Goal: Contribute content: Contribute content

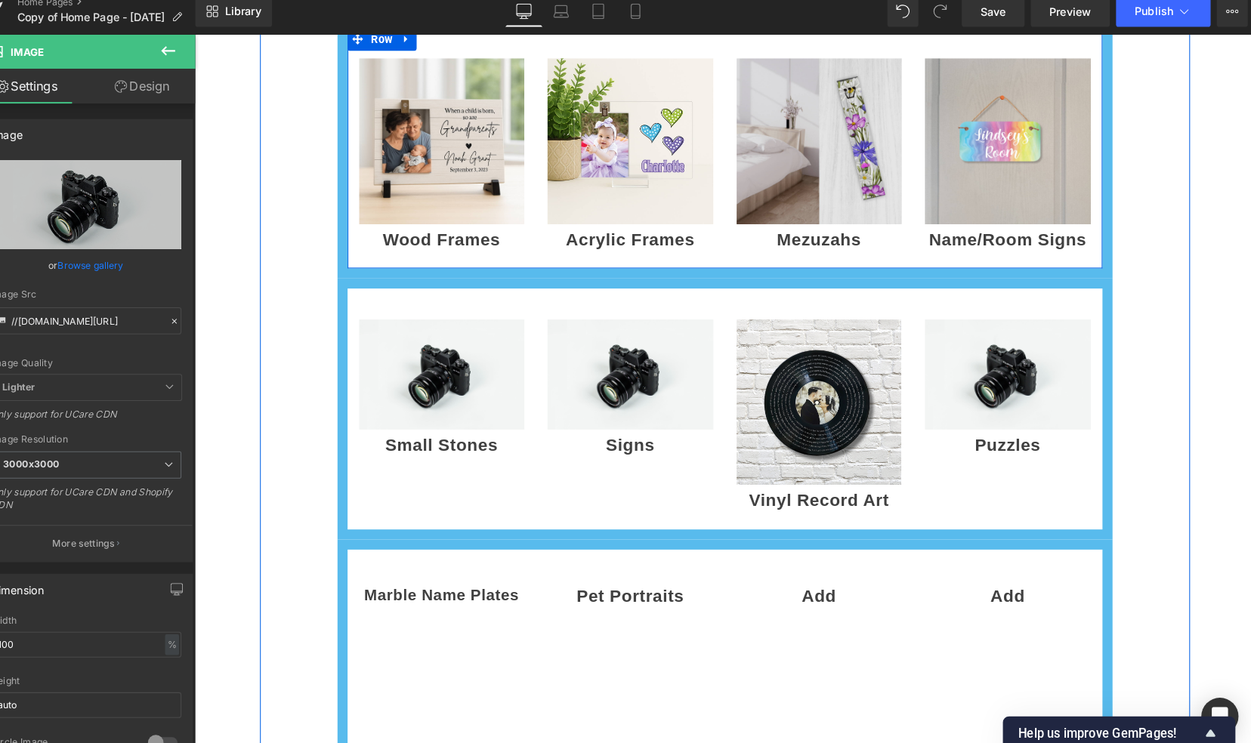
click at [799, 171] on img at bounding box center [803, 138] width 162 height 162
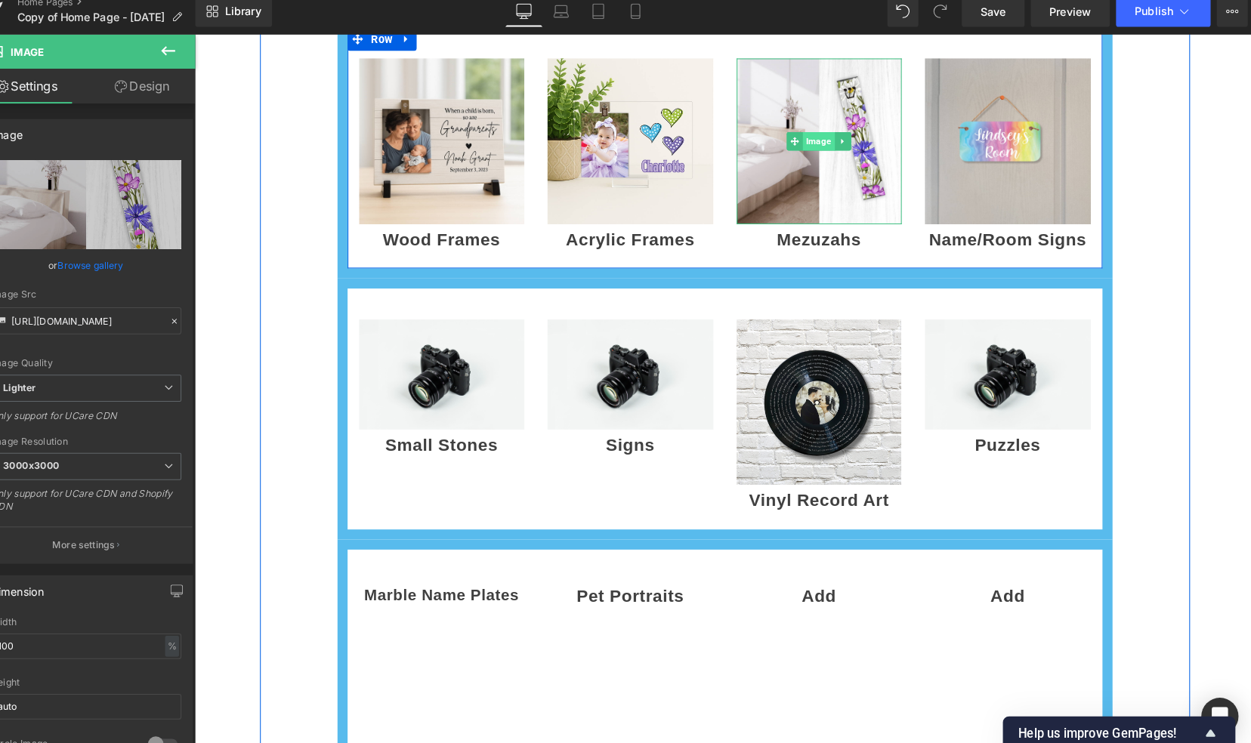
click at [796, 135] on span "Image" at bounding box center [802, 138] width 31 height 18
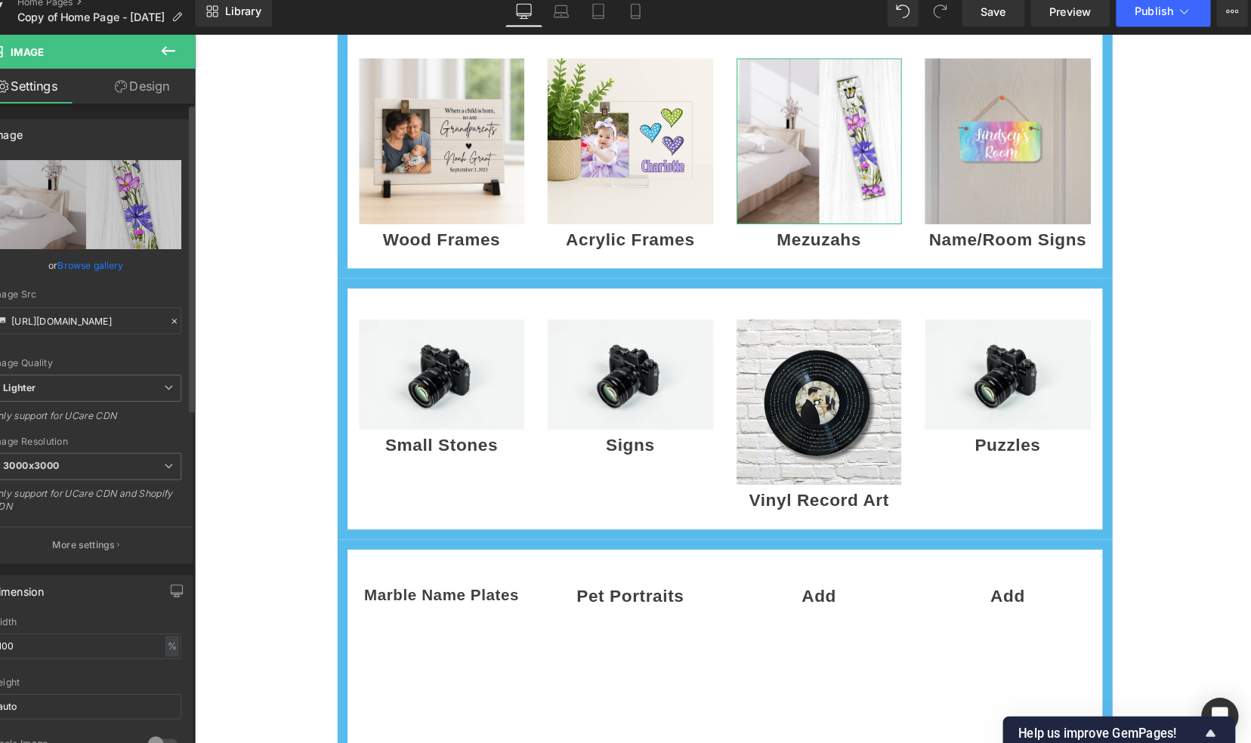
click at [118, 274] on link "Browse gallery" at bounding box center [117, 270] width 64 height 26
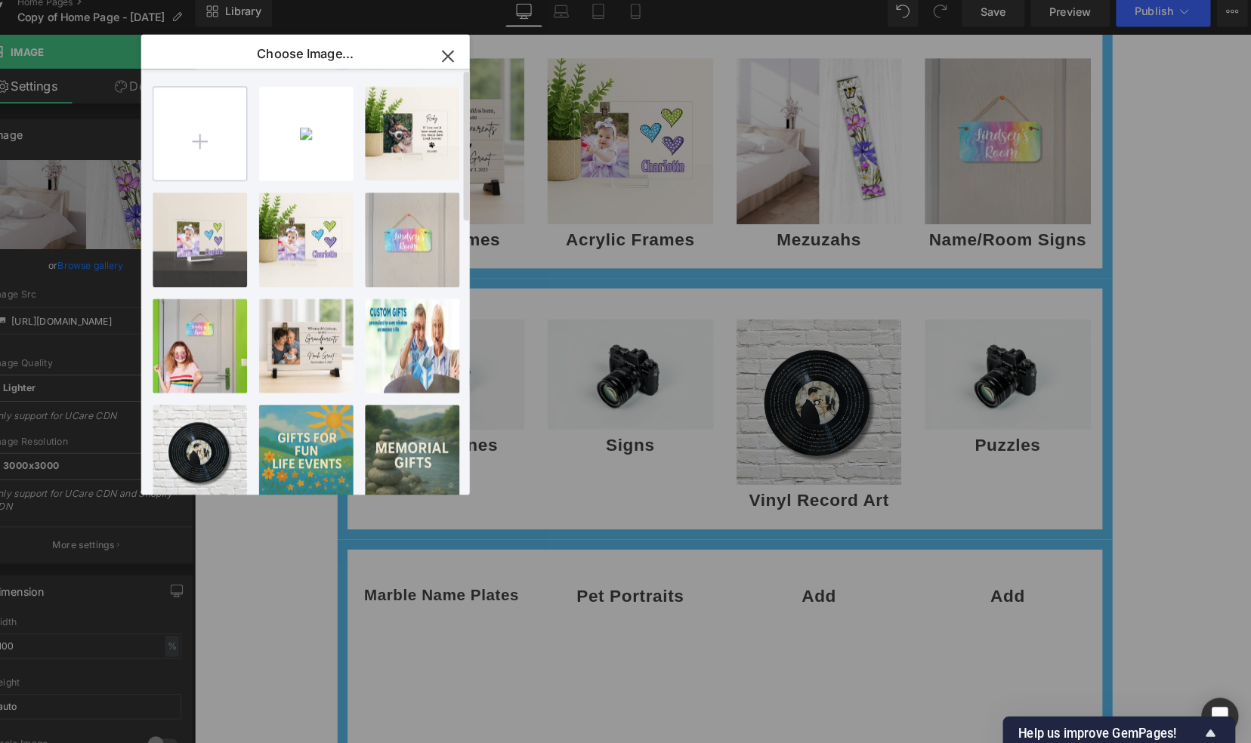
click at [226, 154] on input "file" at bounding box center [223, 142] width 91 height 91
type input "C:\fakepath\mezuzah on doorframe - wildflowers.jpg"
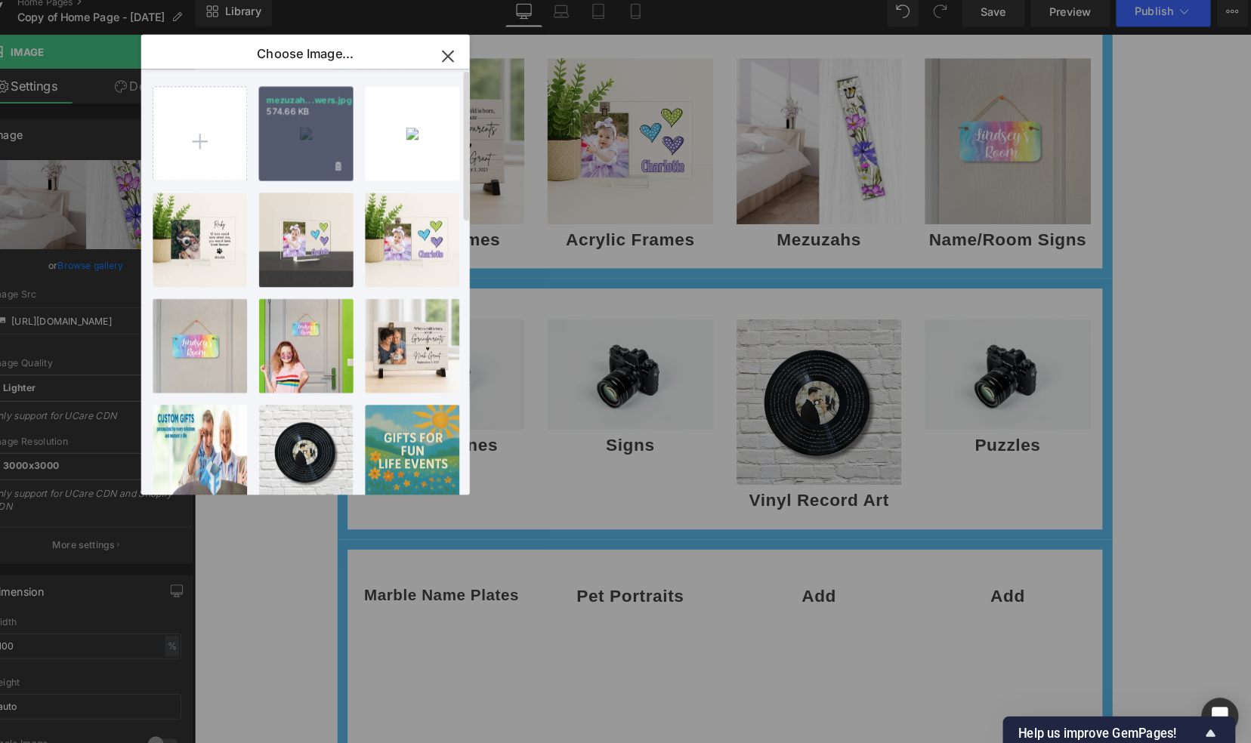
click at [313, 123] on p "574.66 KB" at bounding box center [326, 120] width 77 height 11
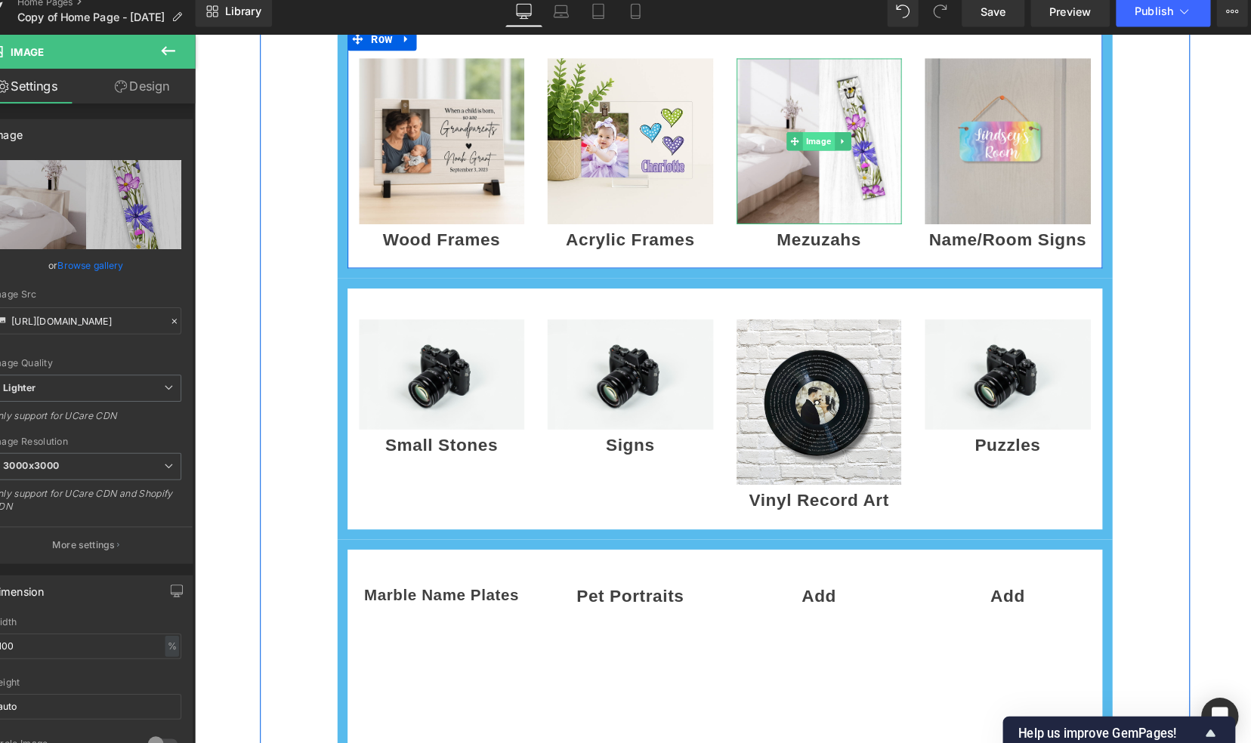
click at [794, 136] on span "Image" at bounding box center [802, 138] width 31 height 18
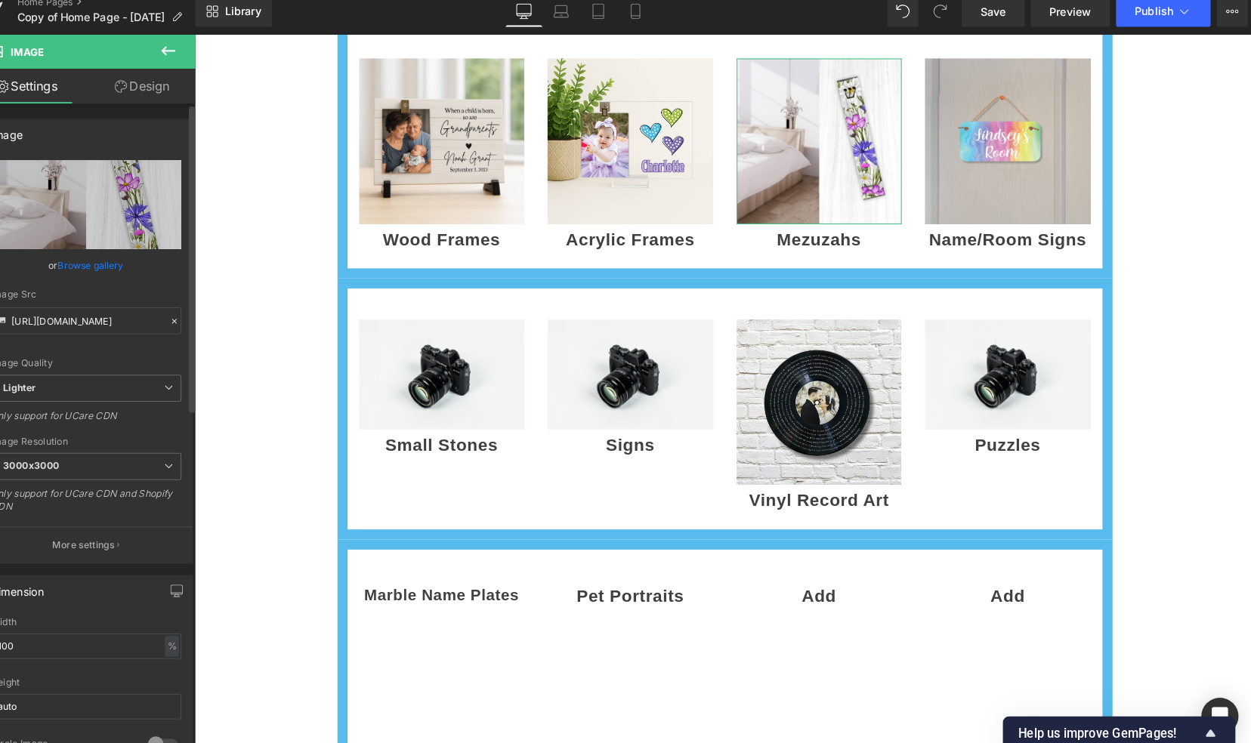
click at [124, 267] on link "Browse gallery" at bounding box center [117, 270] width 64 height 26
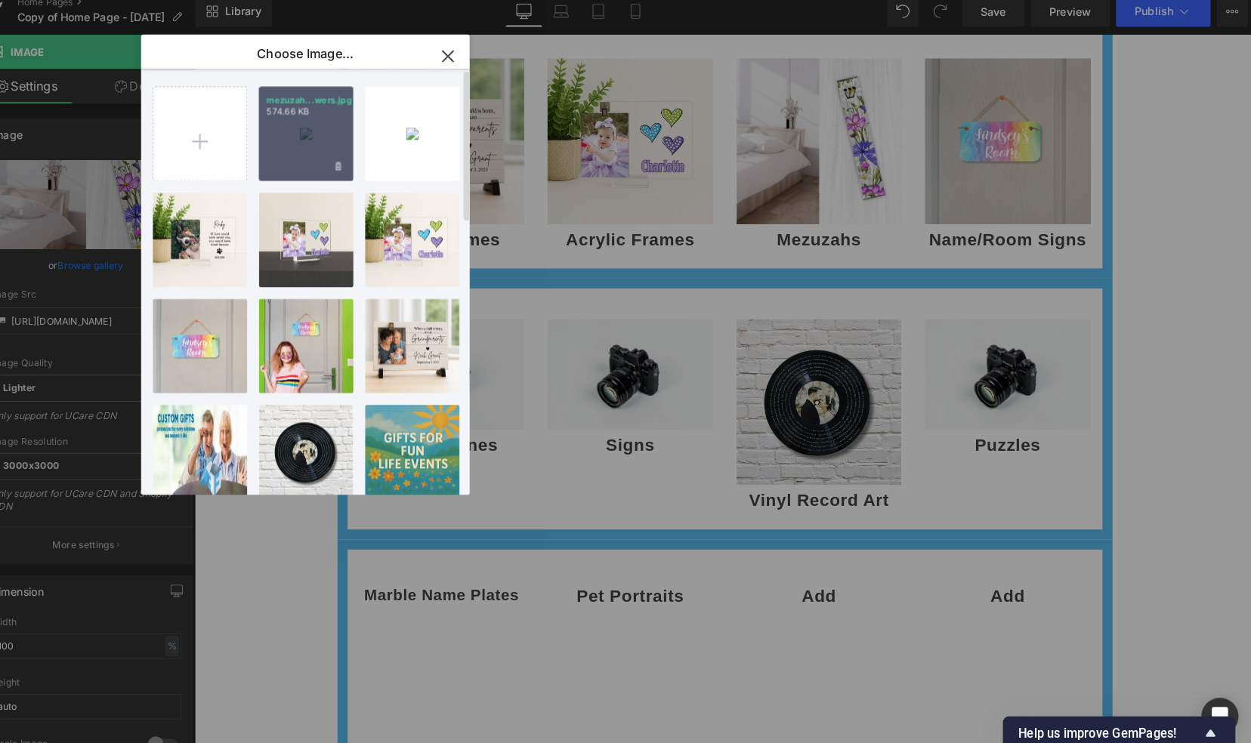
click at [344, 155] on div "mezuzah...wers.jpg 574.66 KB" at bounding box center [327, 142] width 92 height 92
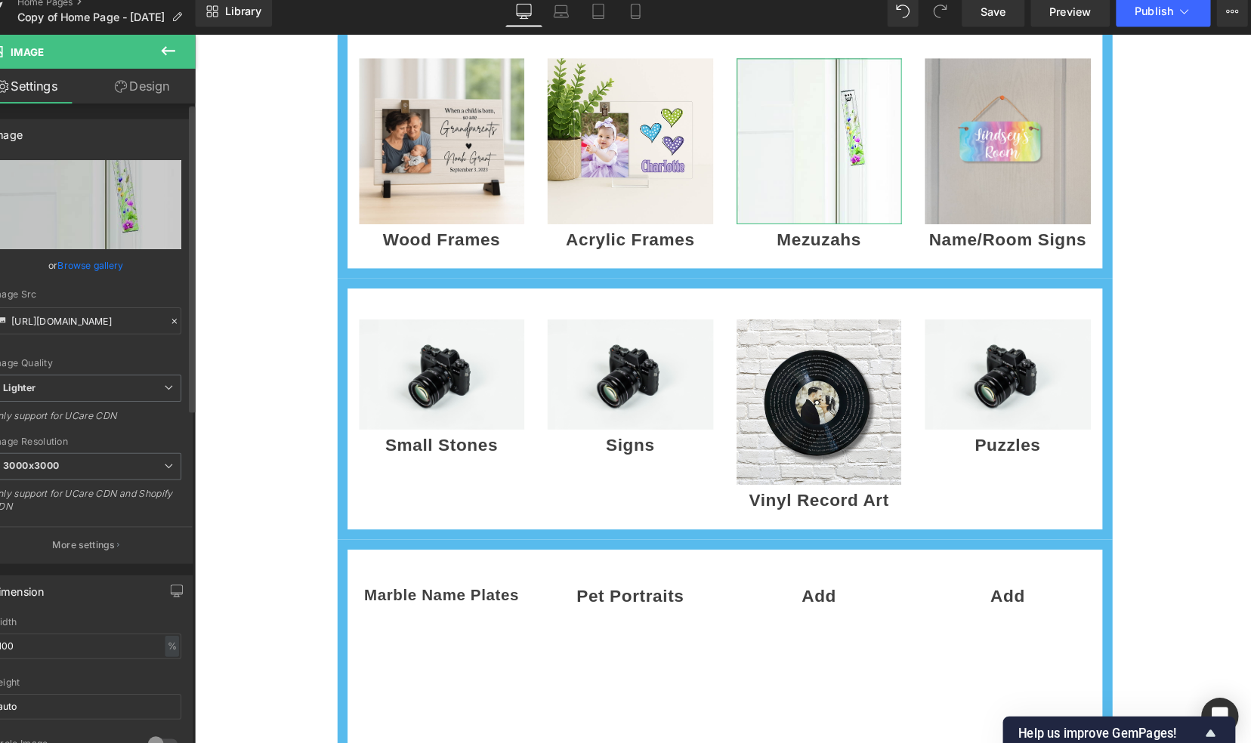
click at [119, 267] on link "Browse gallery" at bounding box center [117, 270] width 64 height 26
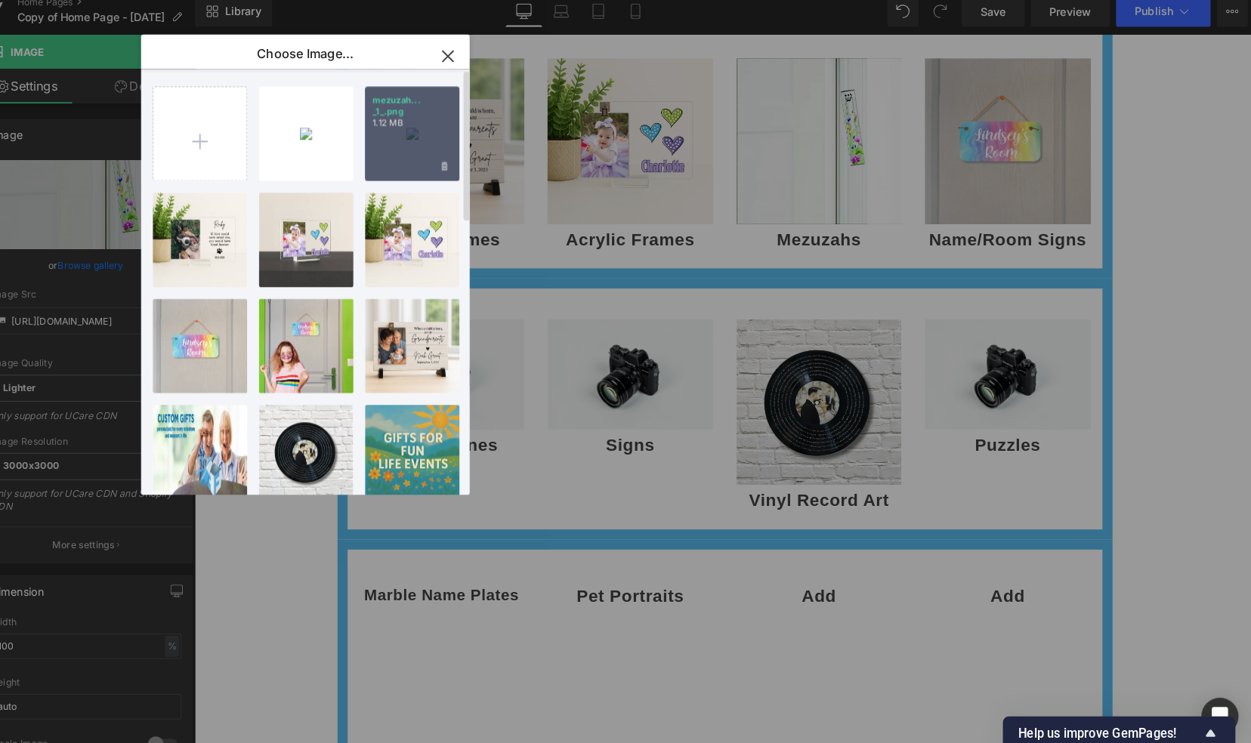
click at [430, 153] on div "mezuzah... _1_.png 1.12 MB" at bounding box center [430, 142] width 92 height 92
type input "[URL][DOMAIN_NAME]"
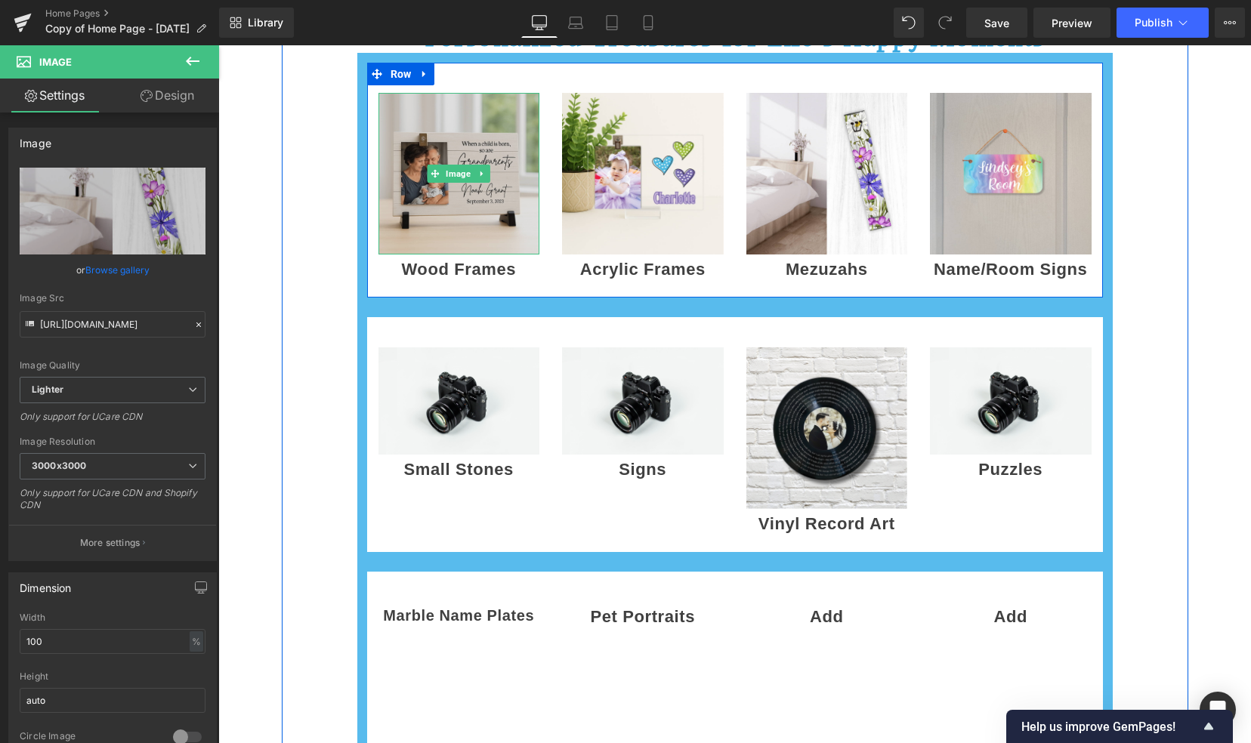
scroll to position [985, 0]
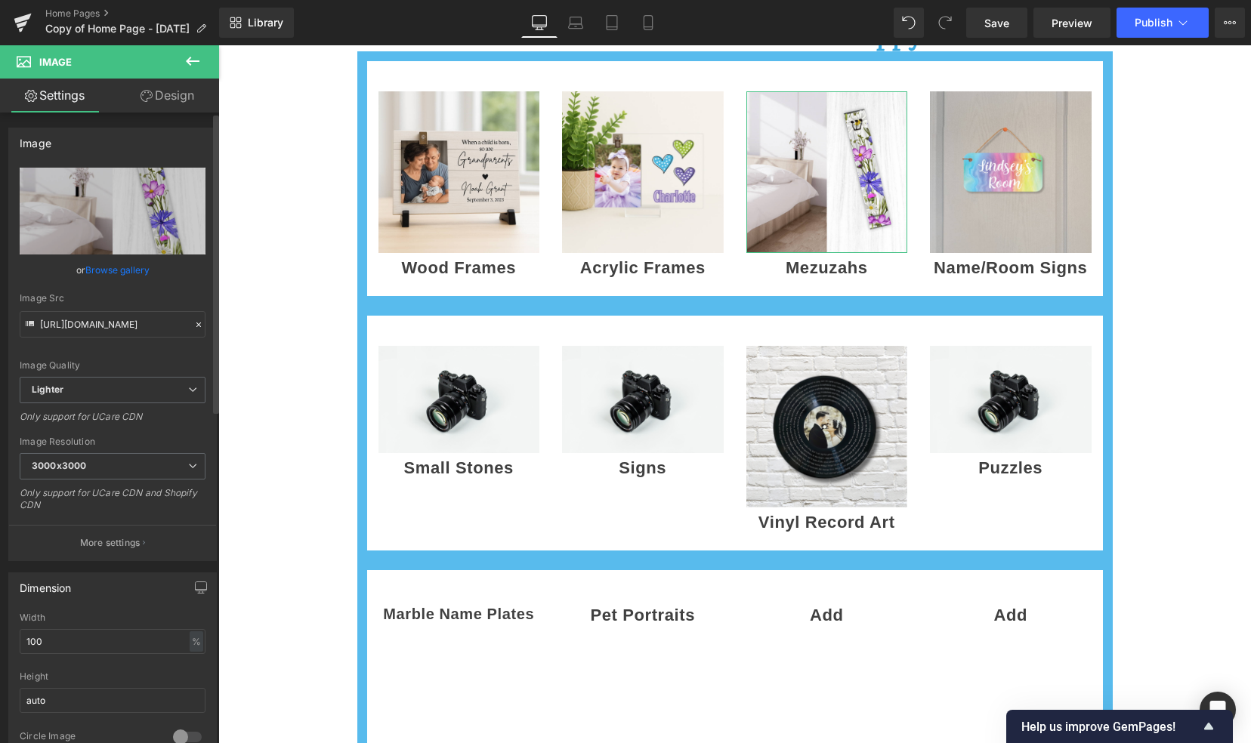
click at [125, 271] on link "Browse gallery" at bounding box center [117, 270] width 64 height 26
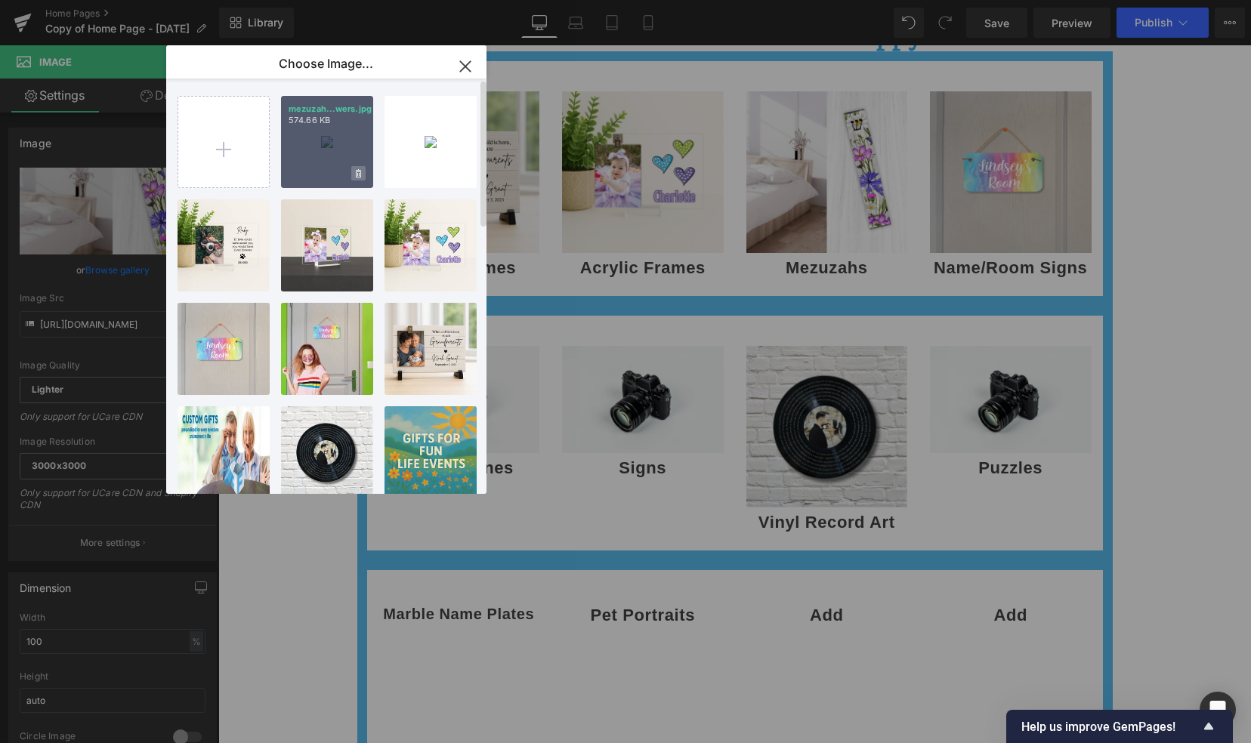
click at [359, 178] on icon at bounding box center [358, 174] width 5 height 10
click at [306, 174] on span "Yes" at bounding box center [307, 173] width 38 height 16
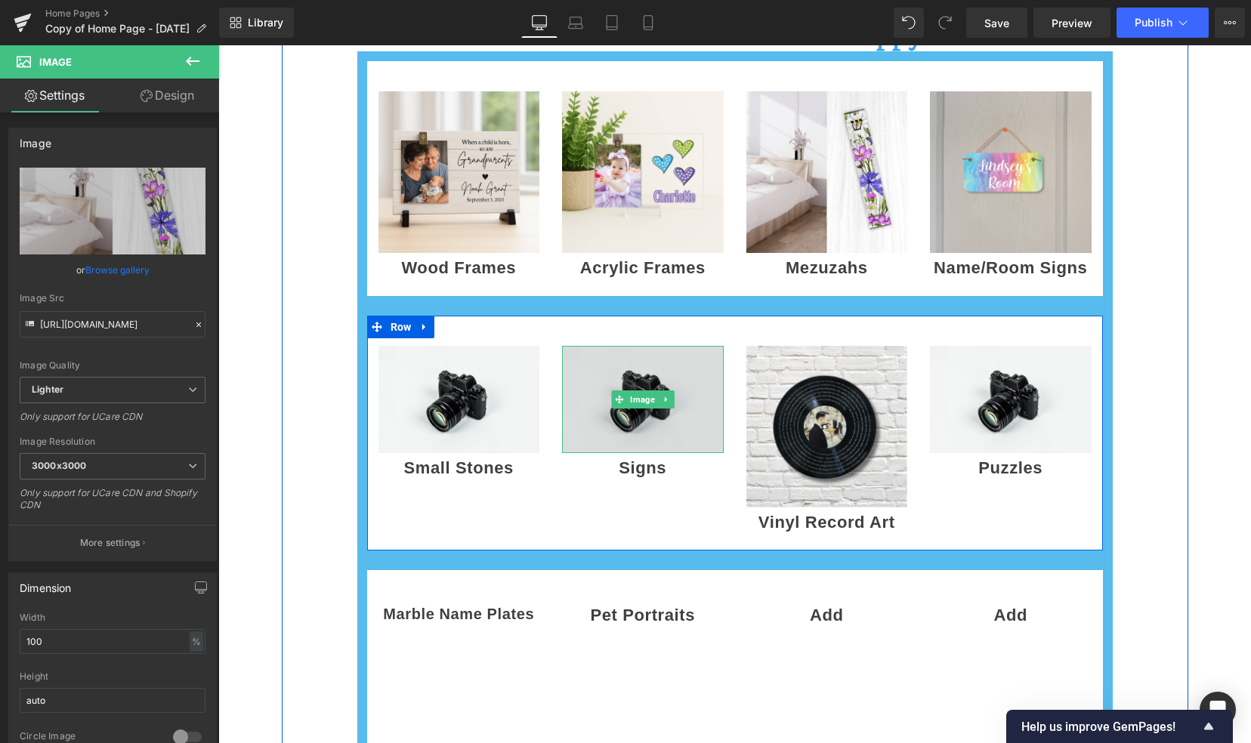
click at [645, 411] on img at bounding box center [643, 399] width 162 height 106
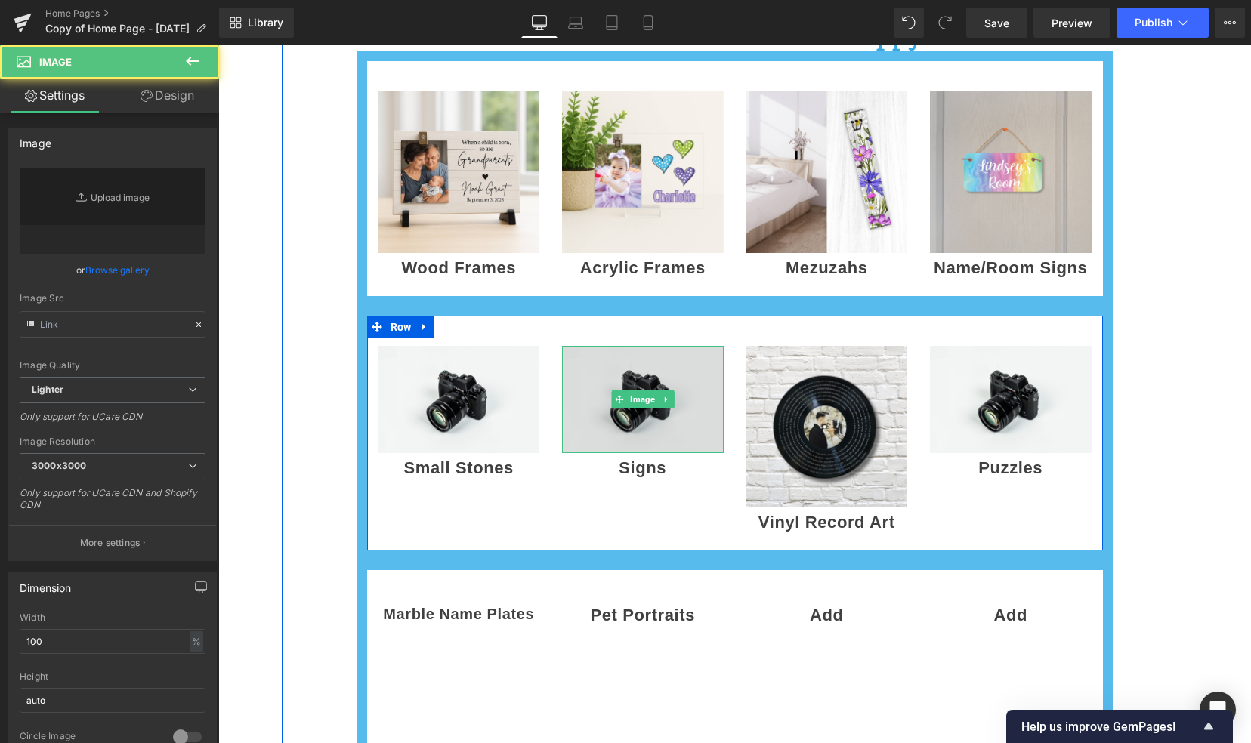
type input "//[DOMAIN_NAME][URL]"
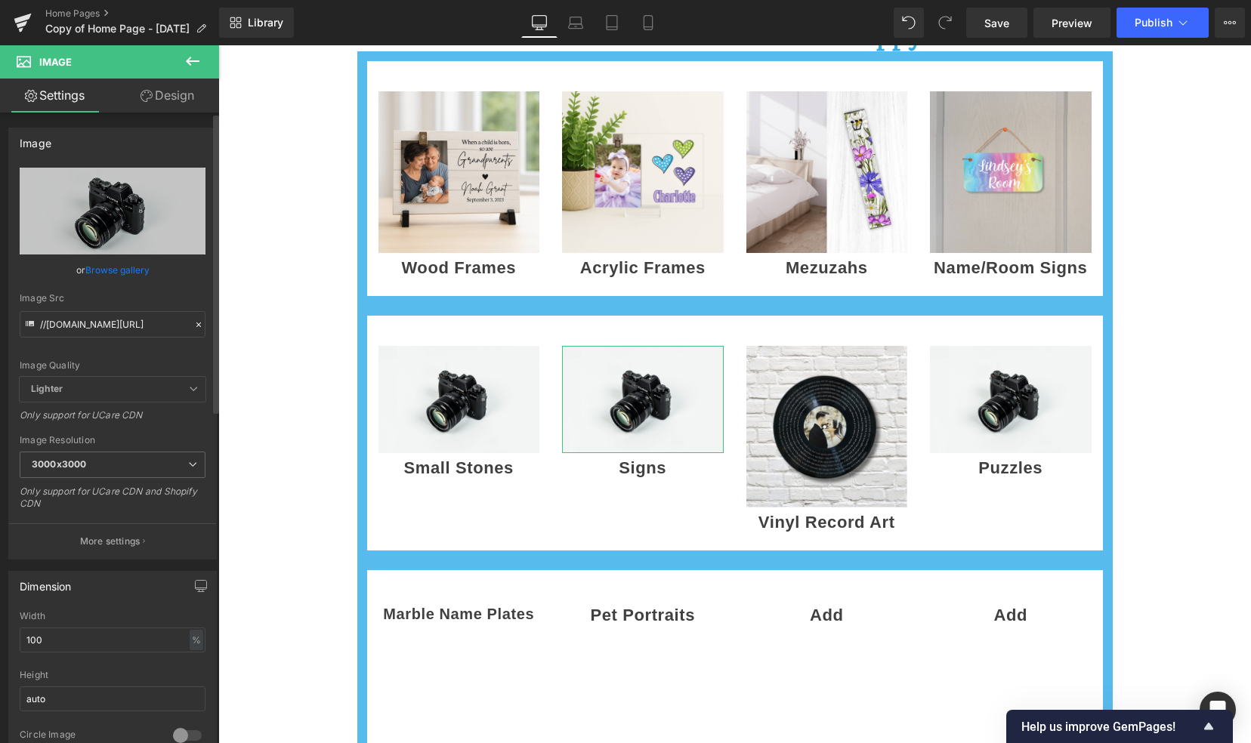
click at [107, 275] on link "Browse gallery" at bounding box center [117, 270] width 64 height 26
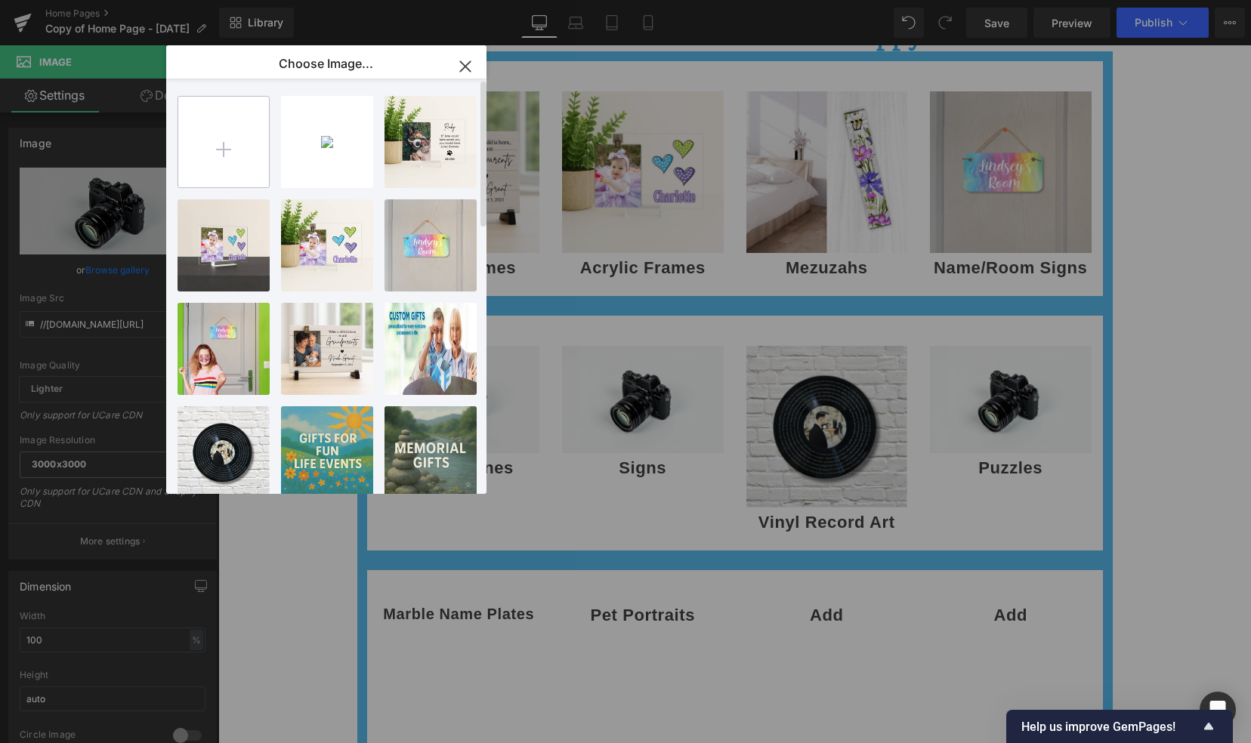
click at [233, 150] on input "file" at bounding box center [223, 142] width 91 height 91
type input "C:\fakepath\5x10-sign-on-fence.gif"
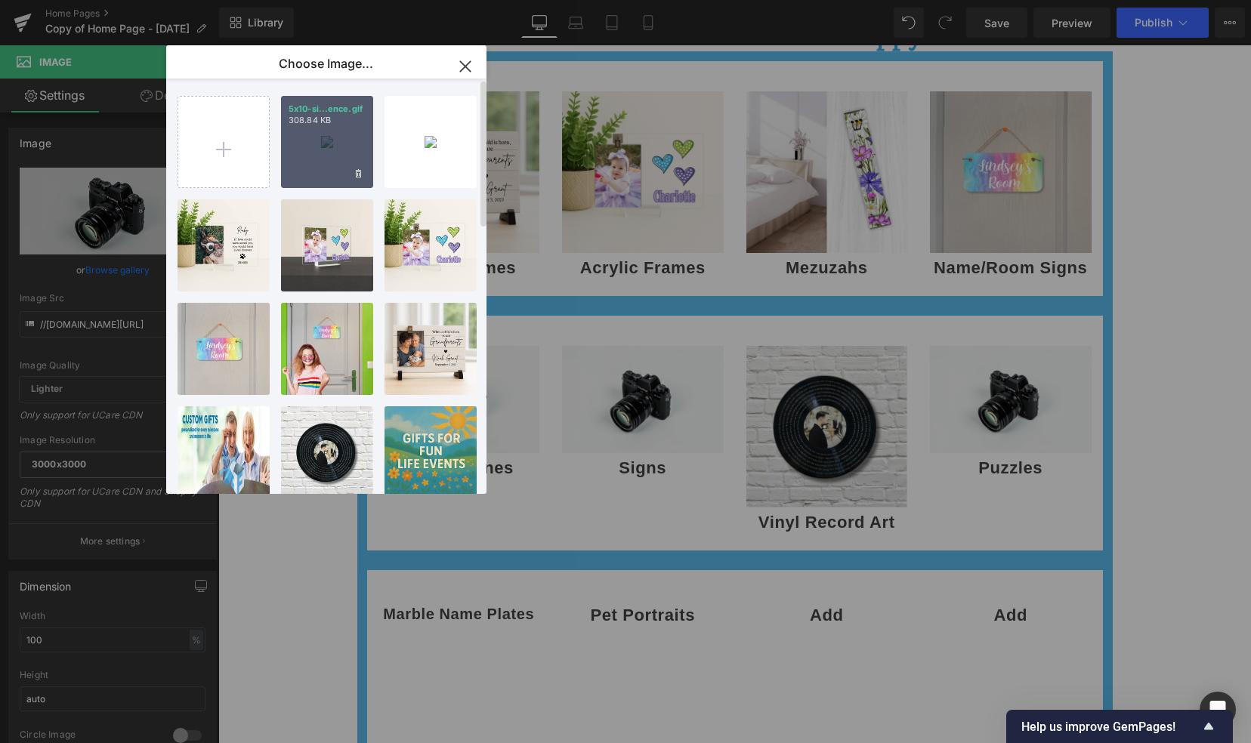
click at [322, 144] on div "5x10-si...ence.gif 308.84 KB" at bounding box center [327, 142] width 92 height 92
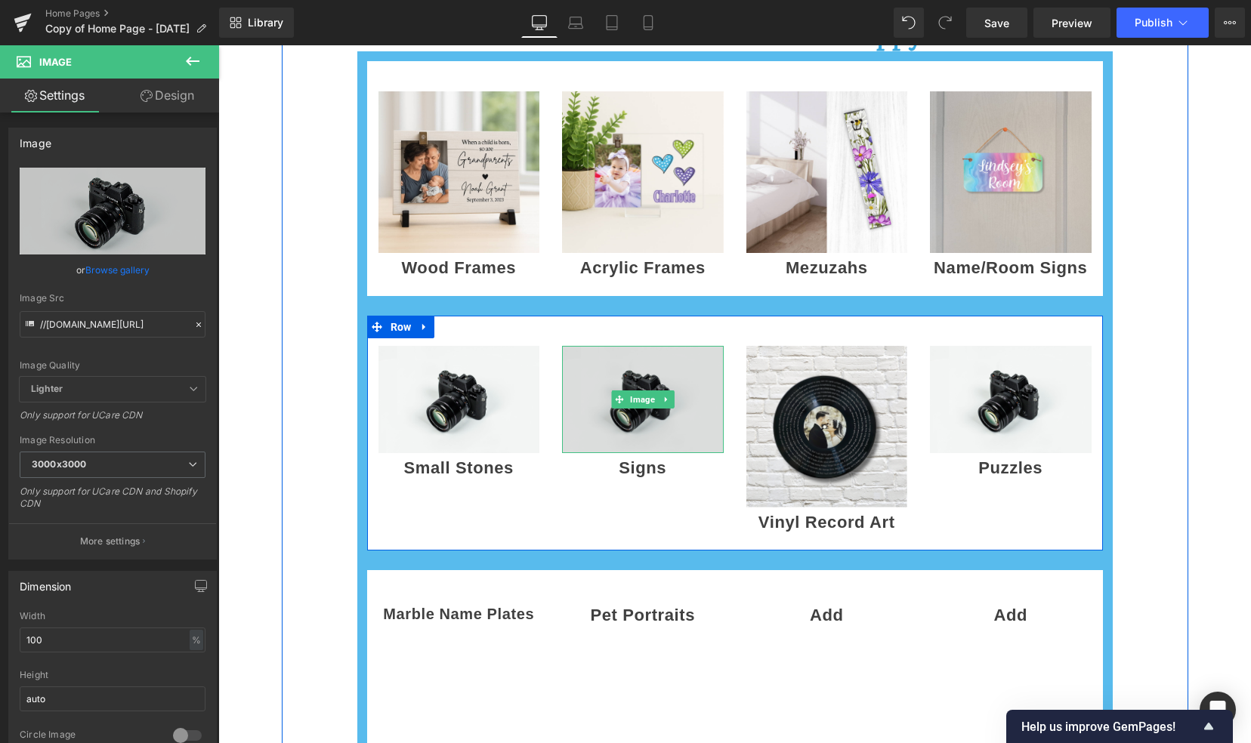
click at [616, 433] on img at bounding box center [643, 399] width 162 height 106
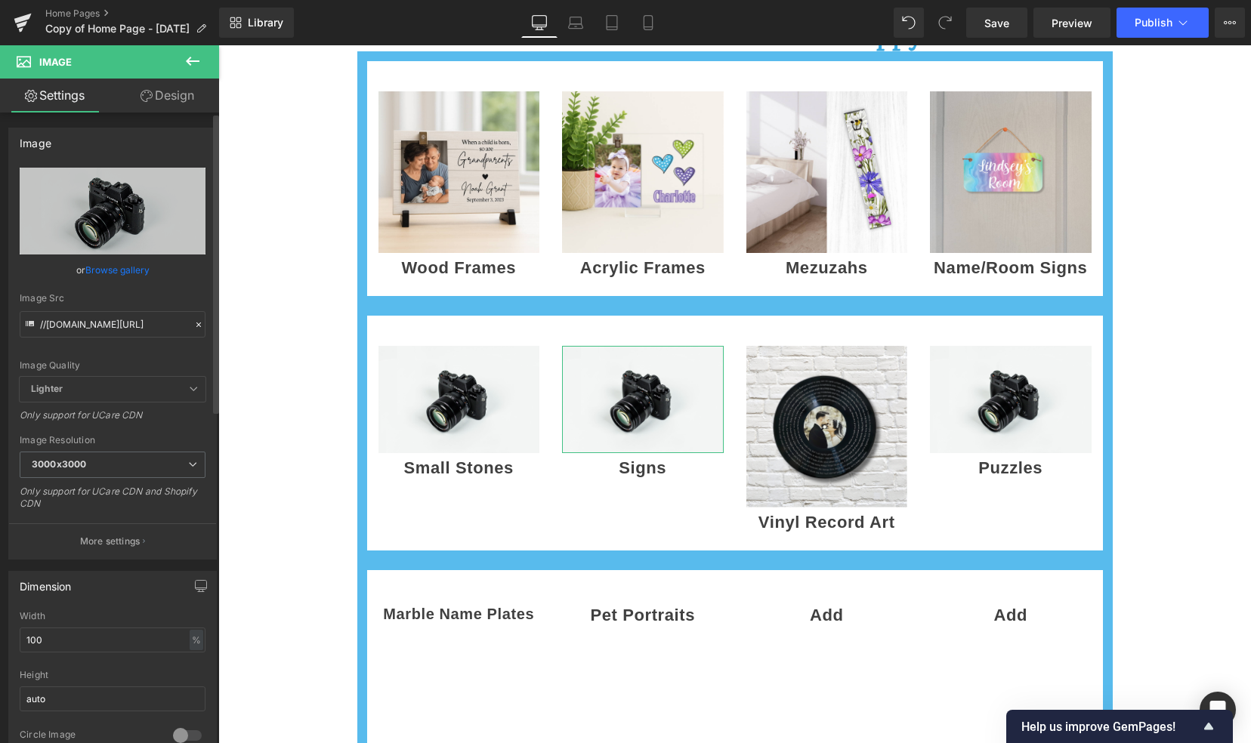
click at [104, 270] on link "Browse gallery" at bounding box center [117, 270] width 64 height 26
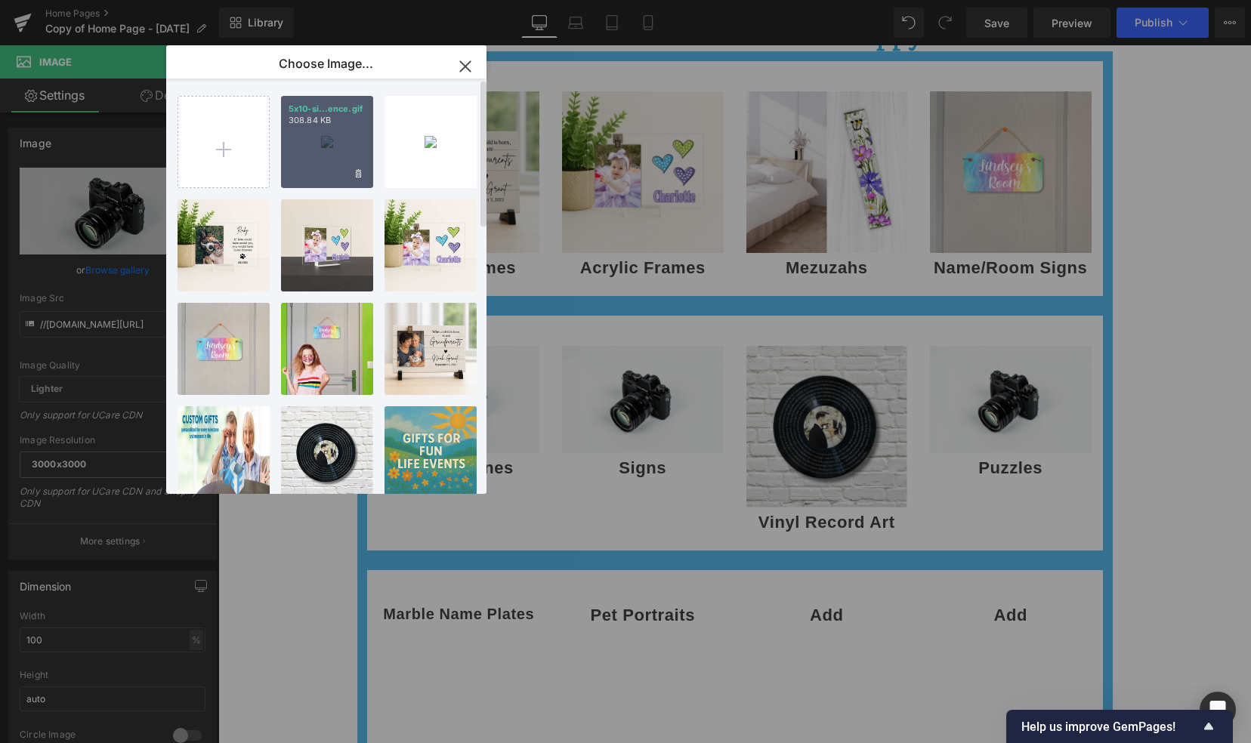
click at [299, 165] on div "5x10-si...ence.gif 308.84 KB" at bounding box center [327, 142] width 92 height 92
type input "[URL][DOMAIN_NAME]"
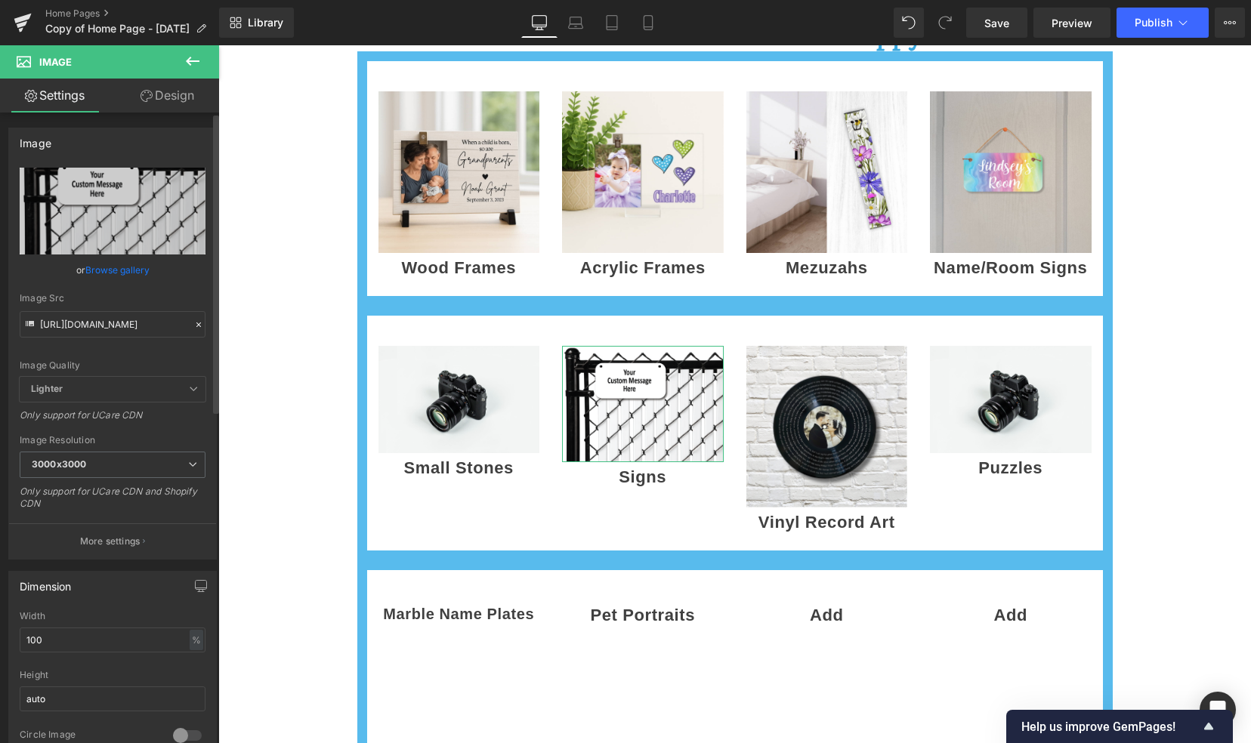
click at [127, 270] on link "Browse gallery" at bounding box center [117, 270] width 64 height 26
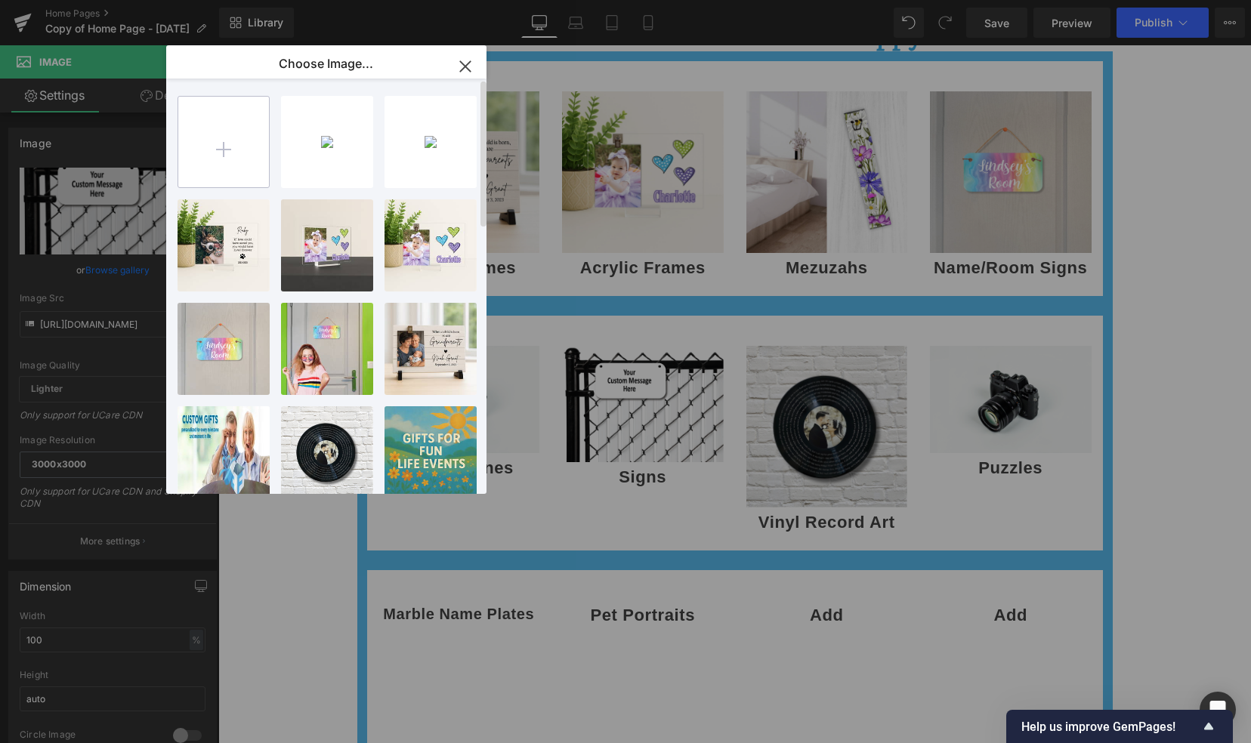
click at [214, 159] on input "file" at bounding box center [223, 142] width 91 height 91
type input "C:\fakepath\[US_STATE] lego5.jpg"
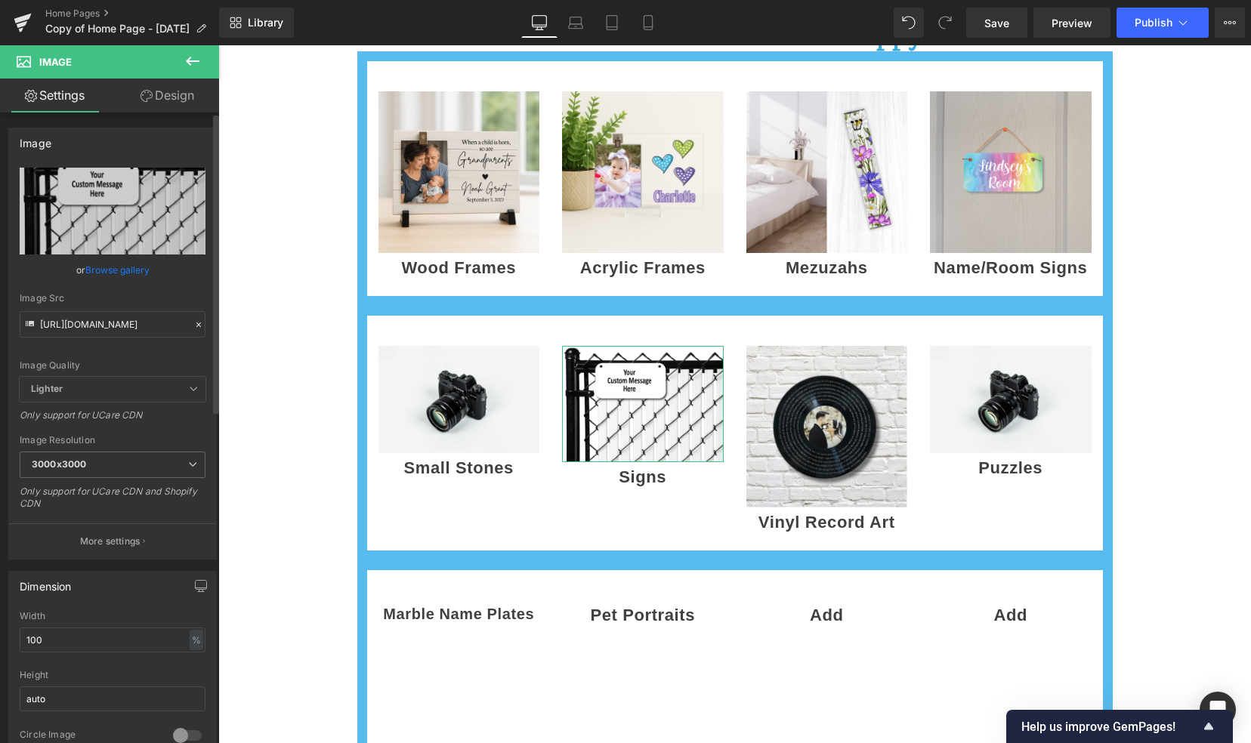
click at [115, 272] on link "Browse gallery" at bounding box center [117, 270] width 64 height 26
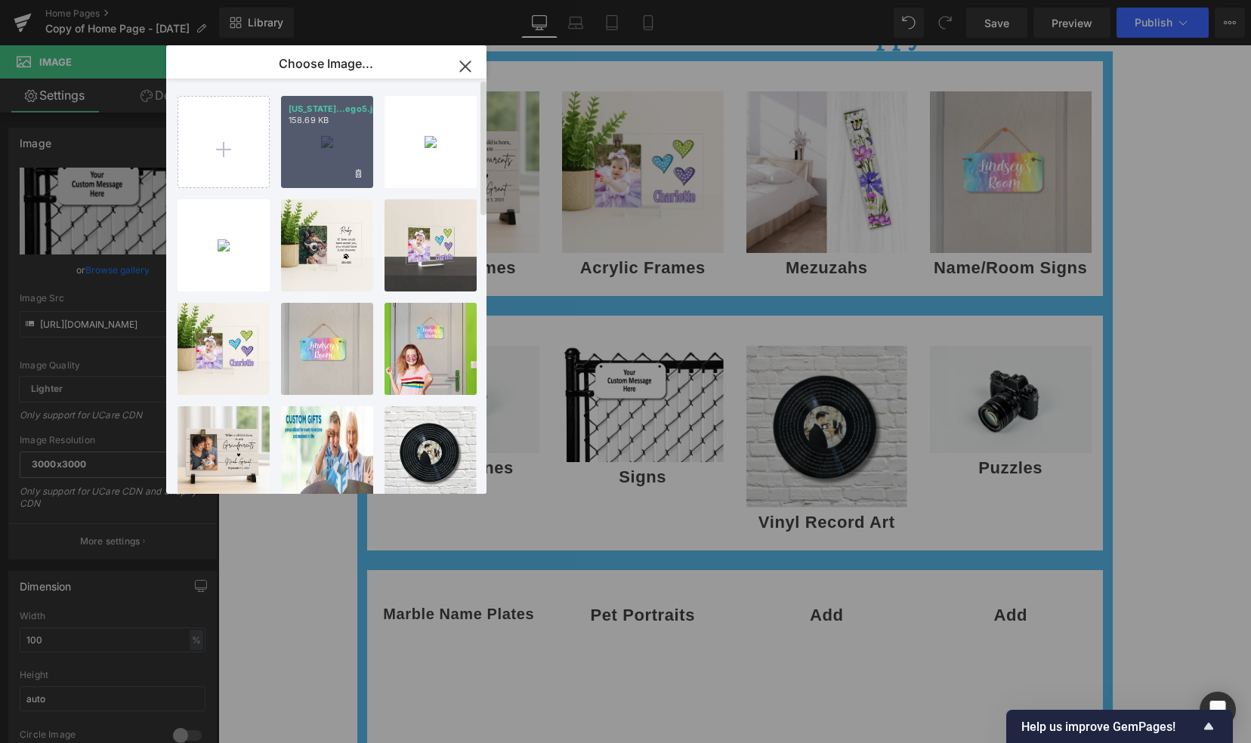
click at [312, 158] on div "[US_STATE]...ego5.jpg 158.69 KB" at bounding box center [327, 142] width 92 height 92
type input "[URL][DOMAIN_NAME][US_STATE]"
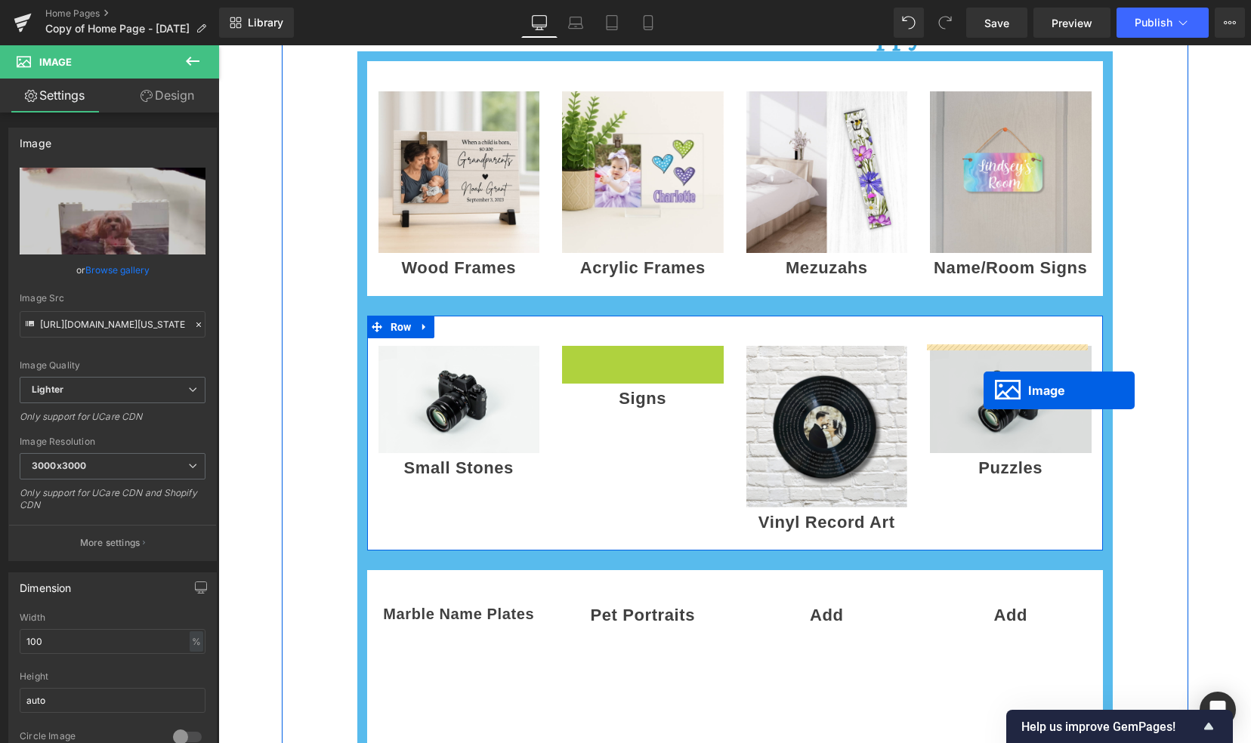
drag, startPoint x: 636, startPoint y: 436, endPoint x: 982, endPoint y: 390, distance: 349.7
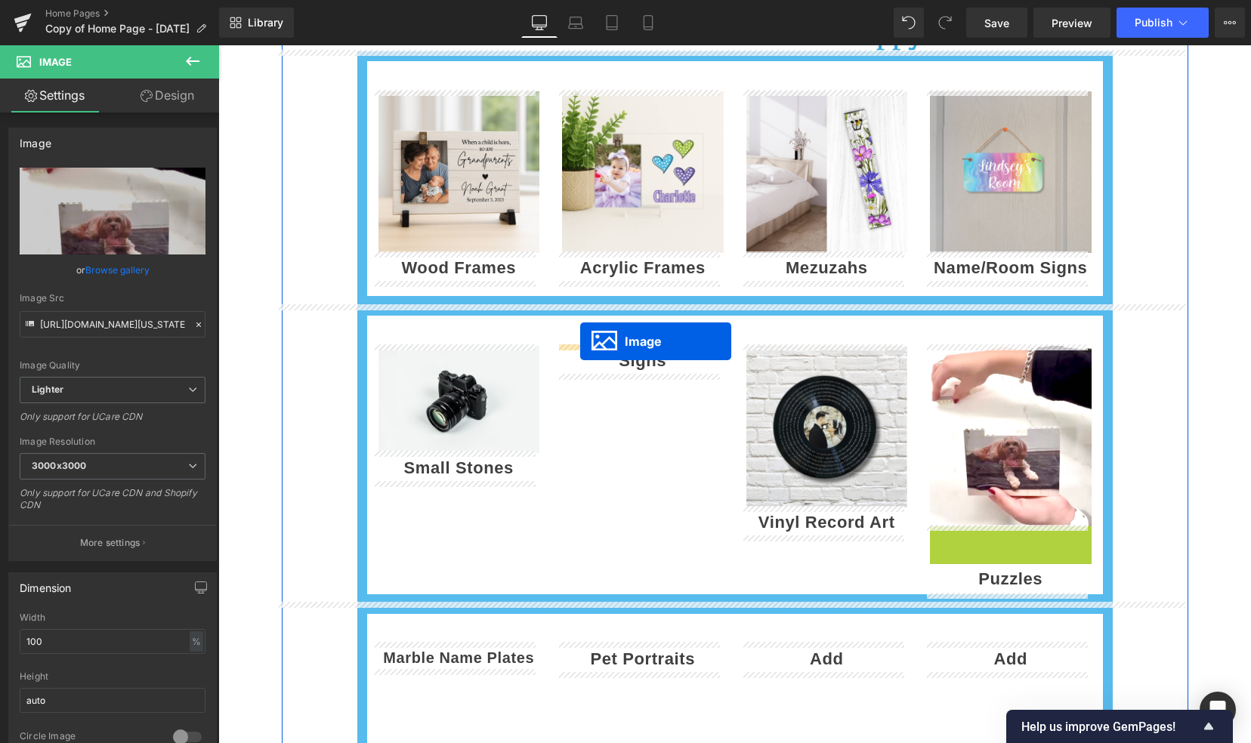
drag, startPoint x: 979, startPoint y: 580, endPoint x: 580, endPoint y: 342, distance: 464.9
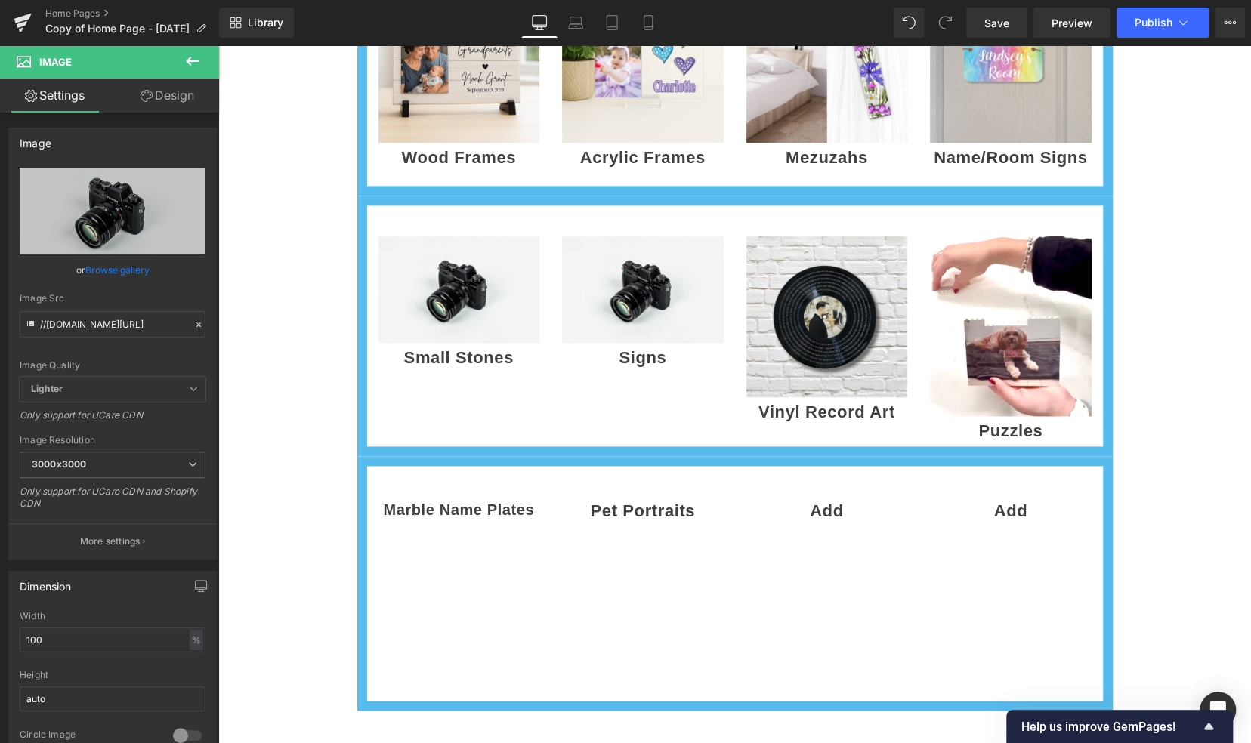
scroll to position [1090, 0]
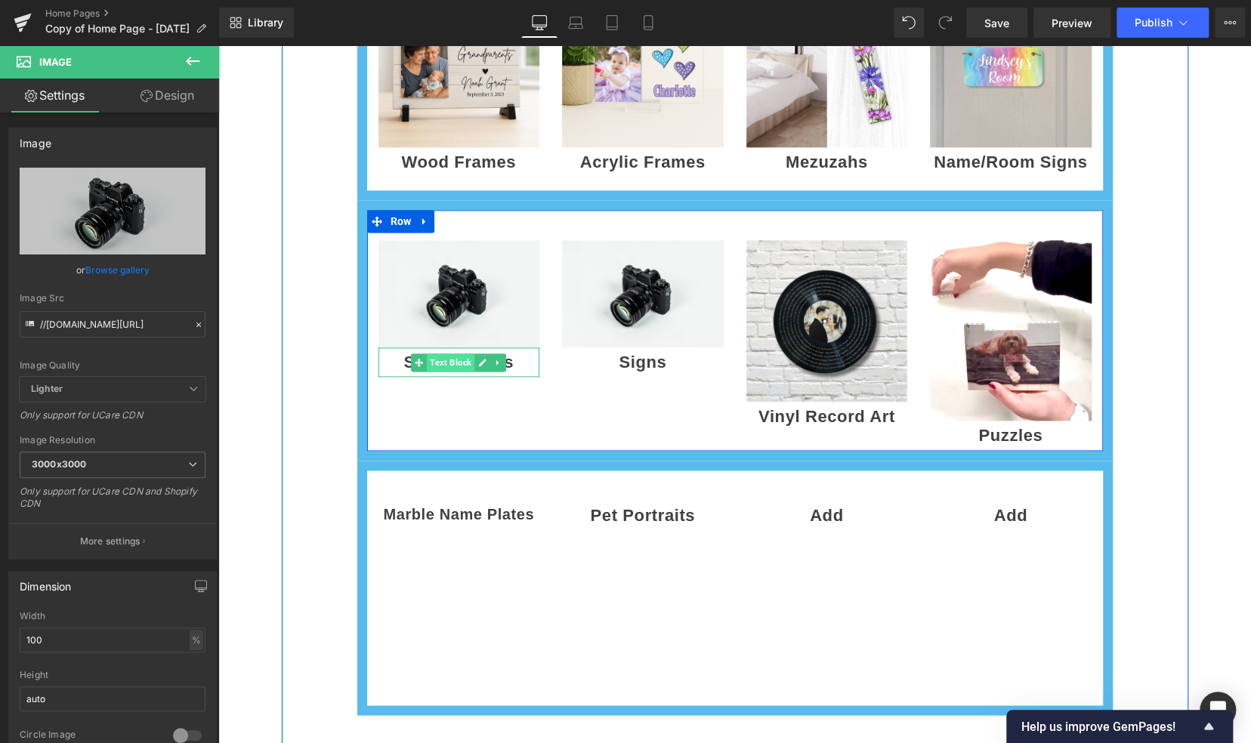
click at [430, 364] on span "Text Block" at bounding box center [451, 362] width 48 height 18
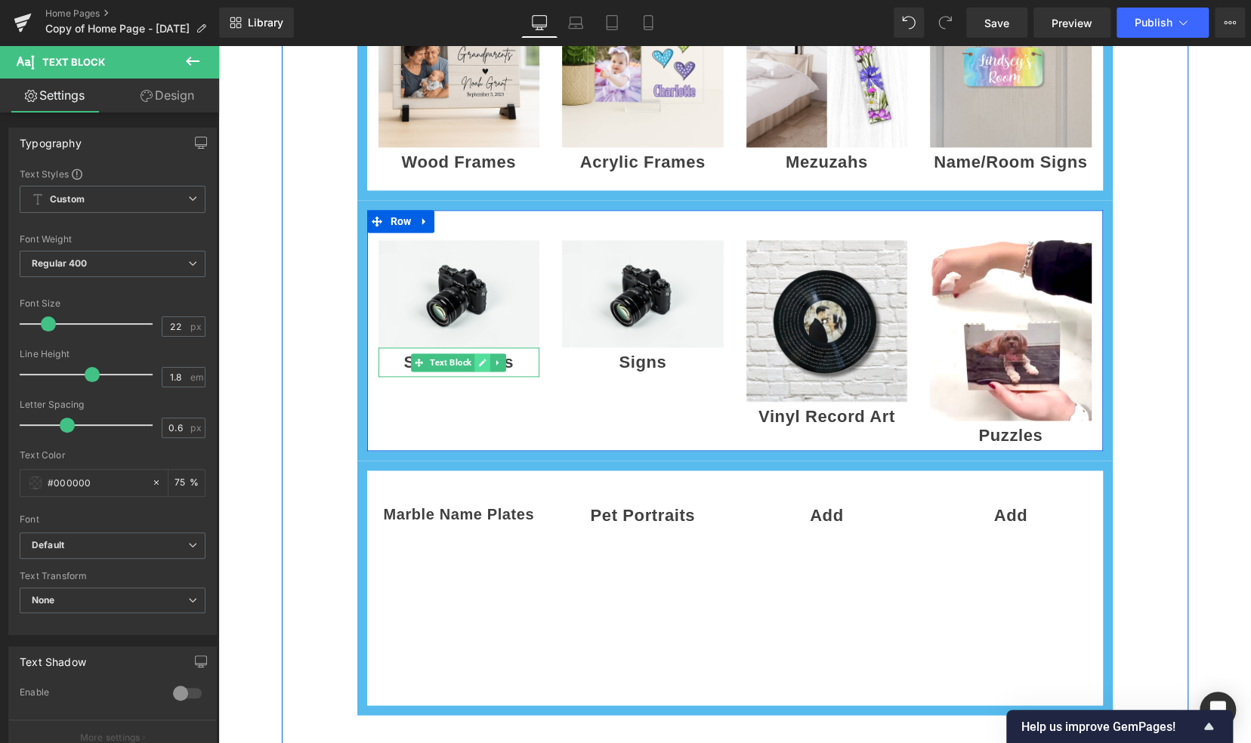
click at [479, 360] on icon at bounding box center [483, 363] width 8 height 8
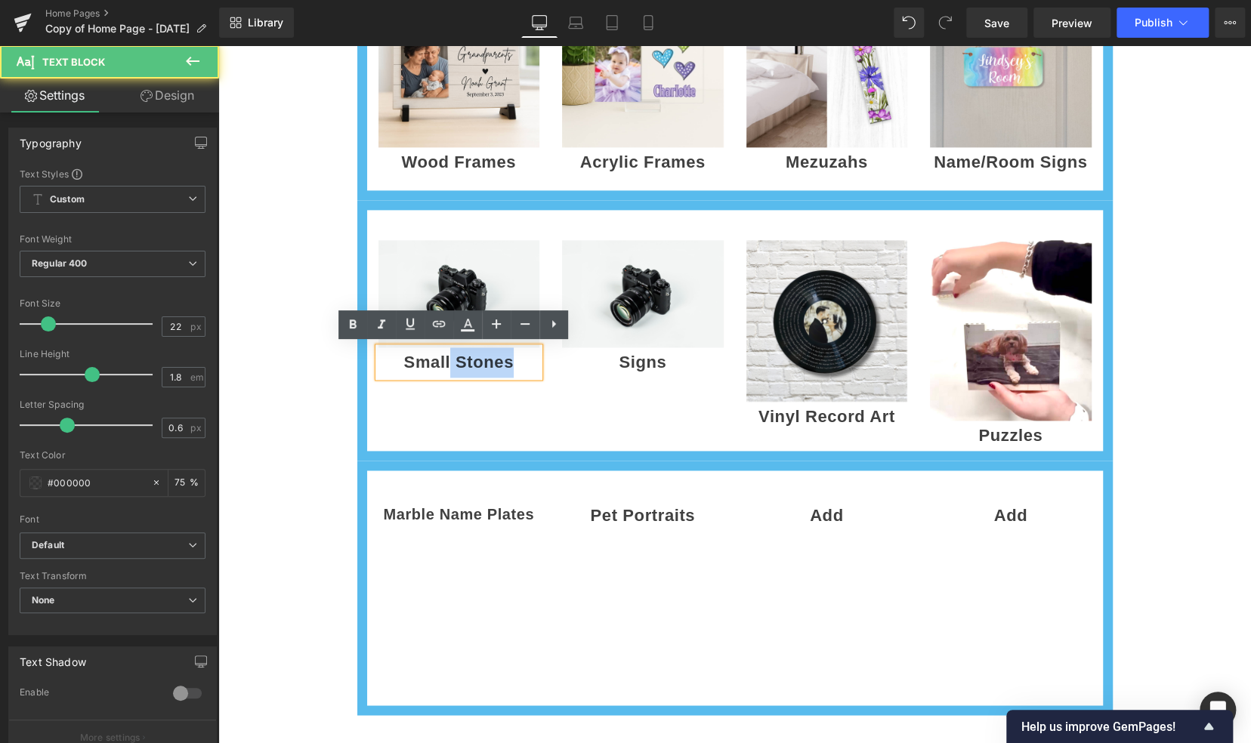
drag, startPoint x: 443, startPoint y: 361, endPoint x: 369, endPoint y: 354, distance: 74.3
click at [378, 354] on div "Small Stones" at bounding box center [459, 362] width 162 height 30
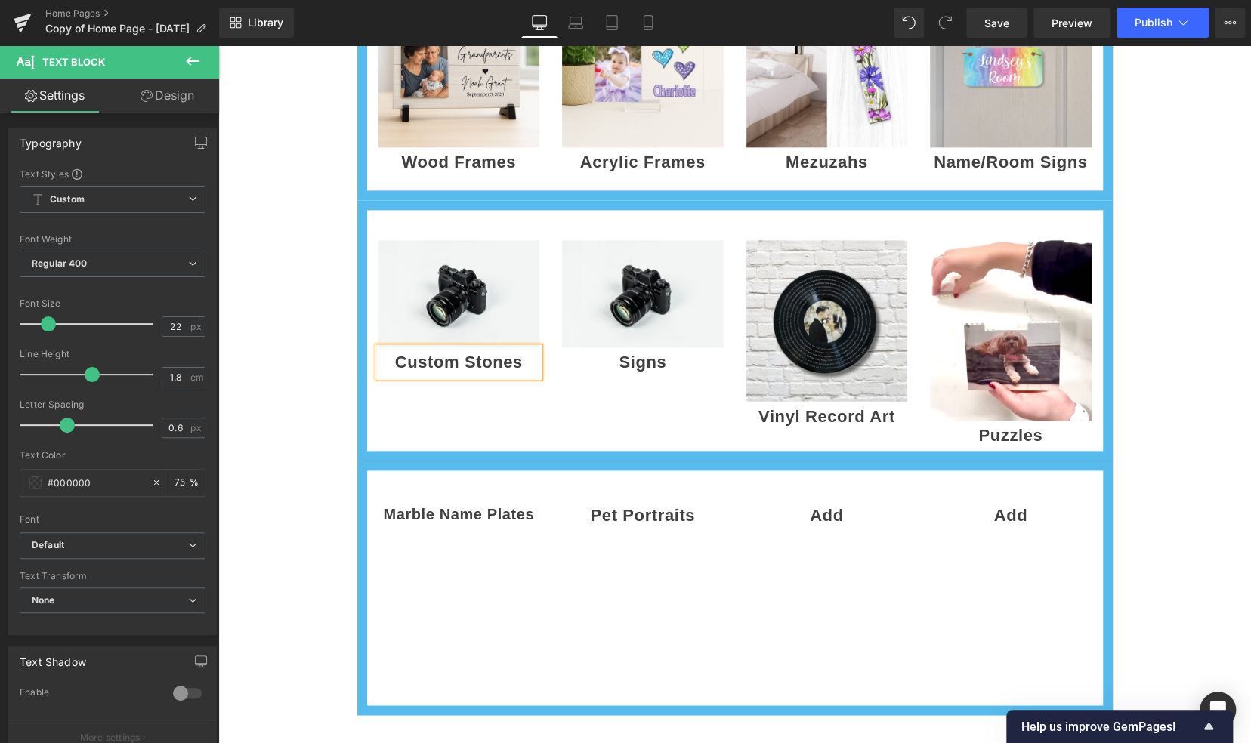
click at [288, 390] on div "Separator FREE SHIPPING ON ORDERS OVER $25 - use code FREESHIPPING Heading Sepa…" at bounding box center [735, 322] width 906 height 2405
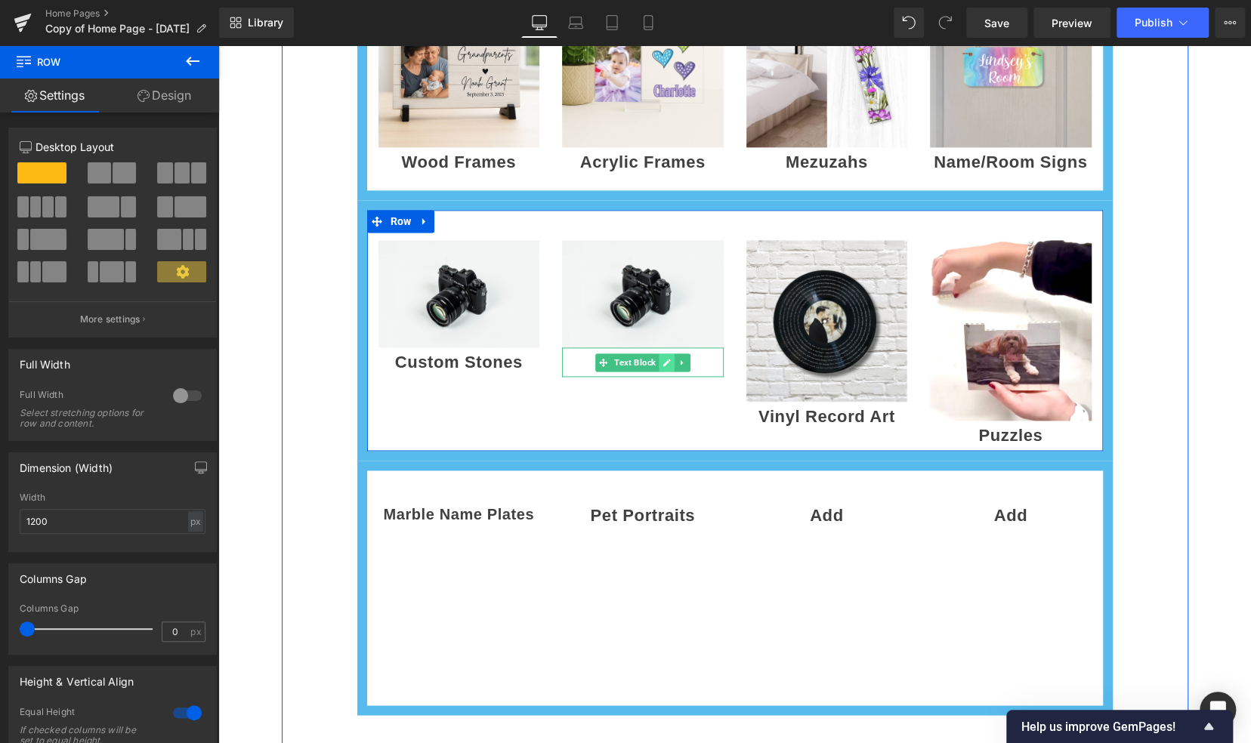
click at [662, 358] on icon at bounding box center [666, 362] width 8 height 9
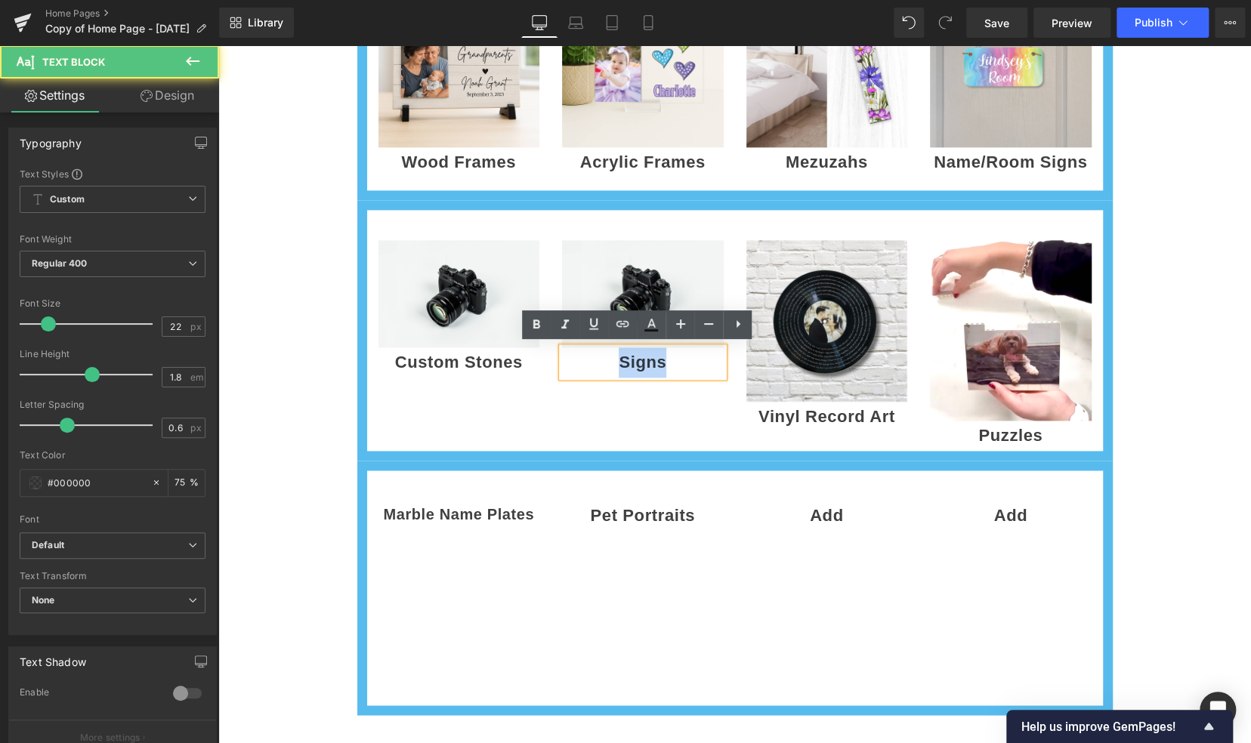
drag, startPoint x: 665, startPoint y: 368, endPoint x: 679, endPoint y: 368, distance: 14.3
click at [679, 368] on p "Signs" at bounding box center [643, 362] width 162 height 30
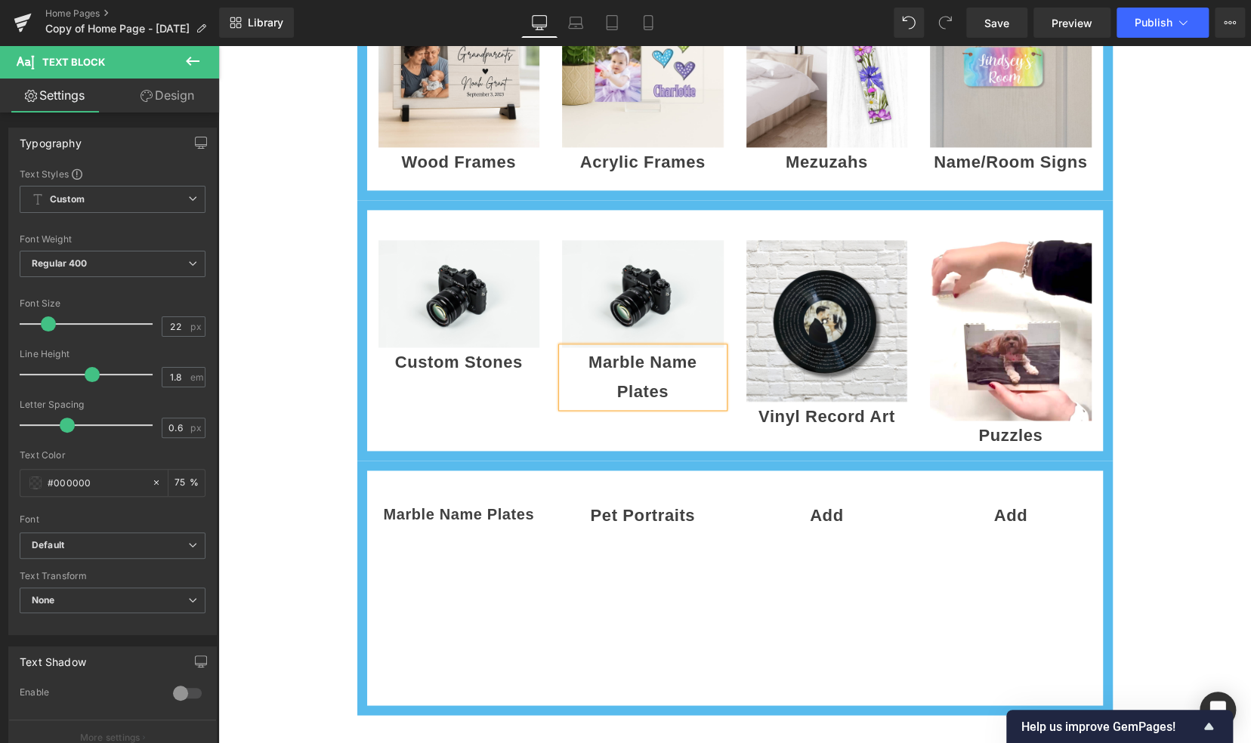
click at [529, 402] on div "Image Custom Stones Text Block Image Marble Name Plates Text Block Image Vinyl …" at bounding box center [734, 330] width 755 height 261
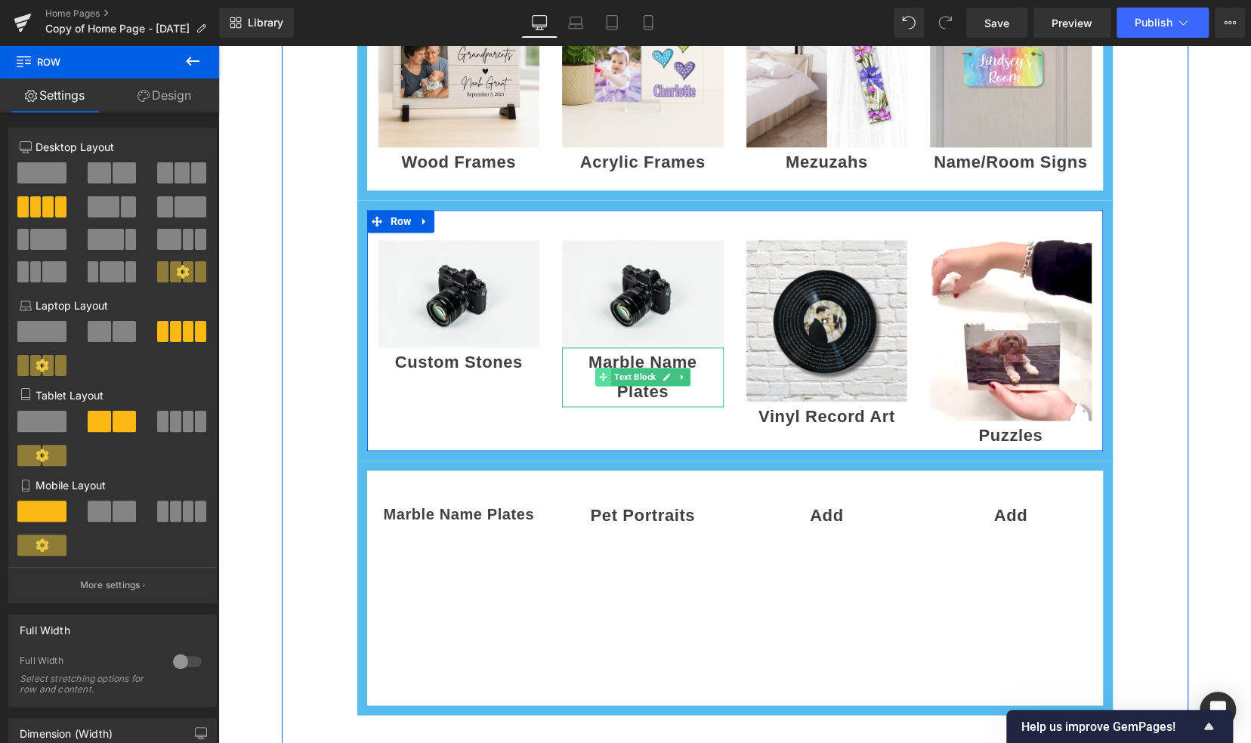
click at [595, 368] on span at bounding box center [603, 377] width 16 height 18
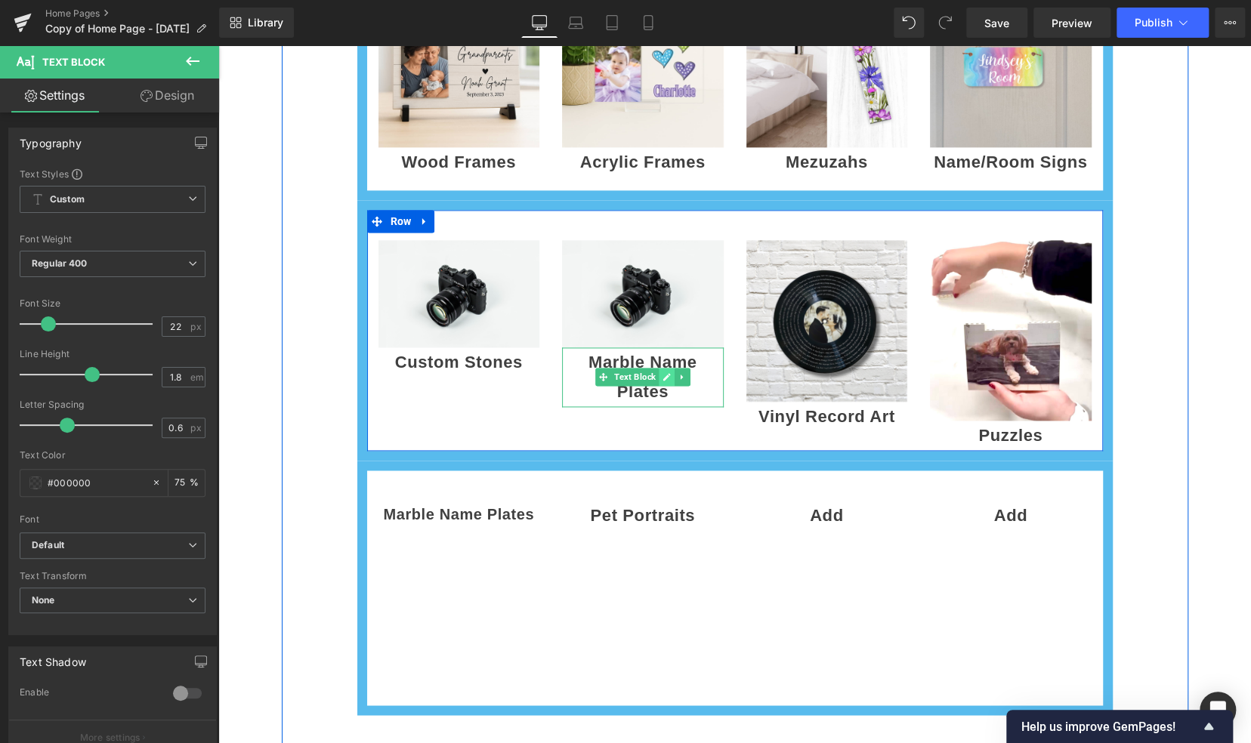
click at [662, 378] on icon at bounding box center [666, 376] width 8 height 9
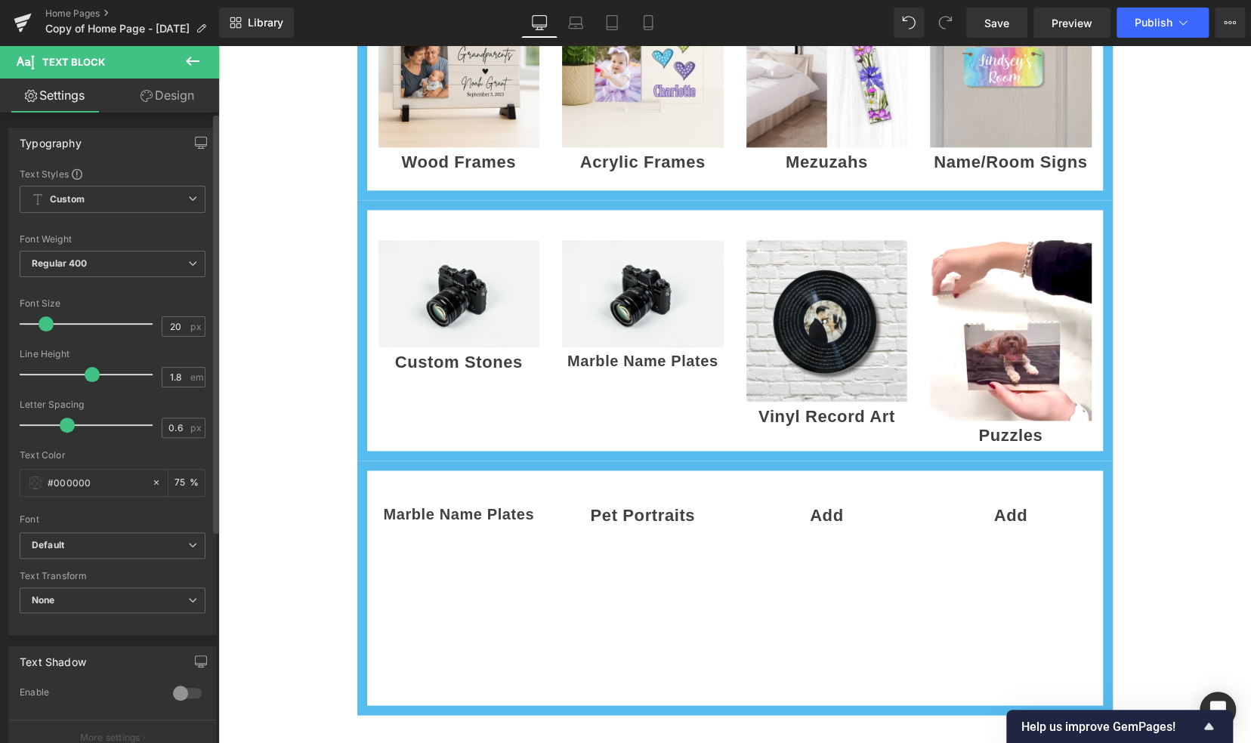
click at [46, 324] on span at bounding box center [46, 323] width 15 height 15
type input "21"
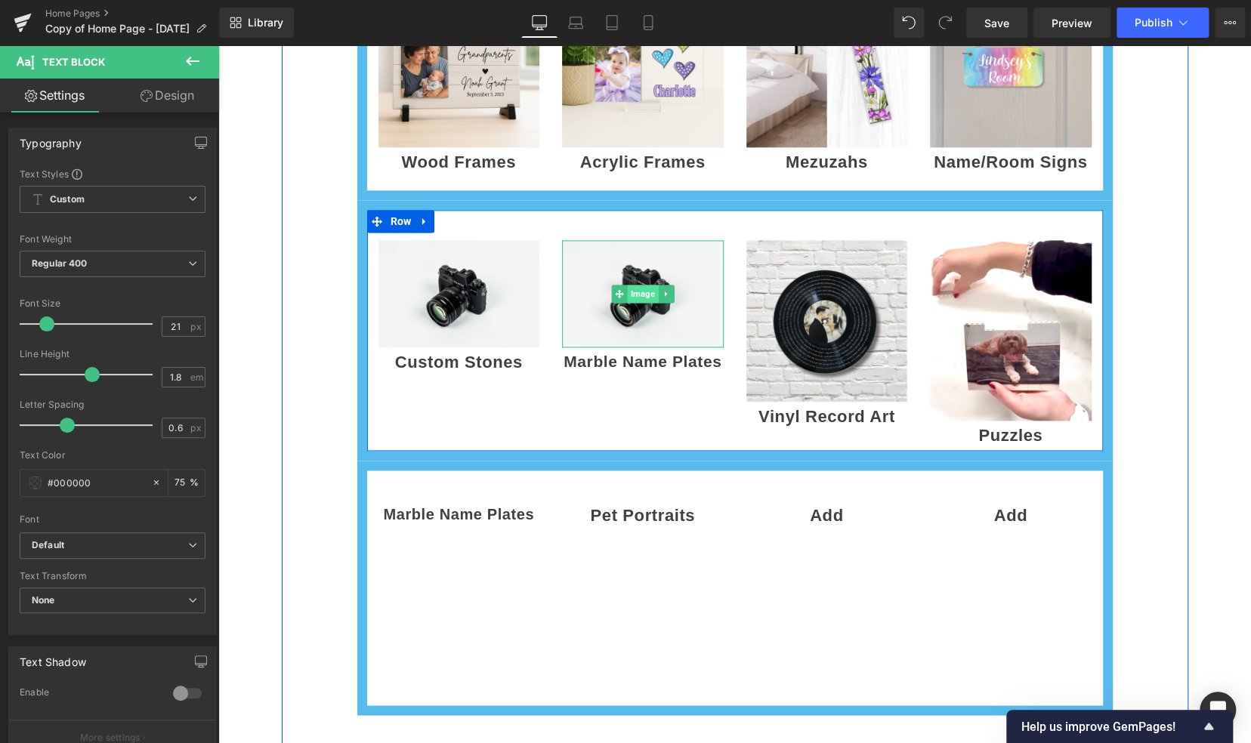
click at [651, 296] on span "Image" at bounding box center [642, 294] width 31 height 18
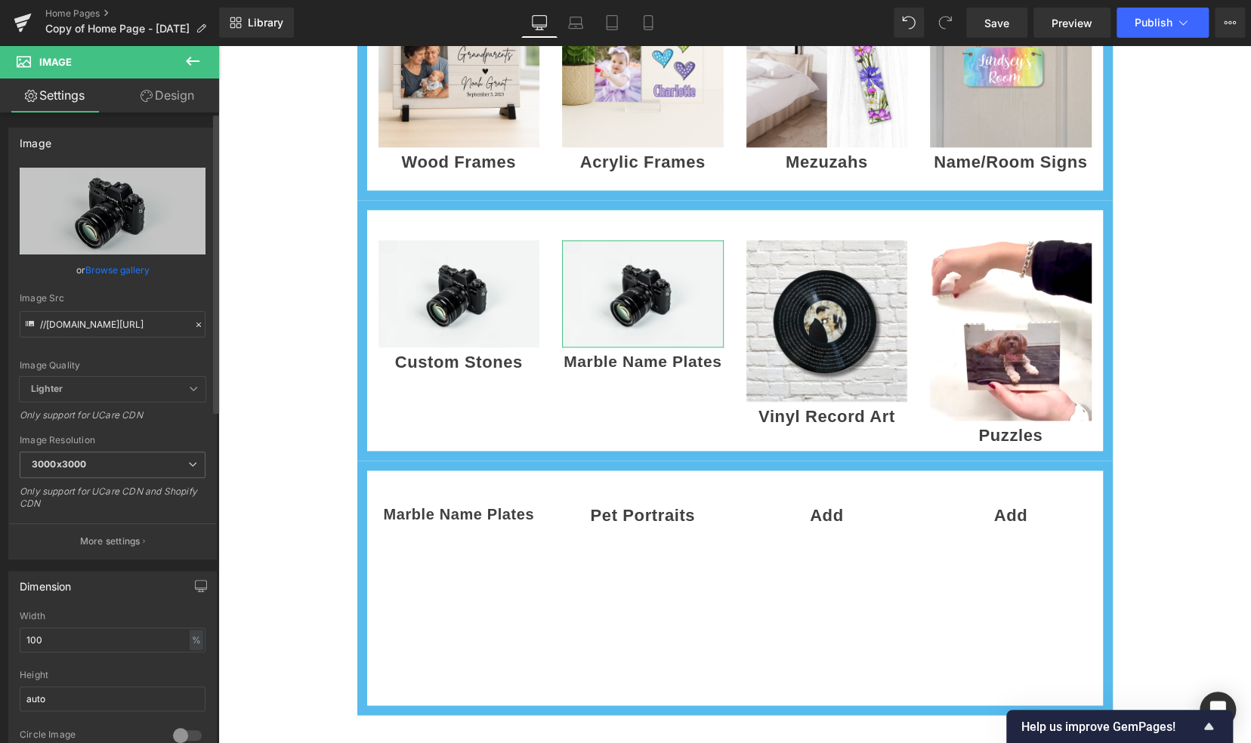
click at [109, 270] on link "Browse gallery" at bounding box center [117, 270] width 64 height 26
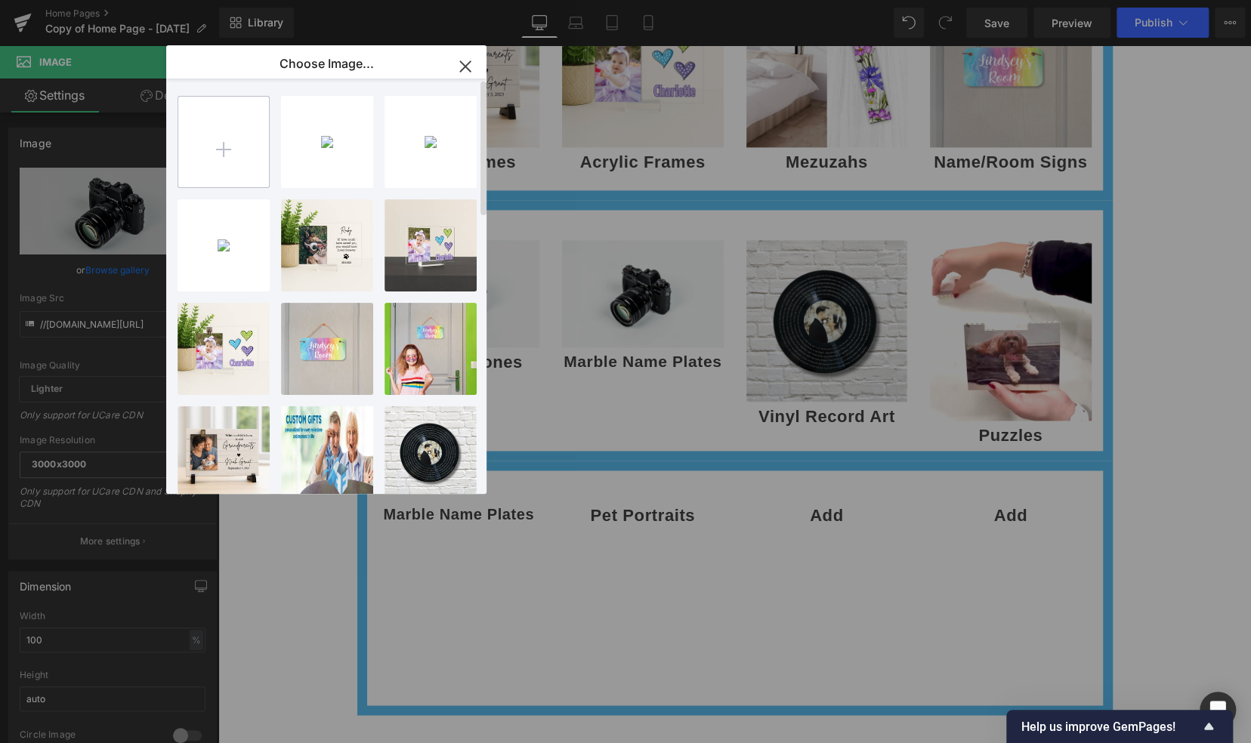
click at [214, 159] on input "file" at bounding box center [223, 142] width 91 height 91
type input "C:\fakepath\1000x1000 - attorney - marble.png"
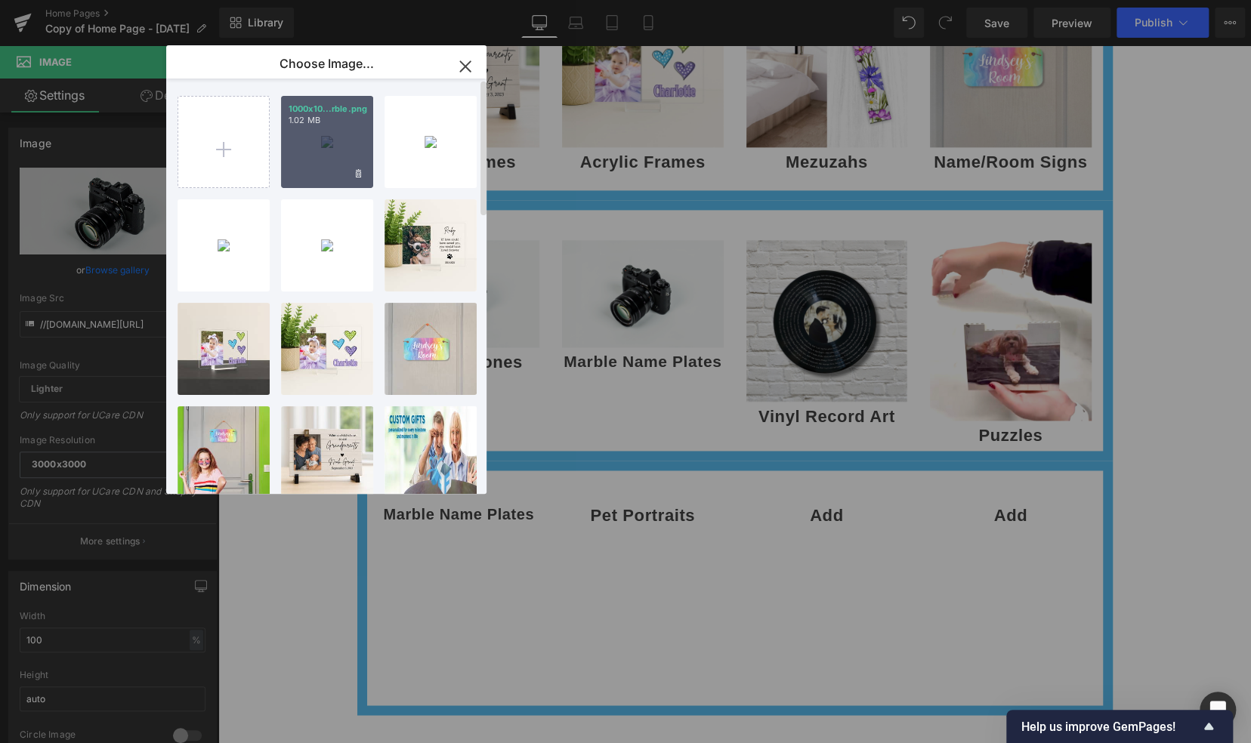
click at [344, 143] on div "1000x10...rble.png 1.02 MB" at bounding box center [327, 142] width 92 height 92
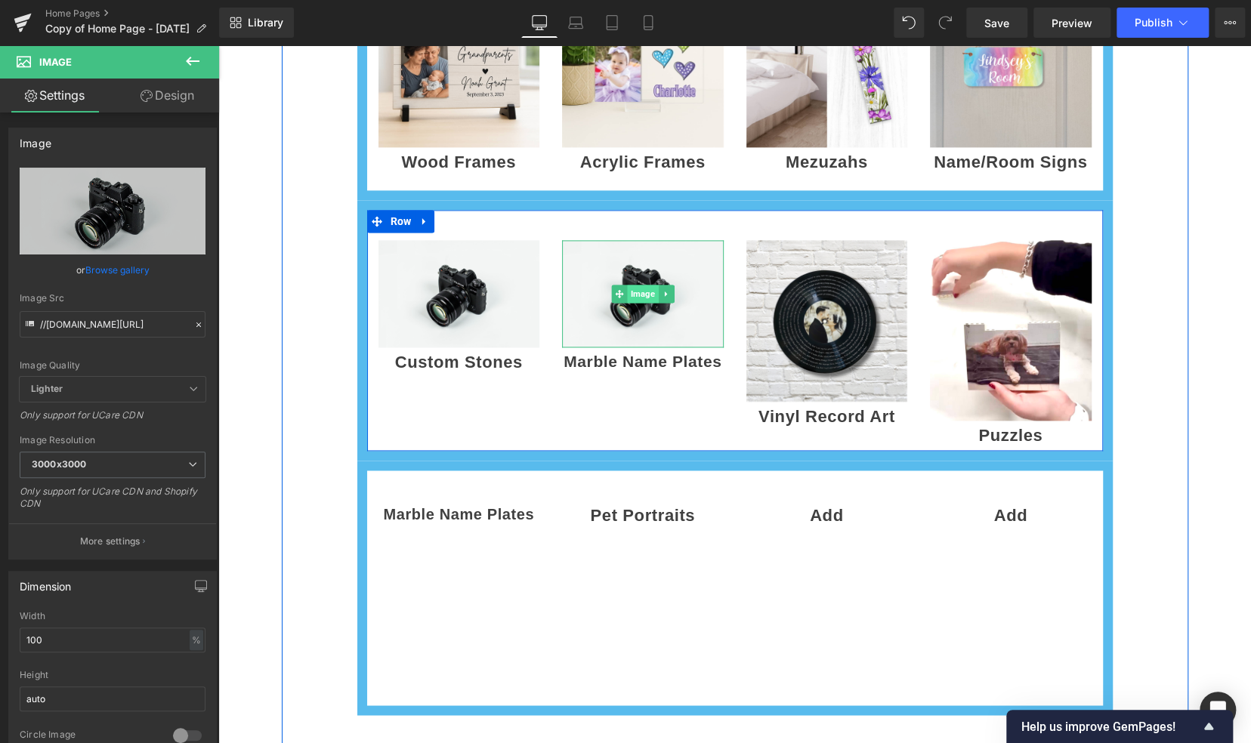
click at [632, 295] on span "Image" at bounding box center [642, 294] width 31 height 18
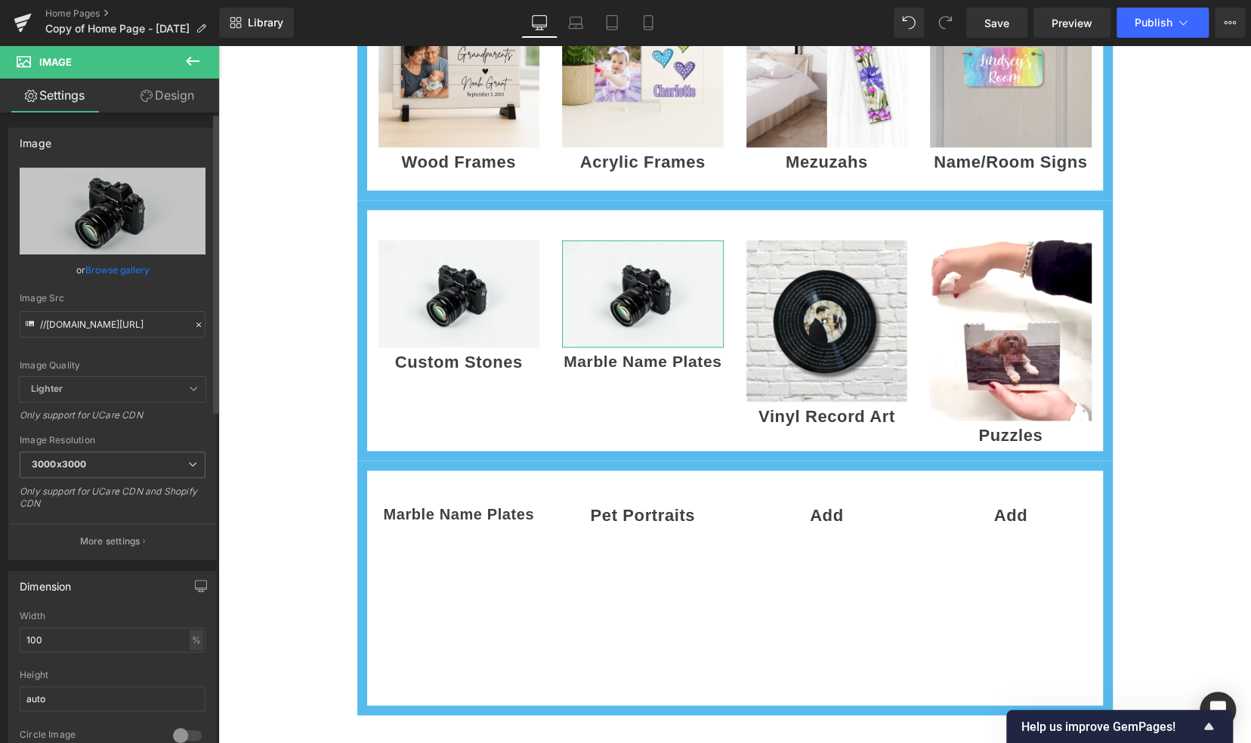
click at [109, 267] on link "Browse gallery" at bounding box center [117, 270] width 64 height 26
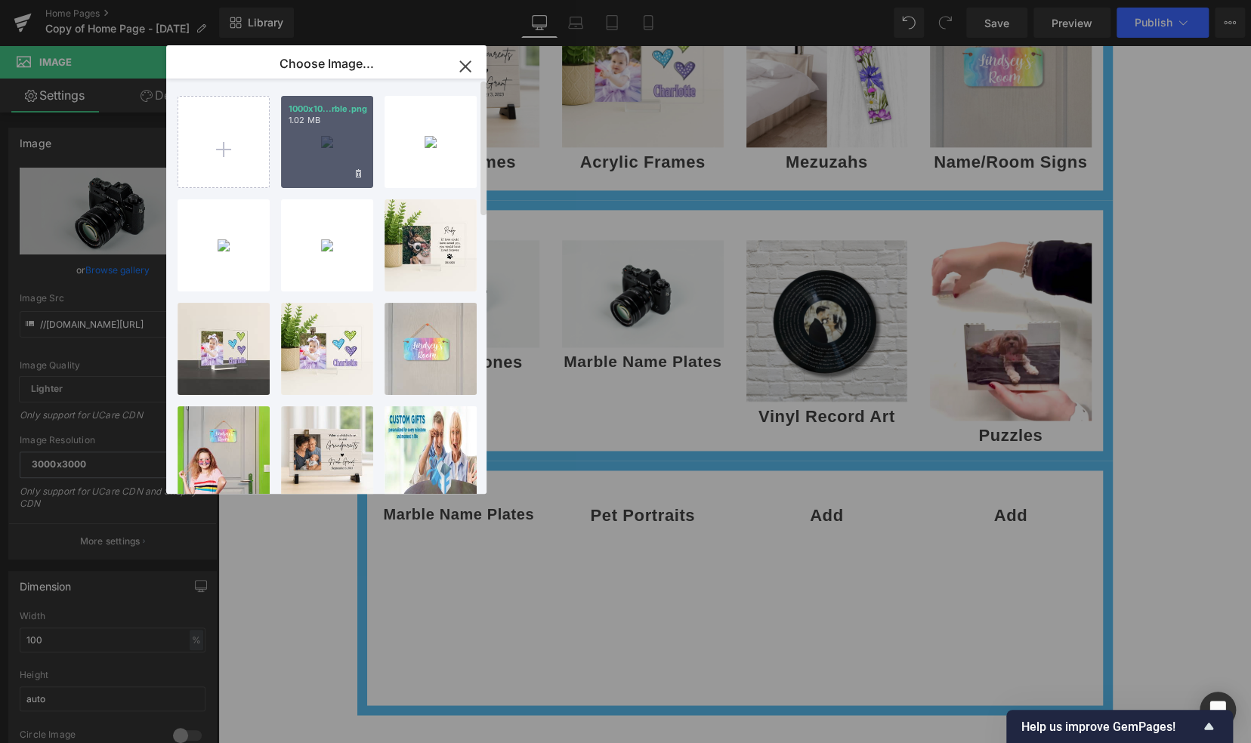
click at [332, 125] on p "1.02 MB" at bounding box center [326, 120] width 77 height 11
type input "[URL][DOMAIN_NAME]"
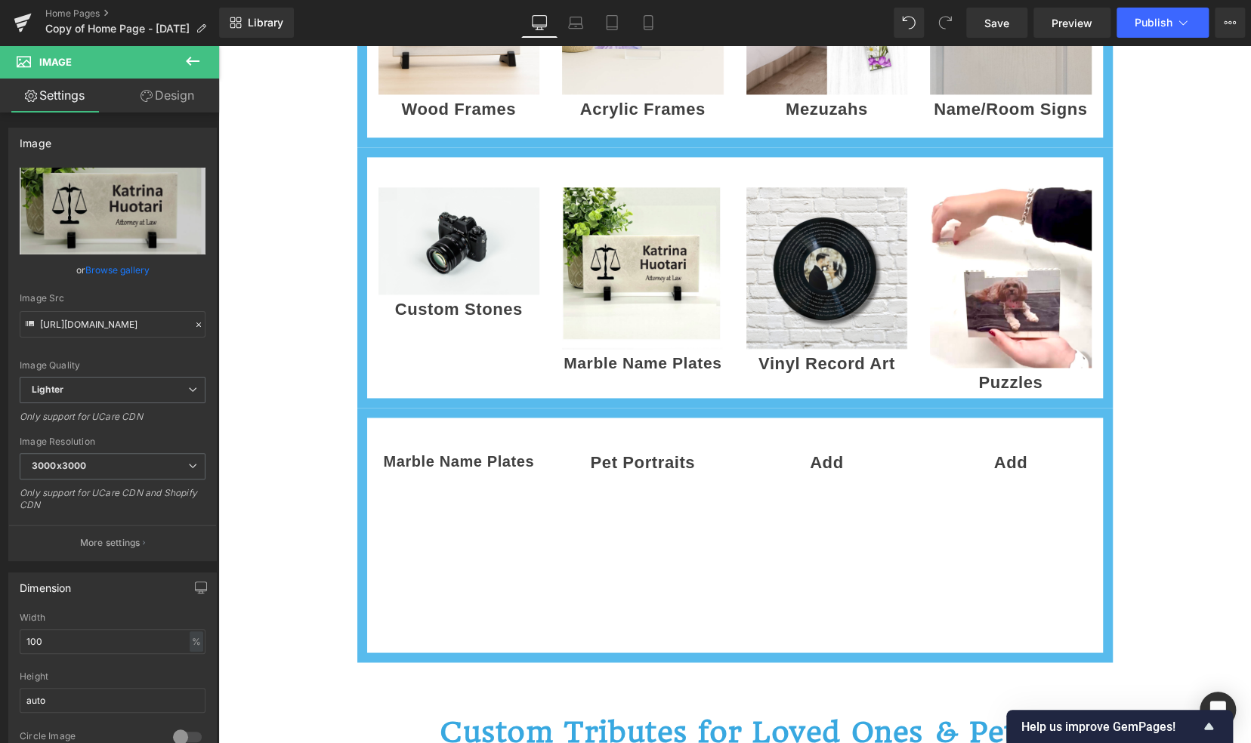
scroll to position [1152, 0]
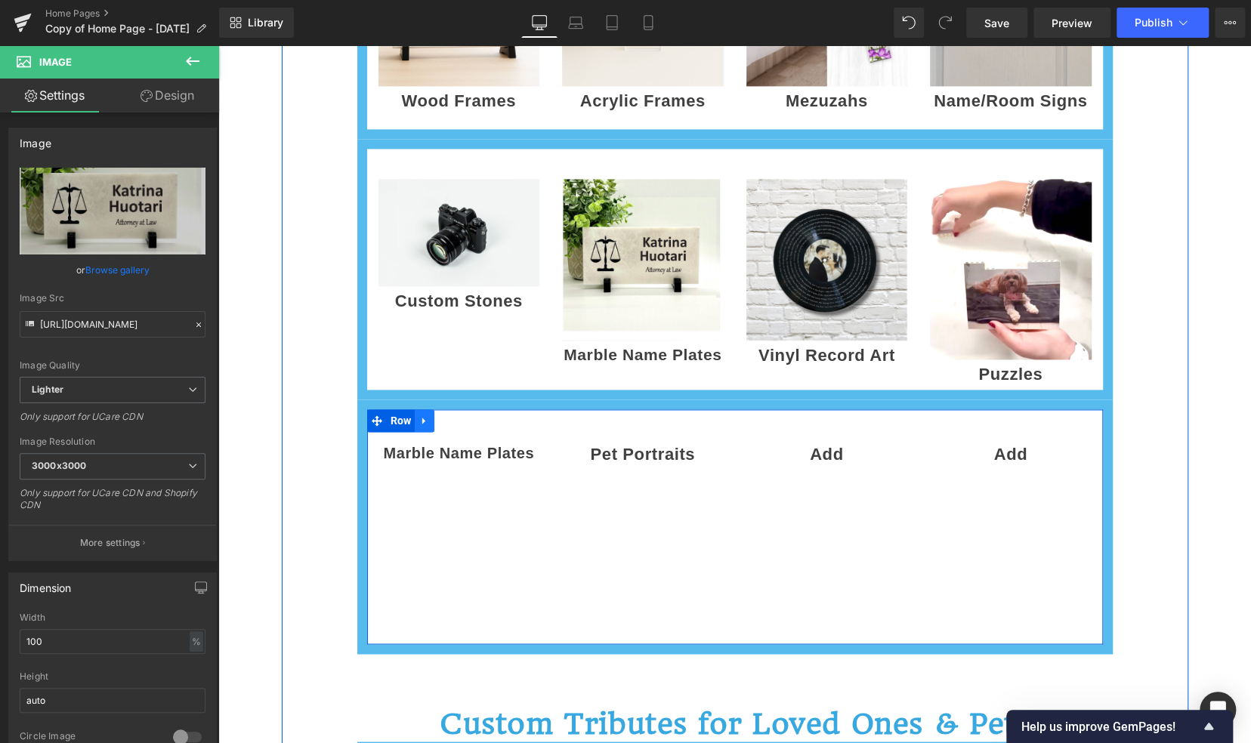
click at [422, 420] on icon at bounding box center [423, 421] width 3 height 7
click at [458, 421] on icon at bounding box center [463, 420] width 11 height 11
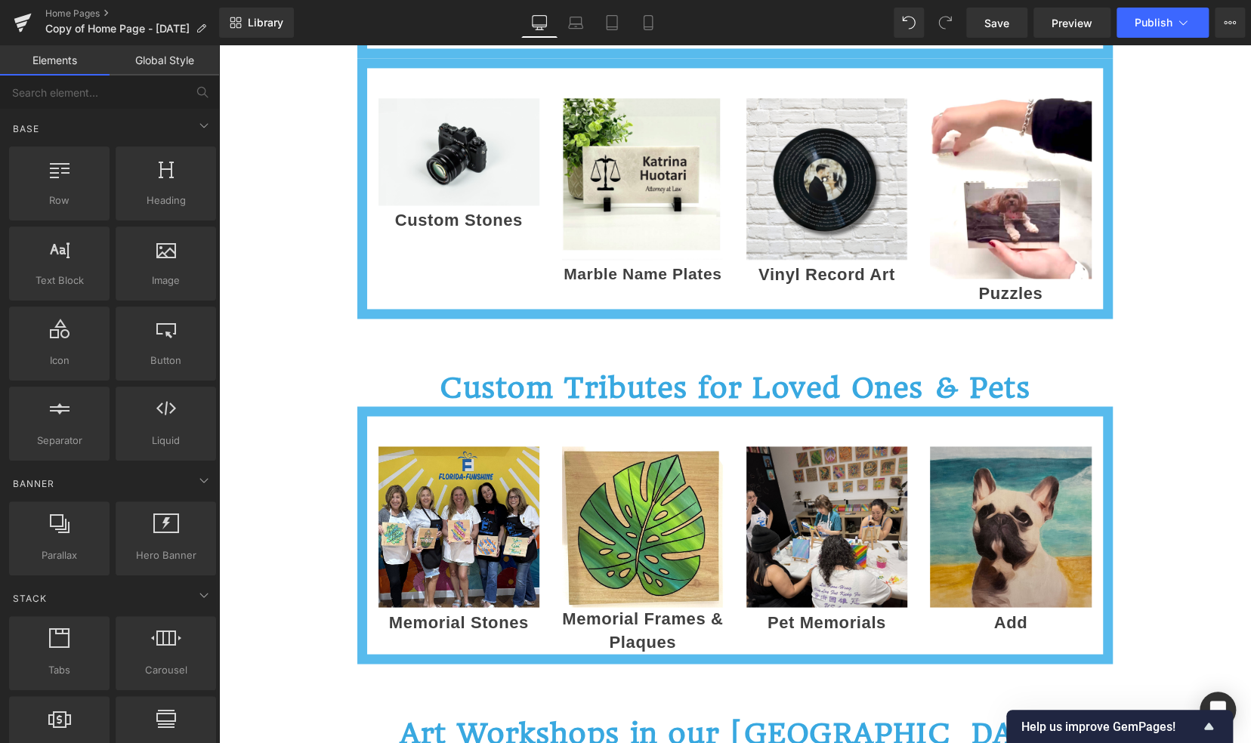
scroll to position [1229, 0]
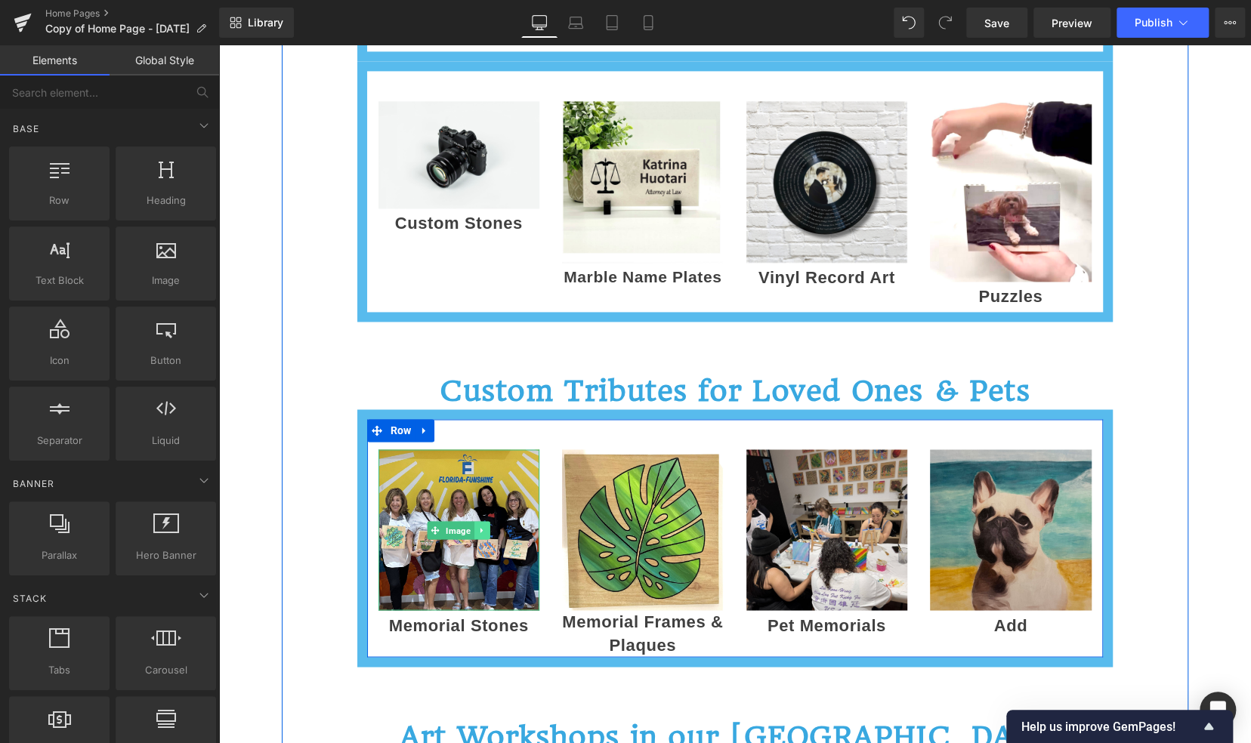
click at [478, 529] on icon at bounding box center [482, 530] width 8 height 9
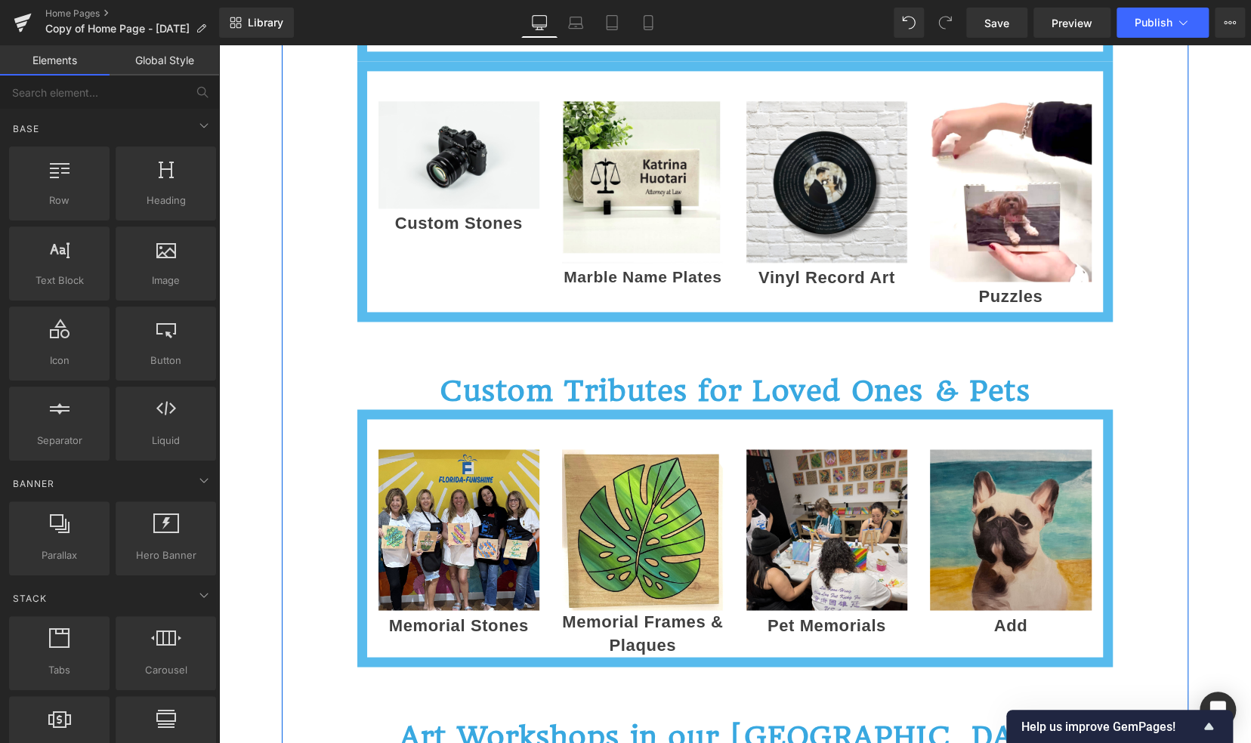
click at [301, 566] on div "Separator FREE SHIPPING ON ORDERS OVER $25 - use code FREESHIPPING Heading Sepa…" at bounding box center [735, 56] width 906 height 2151
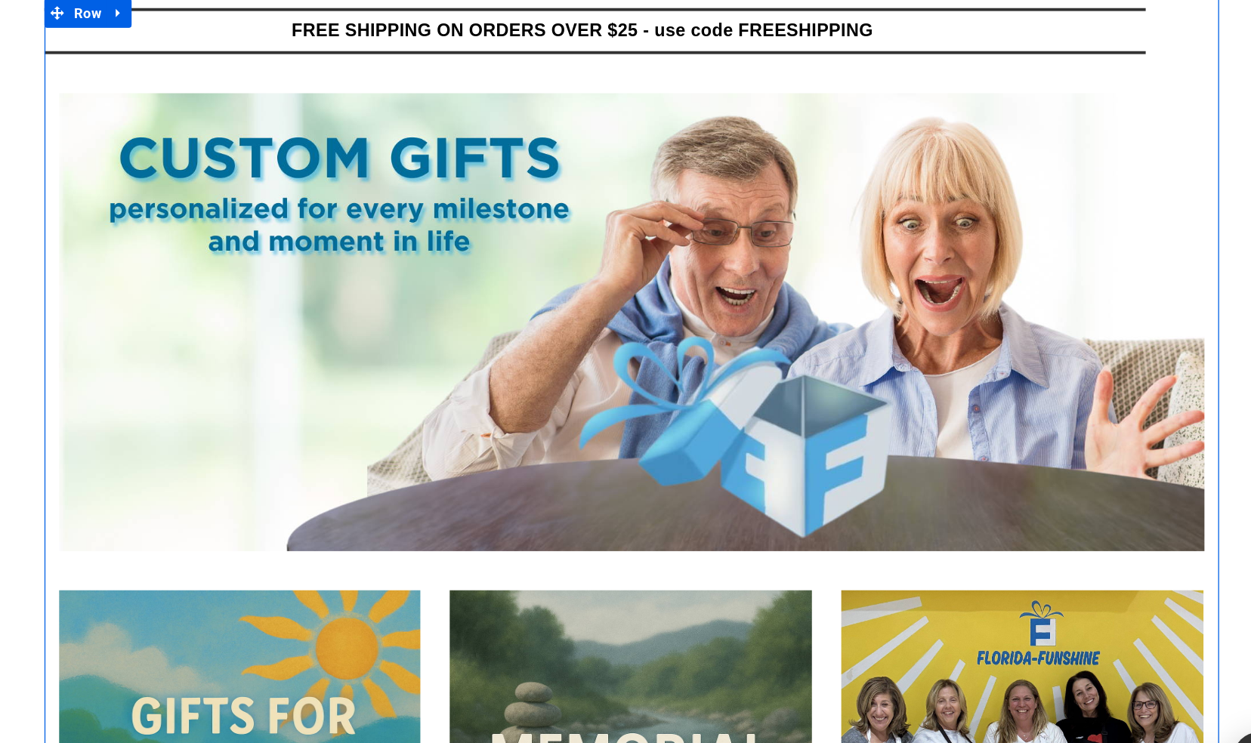
scroll to position [0, 0]
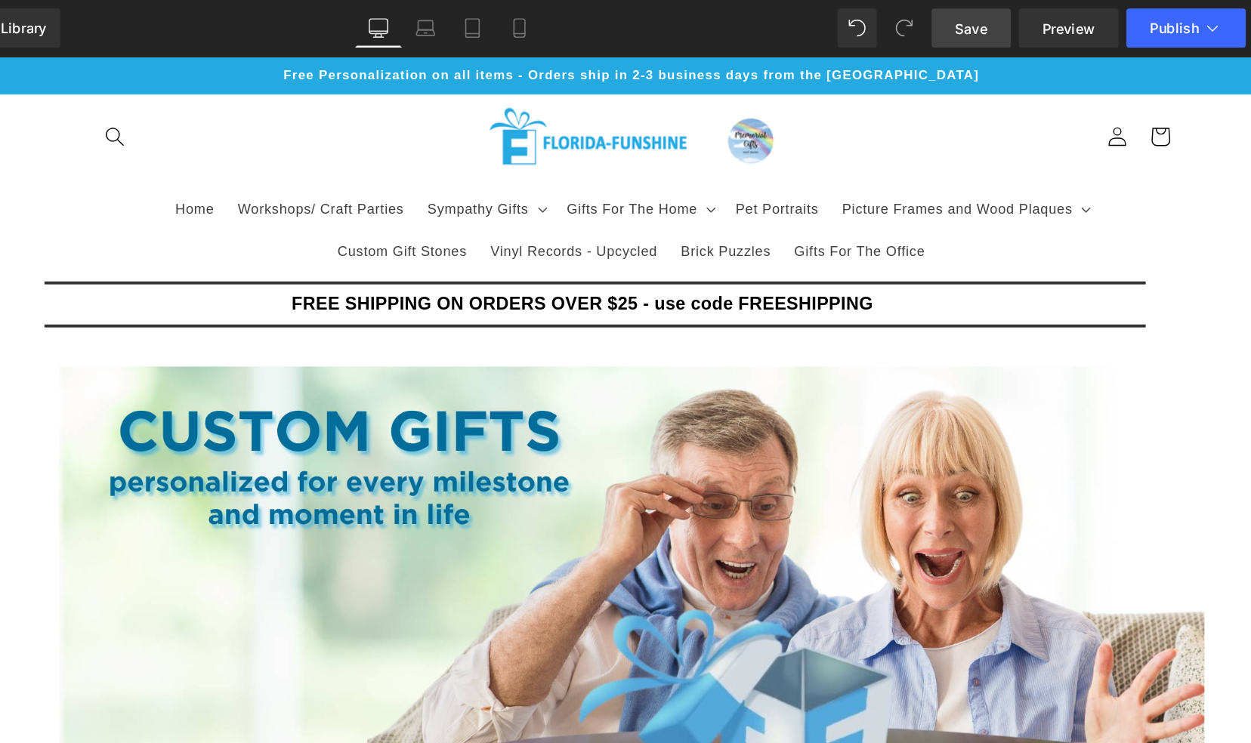
click at [988, 23] on span "Save" at bounding box center [996, 23] width 25 height 16
click at [229, 172] on span "Workshops/ Craft Parties" at bounding box center [239, 175] width 128 height 14
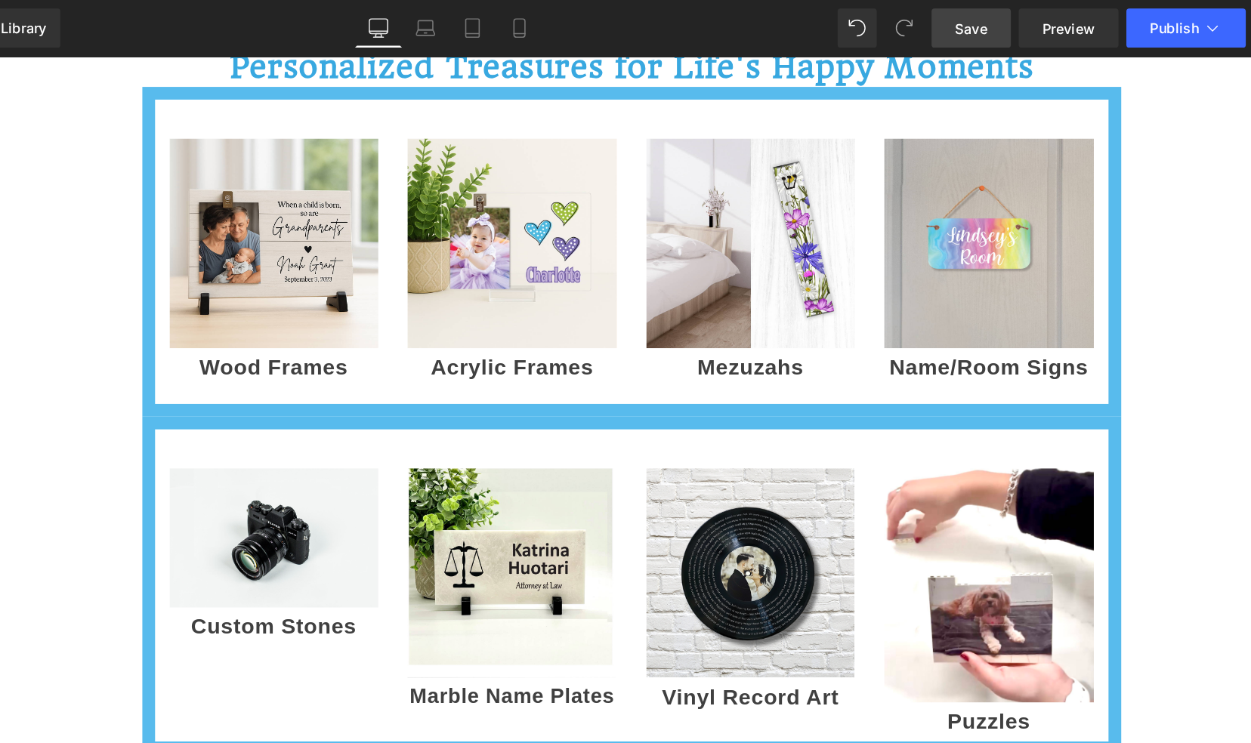
scroll to position [973, 0]
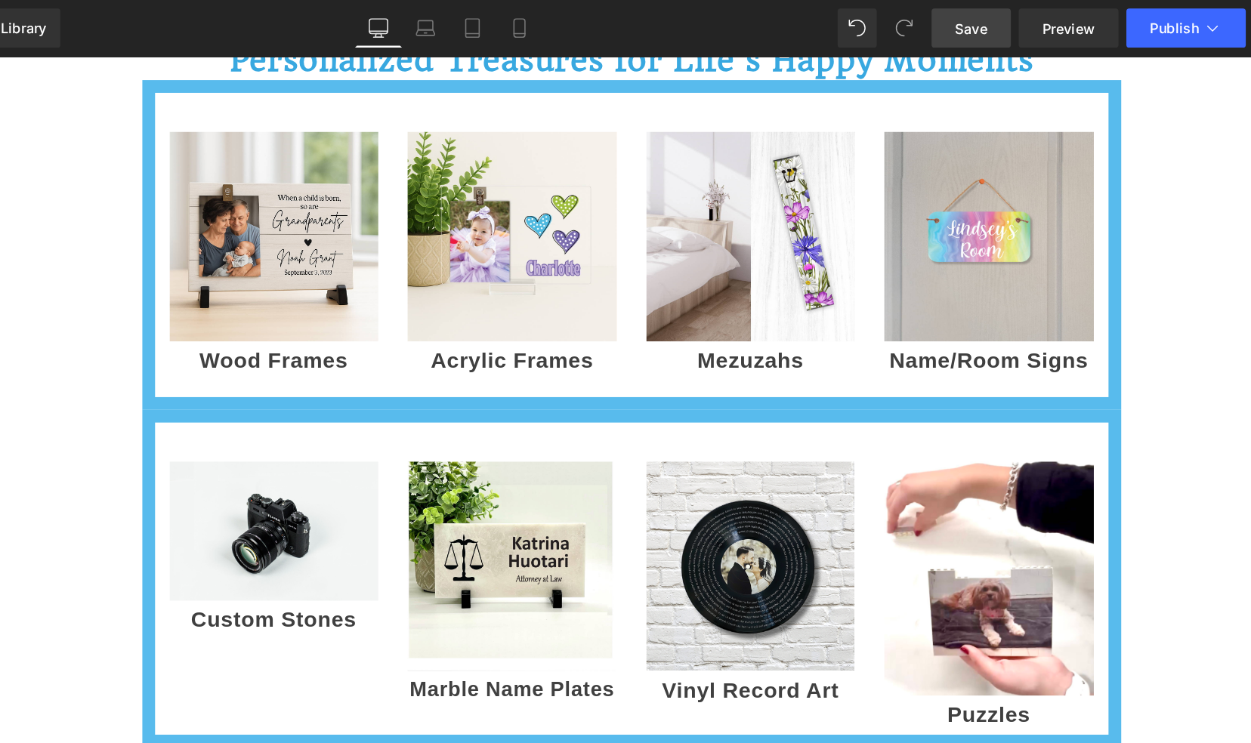
click at [992, 26] on span "Save" at bounding box center [996, 23] width 25 height 16
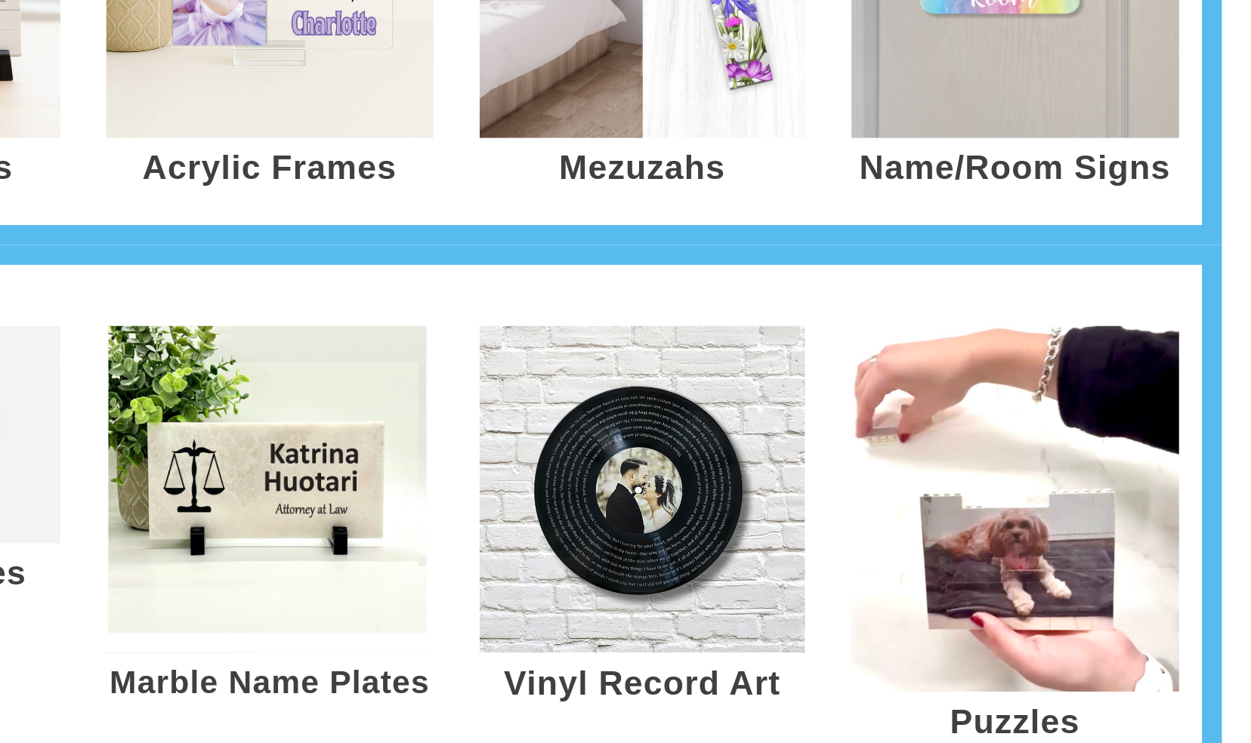
scroll to position [1048, 0]
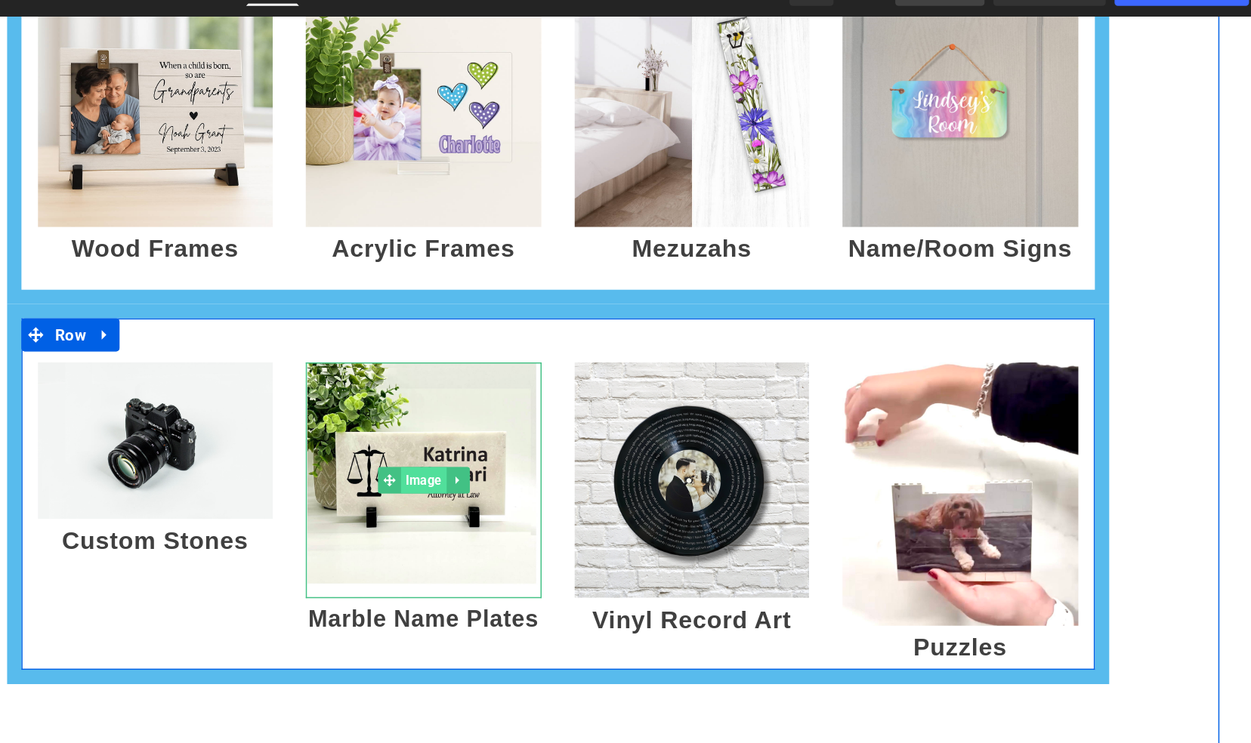
click at [219, 333] on span "Image" at bounding box center [228, 334] width 31 height 18
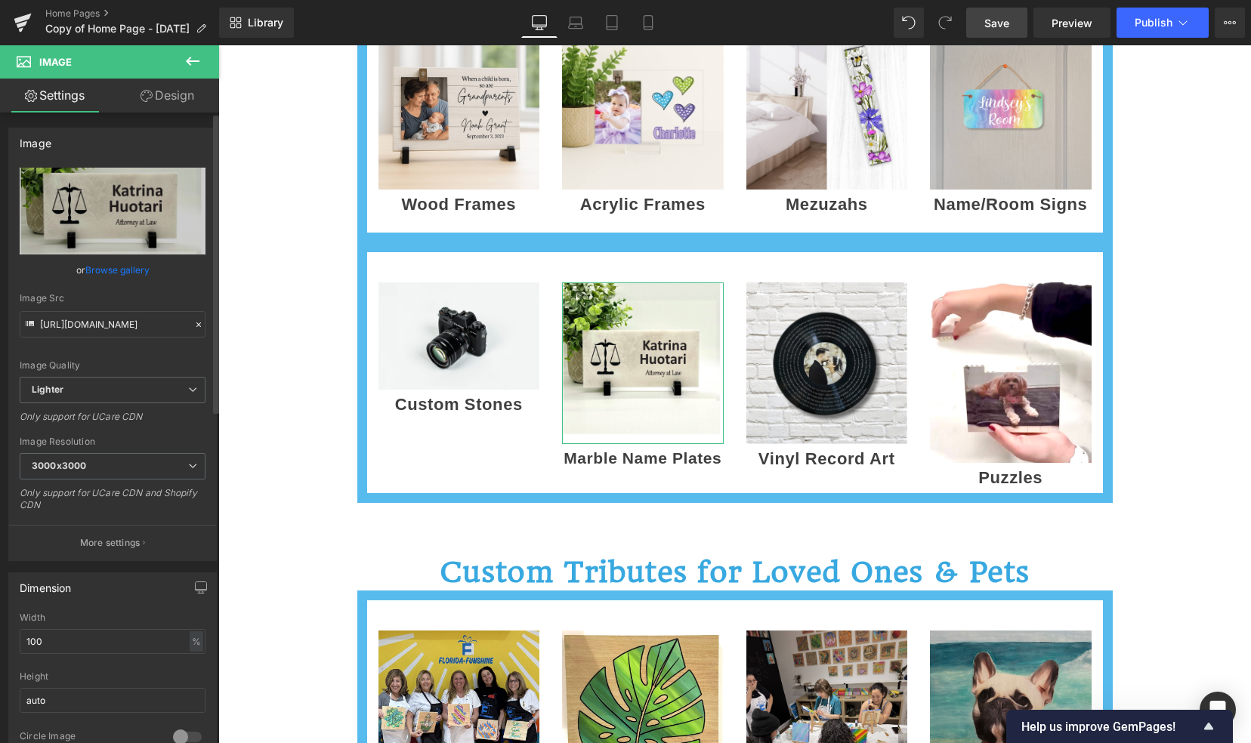
click at [115, 268] on link "Browse gallery" at bounding box center [117, 270] width 64 height 26
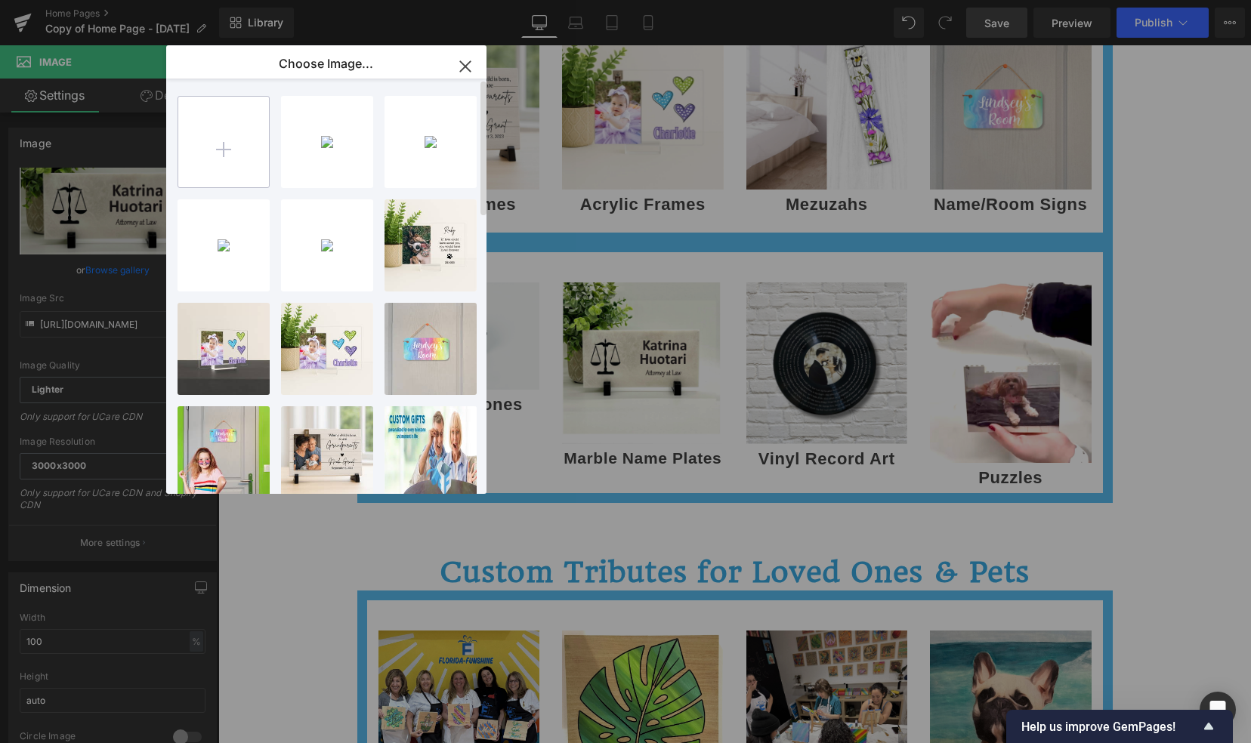
click at [215, 159] on input "file" at bounding box center [223, 142] width 91 height 91
type input "C:\fakepath\Items for Posts - MISC (4).png"
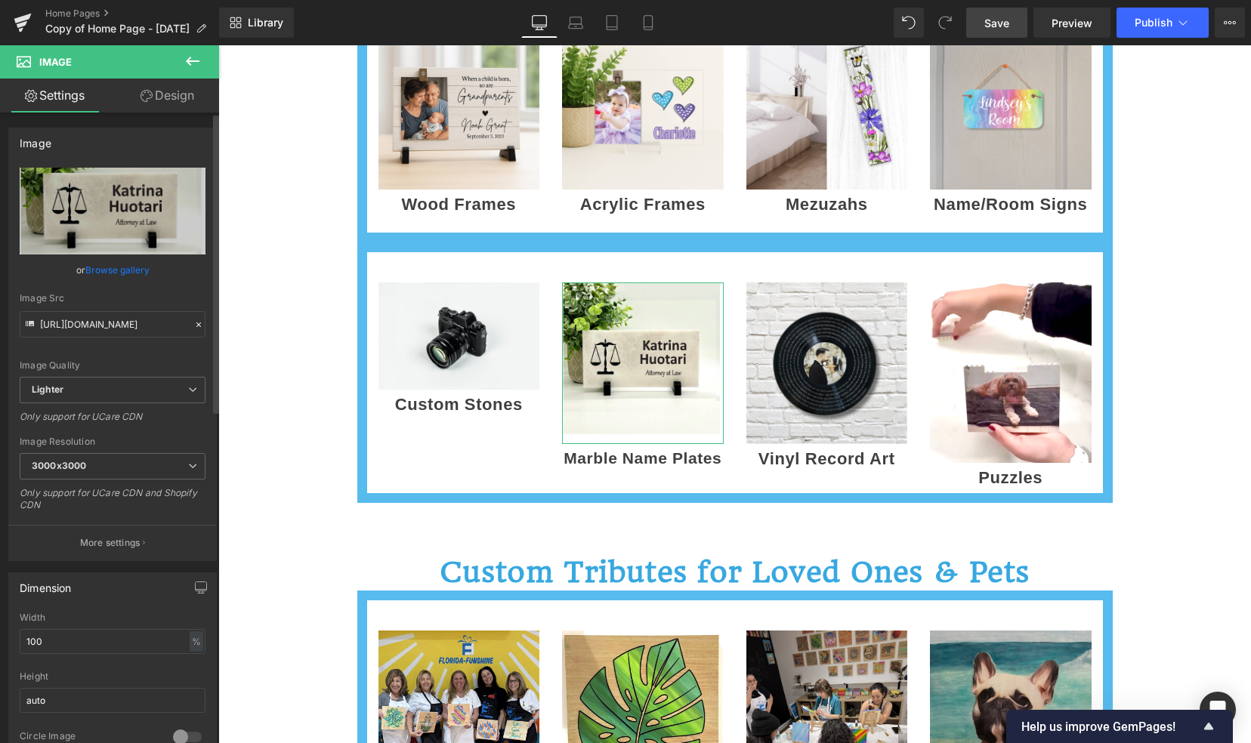
click at [101, 269] on link "Browse gallery" at bounding box center [117, 270] width 64 height 26
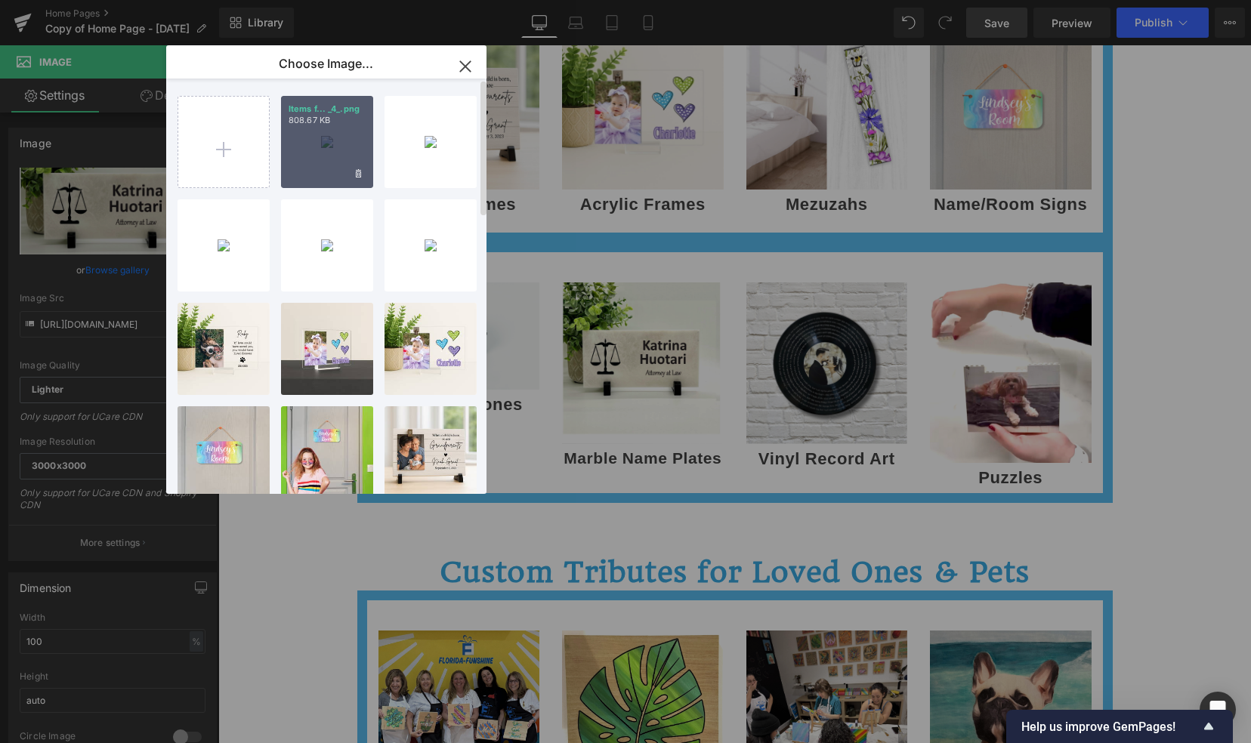
click at [326, 150] on div "Items f... _4_.png 808.67 KB" at bounding box center [327, 142] width 92 height 92
type input "[URL][DOMAIN_NAME]"
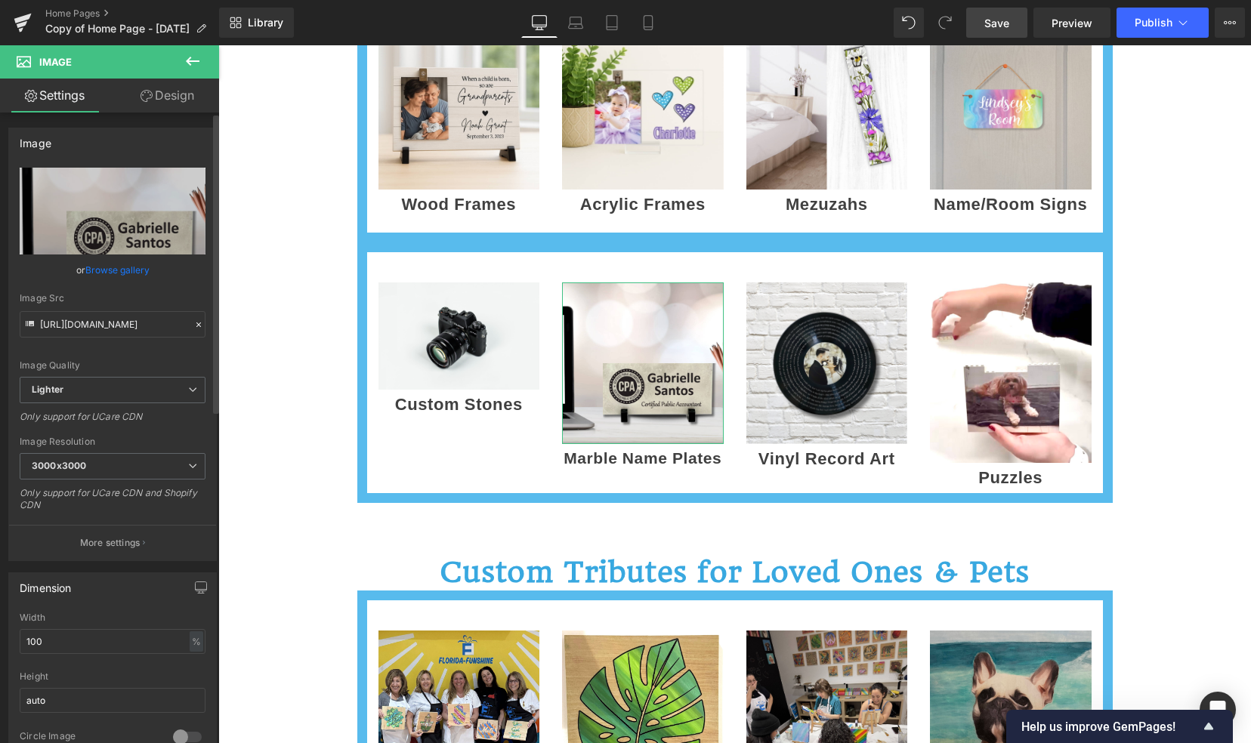
click at [116, 267] on link "Browse gallery" at bounding box center [117, 270] width 64 height 26
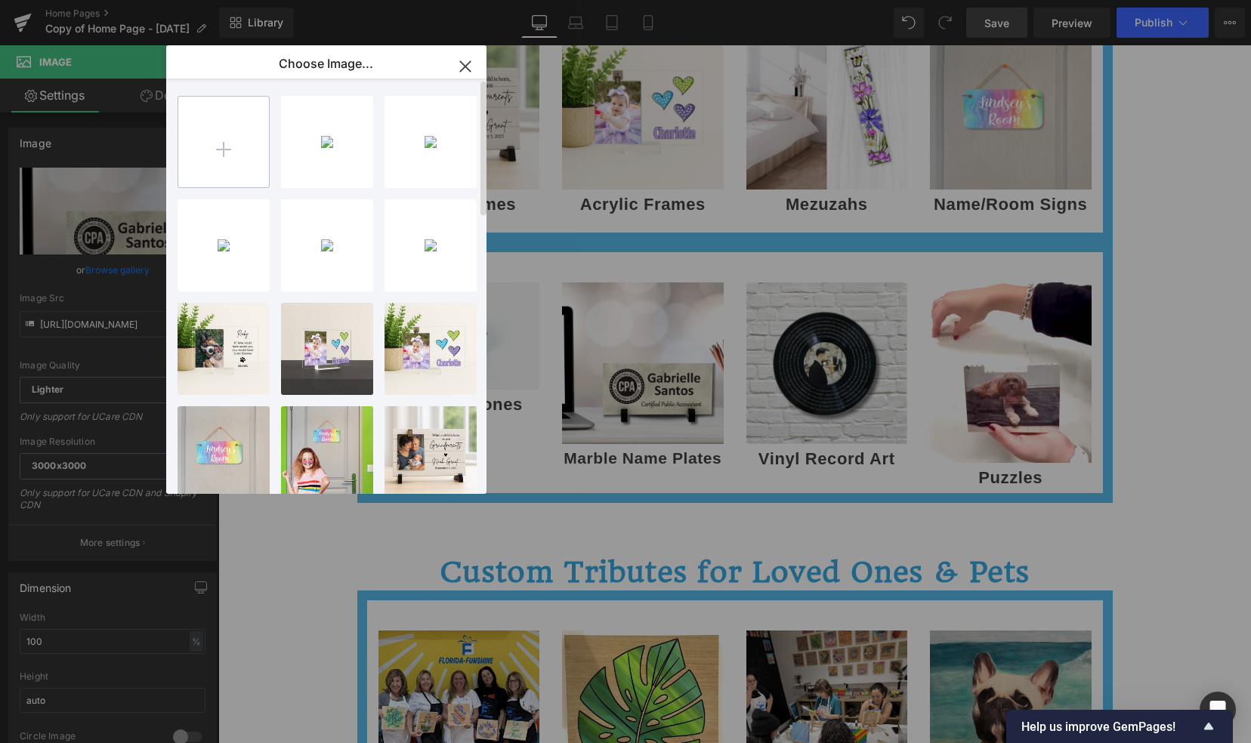
click at [227, 139] on input "file" at bounding box center [223, 142] width 91 height 91
type input "C:\fakepath\ChatGPT Image [DATE], 10_06_49 PM.png"
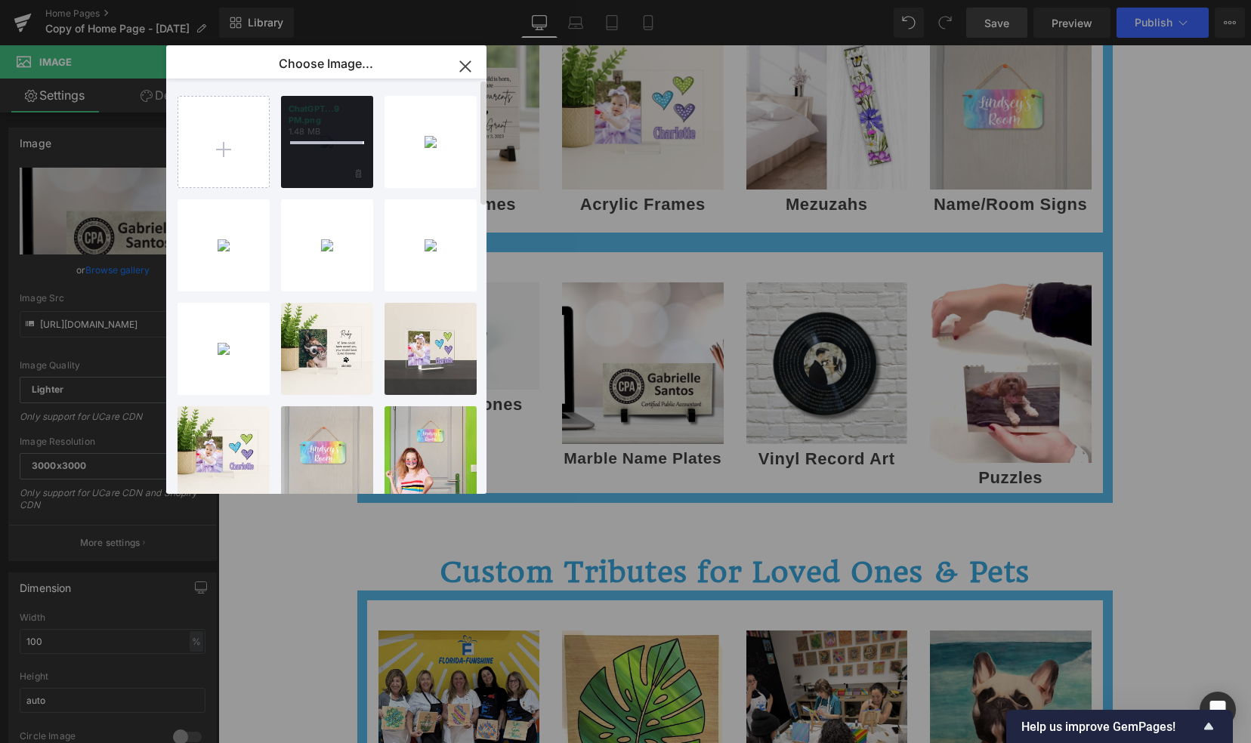
click at [313, 160] on div "ChatGPT...9 PM.png 1.48 MB" at bounding box center [327, 142] width 92 height 92
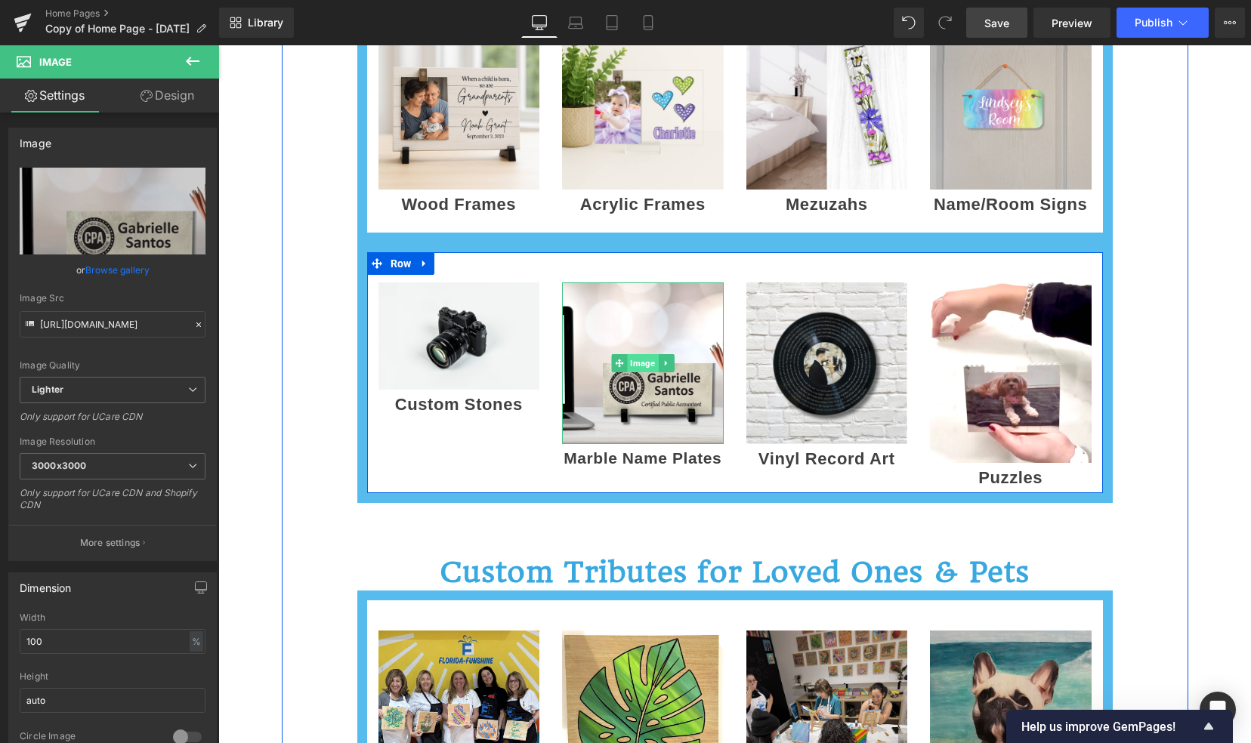
click at [629, 359] on span "Image" at bounding box center [642, 363] width 31 height 18
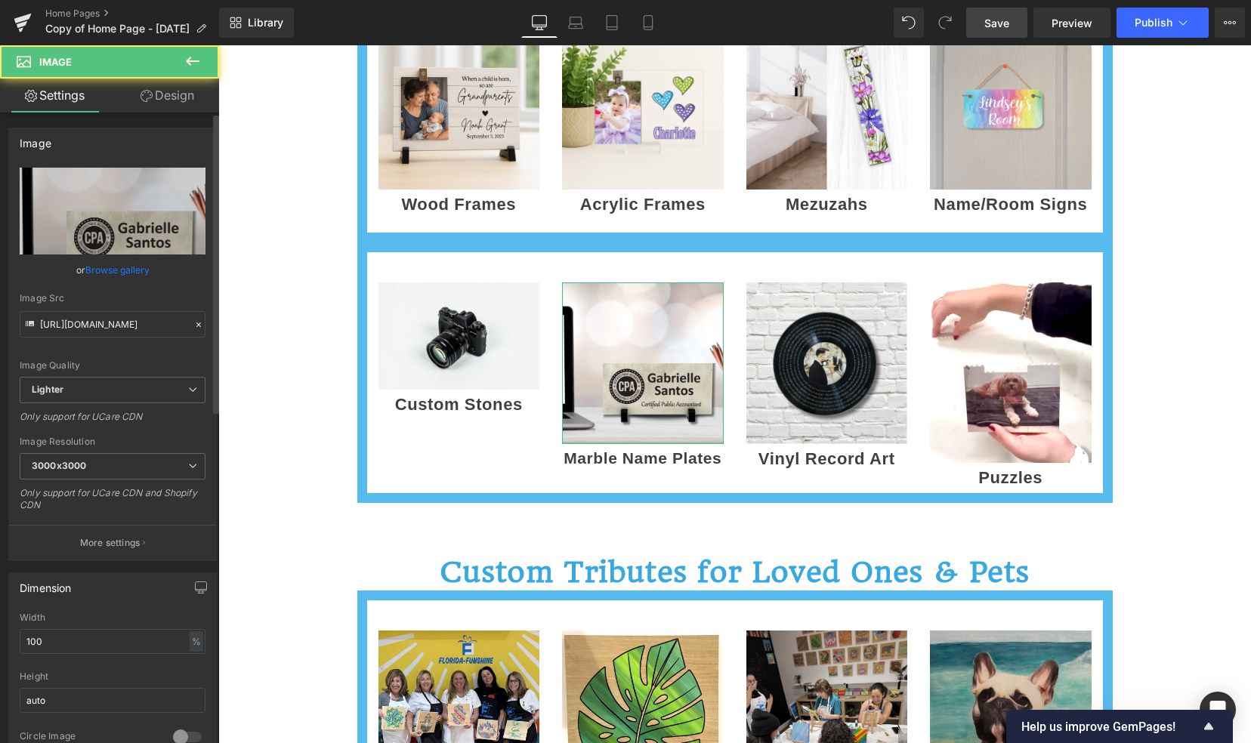
click at [107, 273] on link "Browse gallery" at bounding box center [117, 270] width 64 height 26
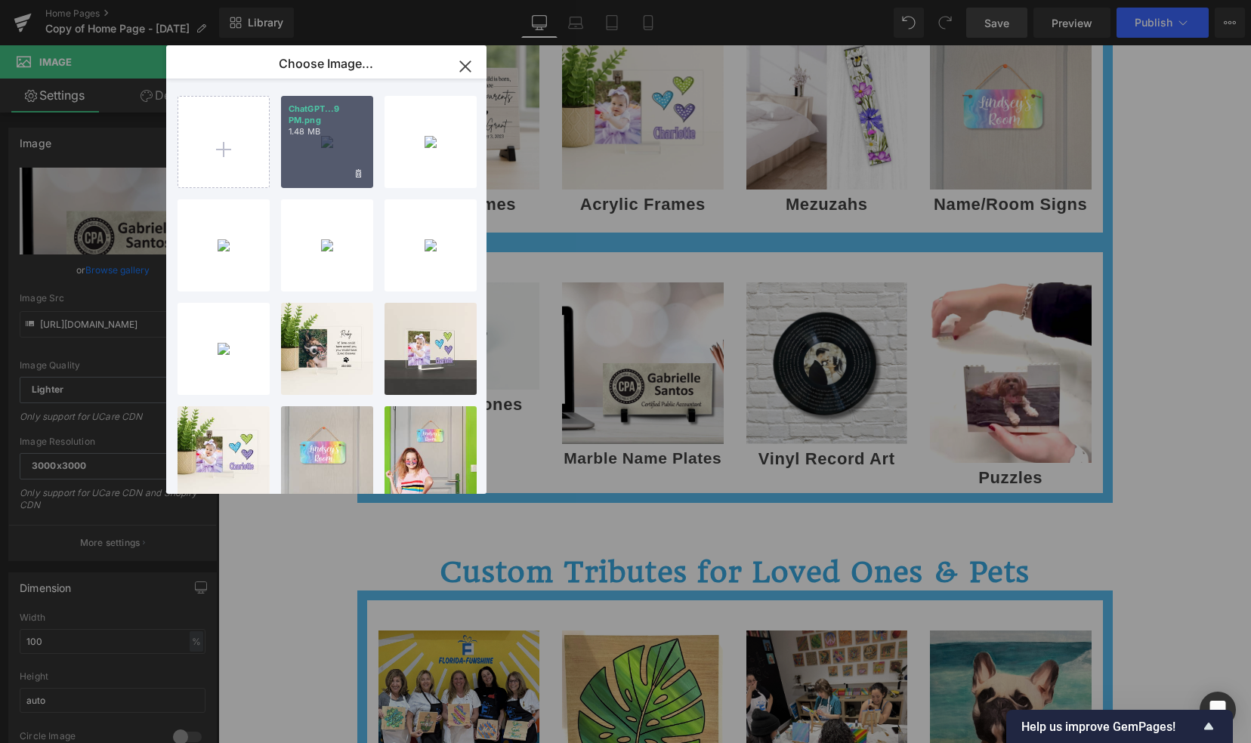
click at [344, 151] on div "ChatGPT...9 PM.png 1.48 MB" at bounding box center [327, 142] width 92 height 92
type input "[URL][DOMAIN_NAME][DATE]"
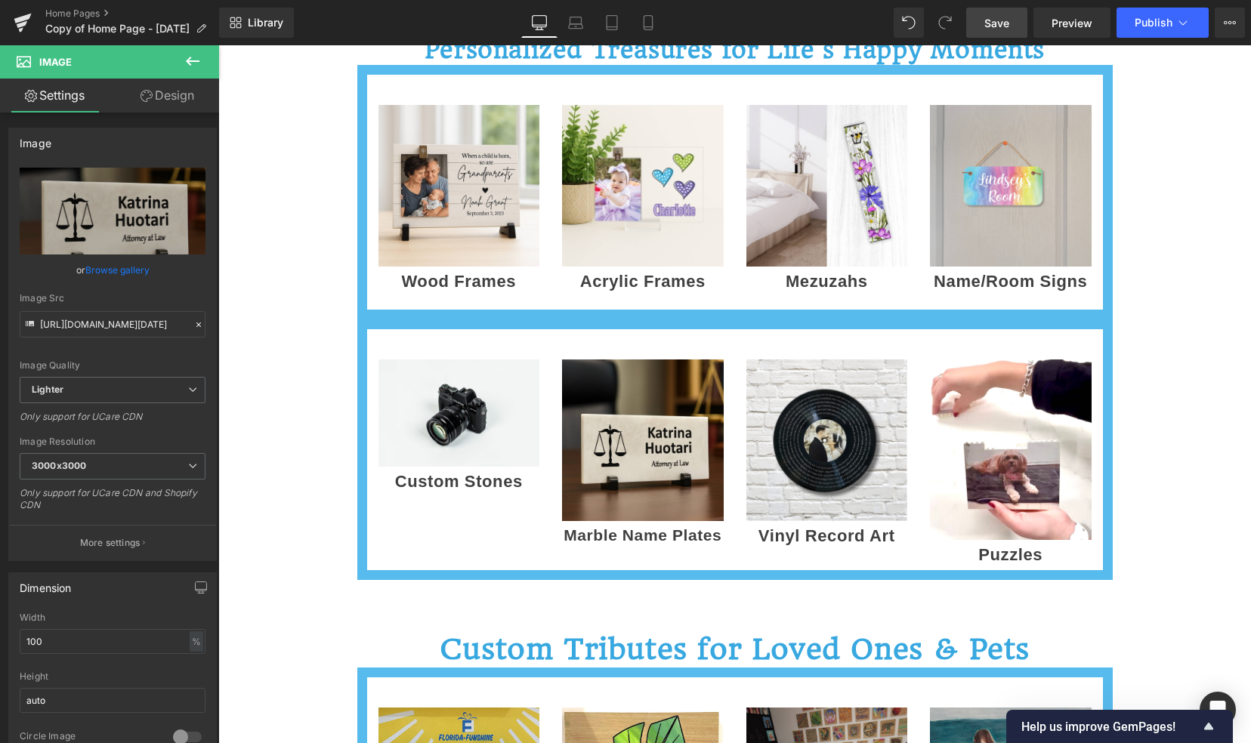
scroll to position [973, 0]
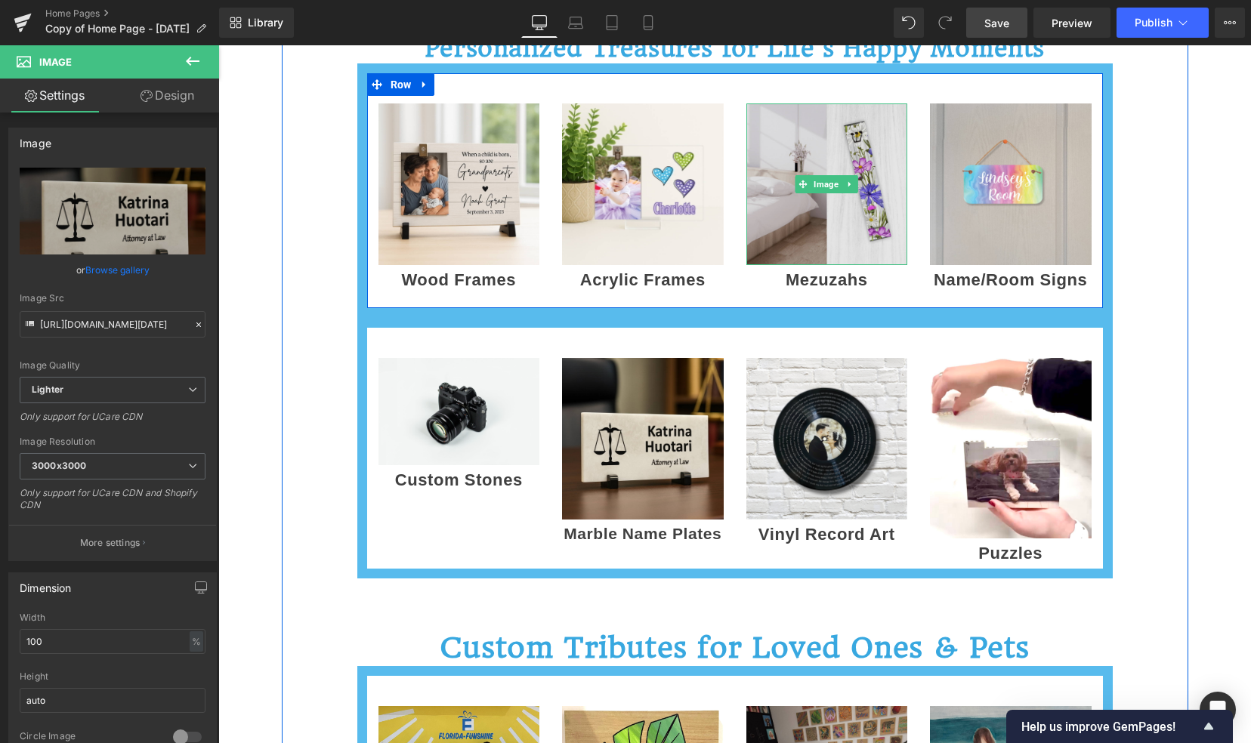
click at [794, 206] on img at bounding box center [827, 184] width 162 height 162
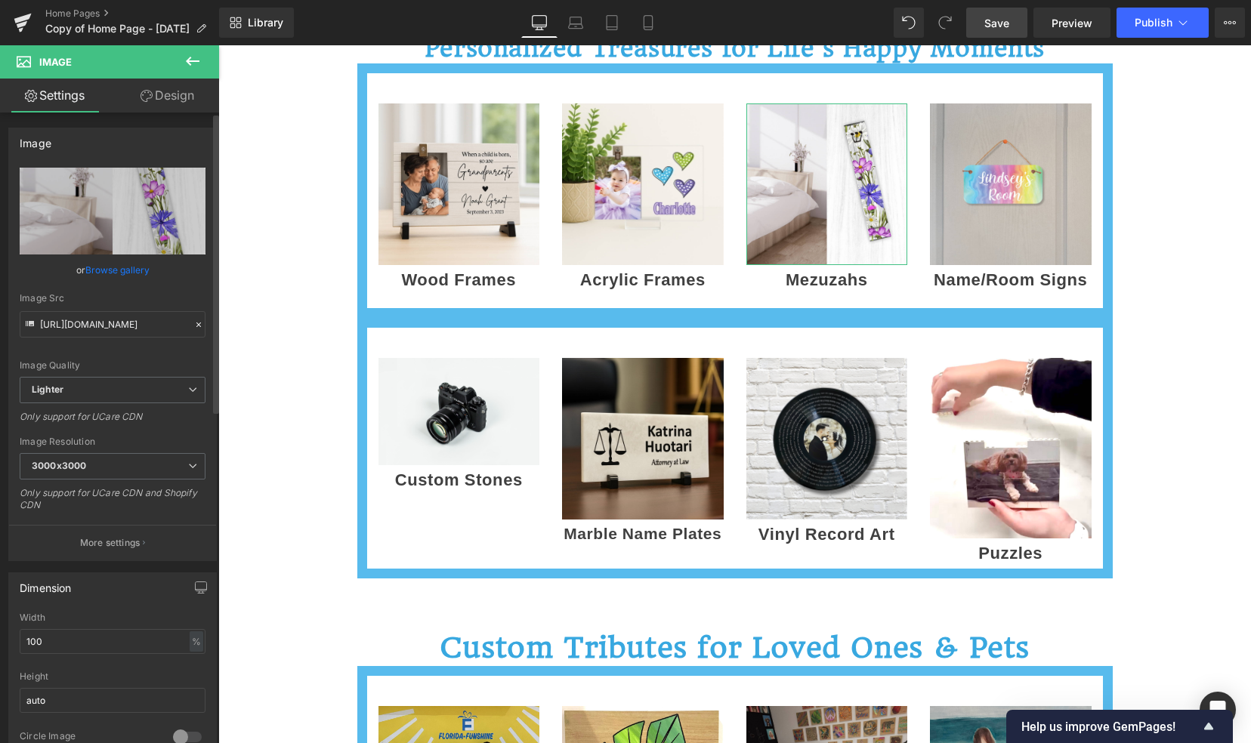
click at [108, 269] on link "Browse gallery" at bounding box center [117, 270] width 64 height 26
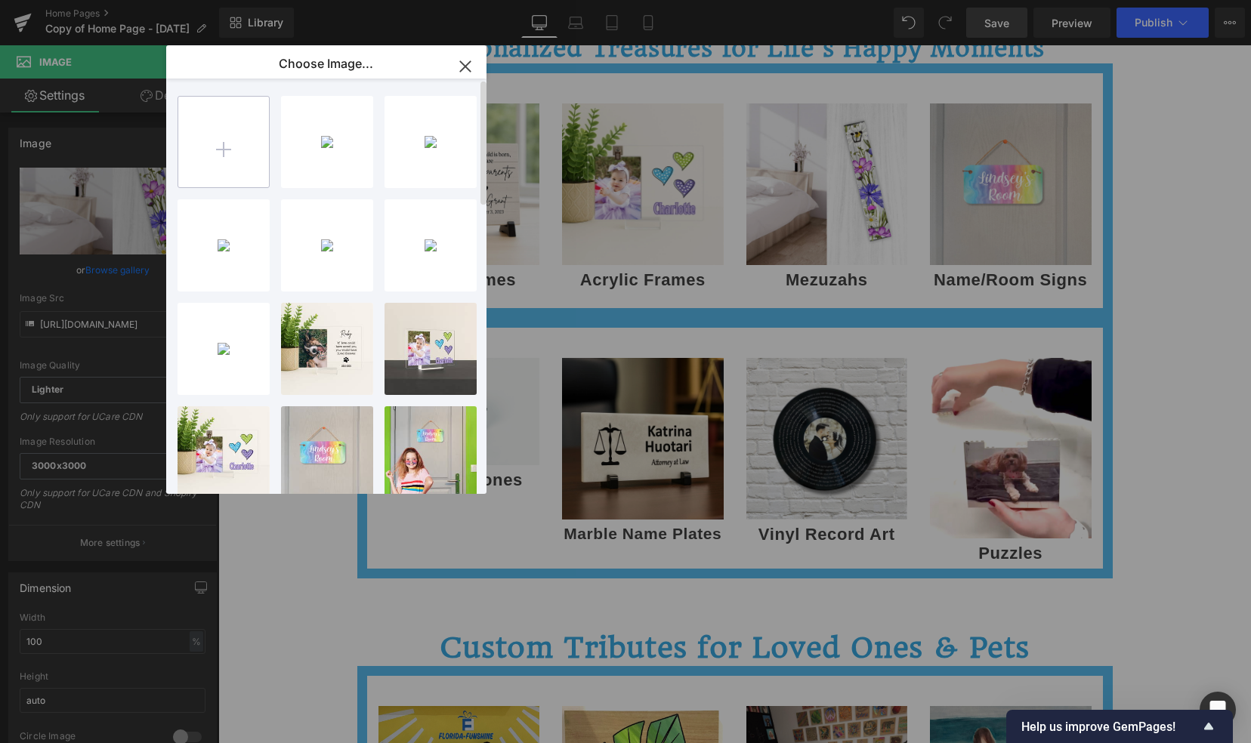
click at [224, 142] on input "file" at bounding box center [223, 142] width 91 height 91
type input "C:\fakepath\items for posts (6).mp4"
click at [231, 143] on input "file" at bounding box center [223, 142] width 91 height 91
type input "C:\fakepath\items for posts (16).png"
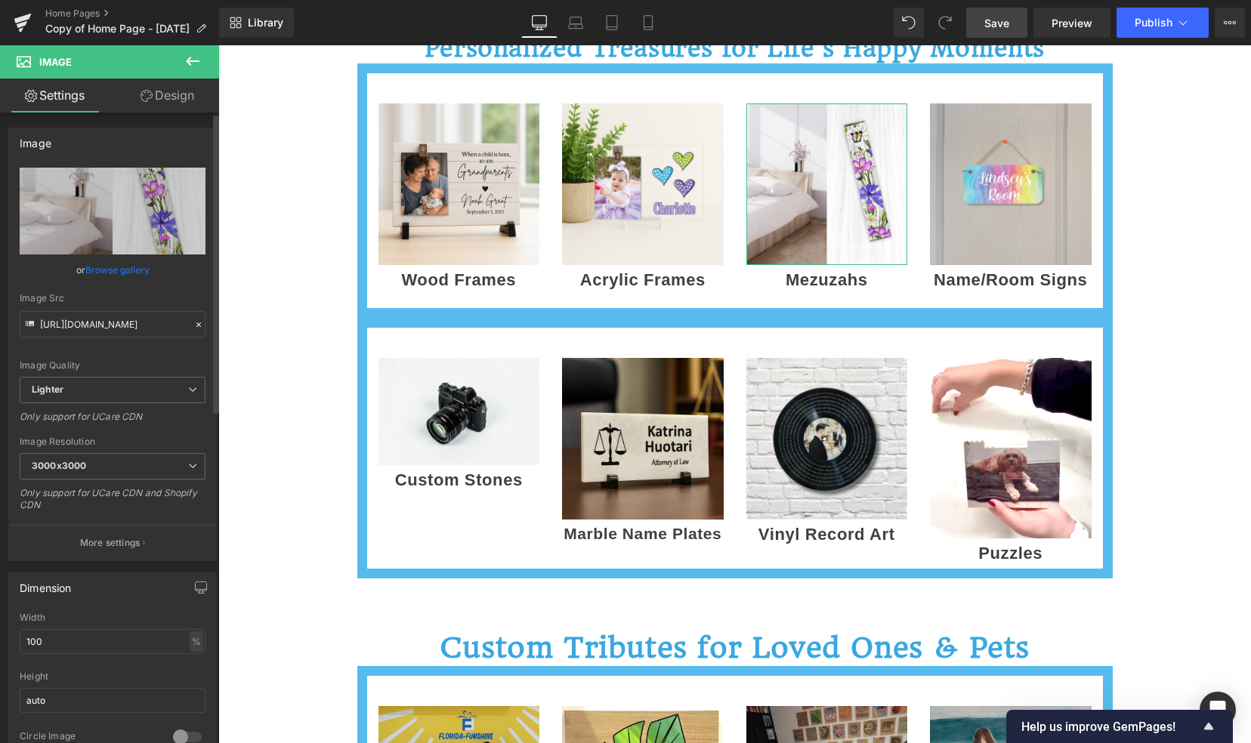
click at [116, 268] on link "Browse gallery" at bounding box center [117, 270] width 64 height 26
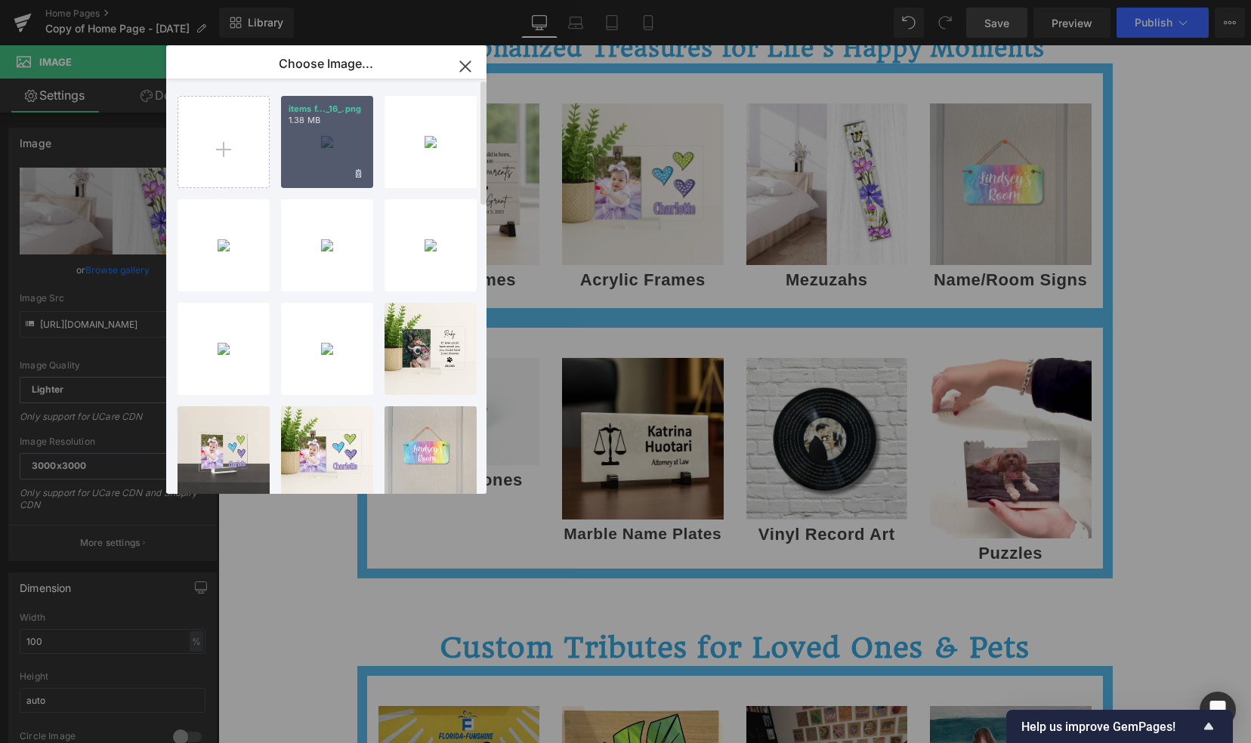
click at [325, 142] on div "items f..._16_.png 1.38 MB" at bounding box center [327, 142] width 92 height 92
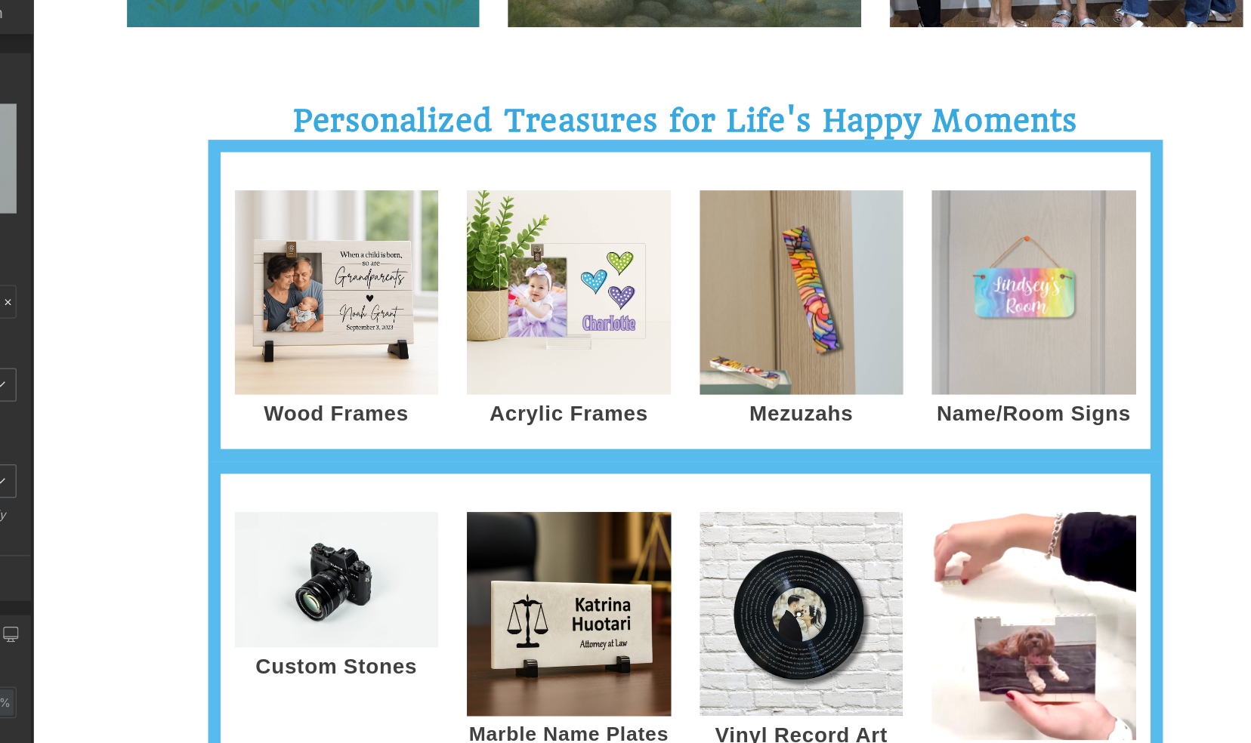
scroll to position [831, 0]
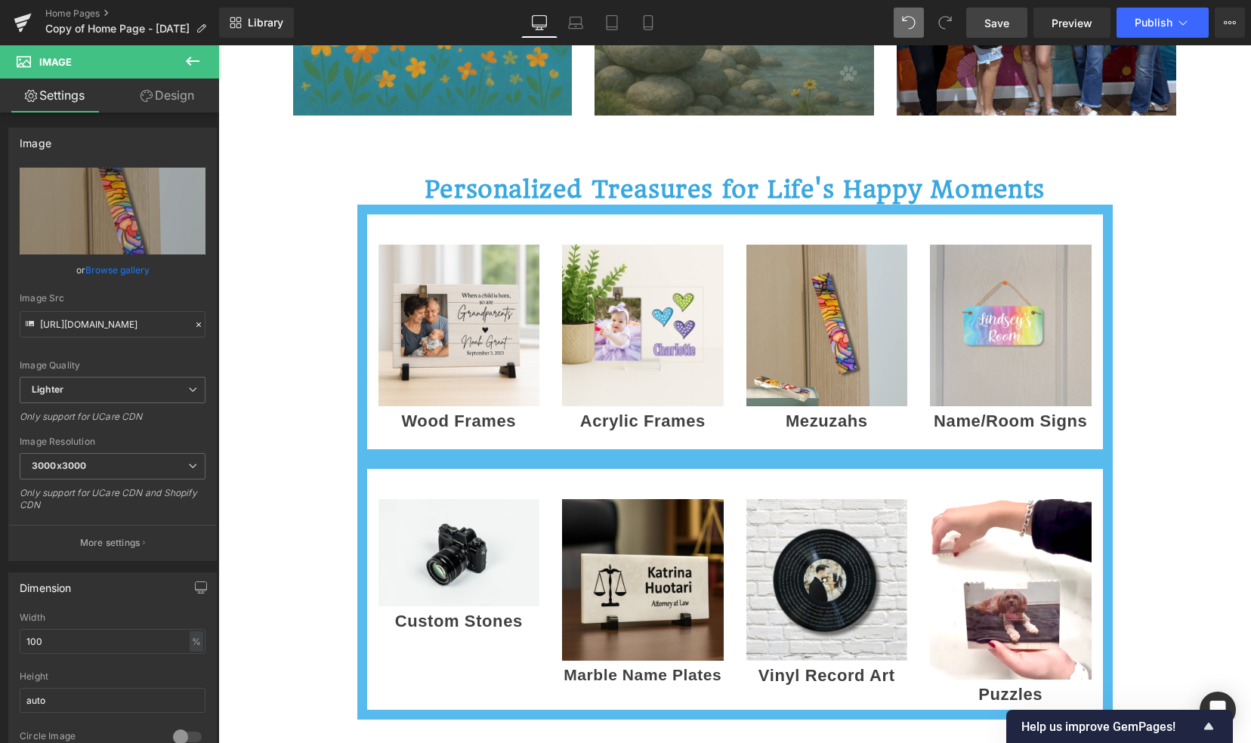
type input "[URL][DOMAIN_NAME]"
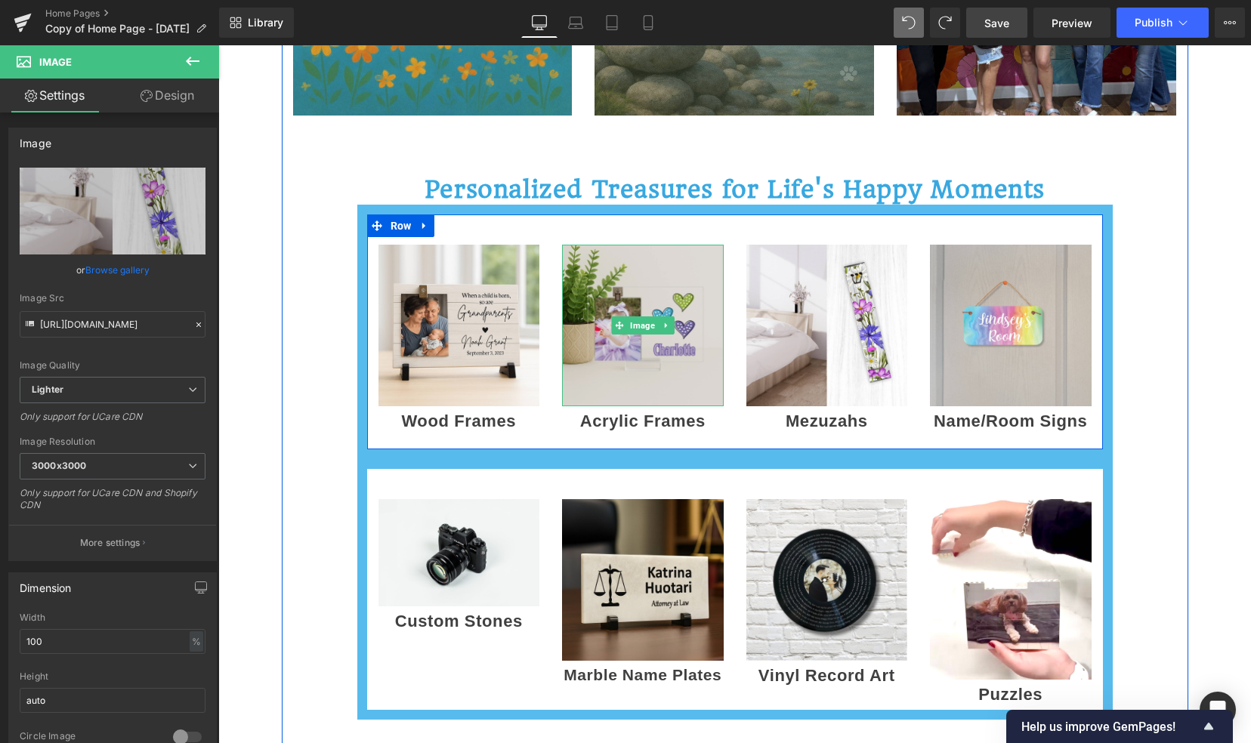
click at [625, 358] on img at bounding box center [643, 326] width 162 height 162
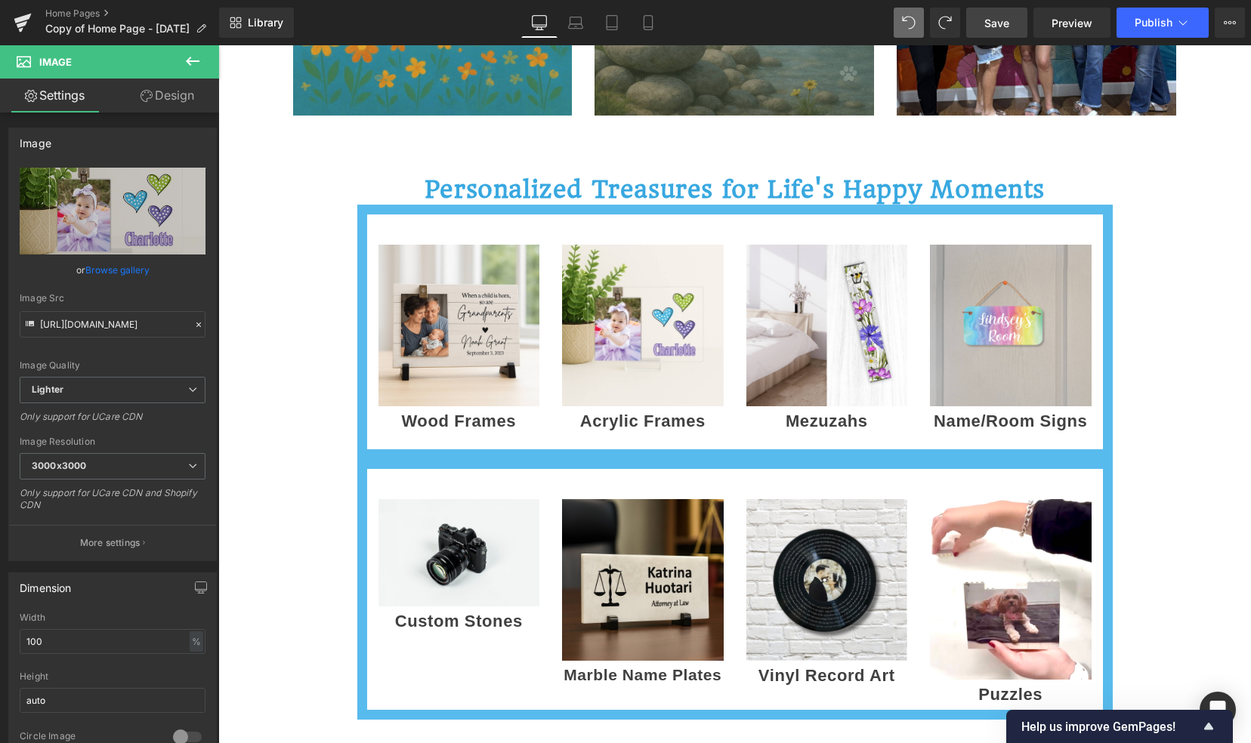
click at [999, 20] on span "Save" at bounding box center [996, 23] width 25 height 16
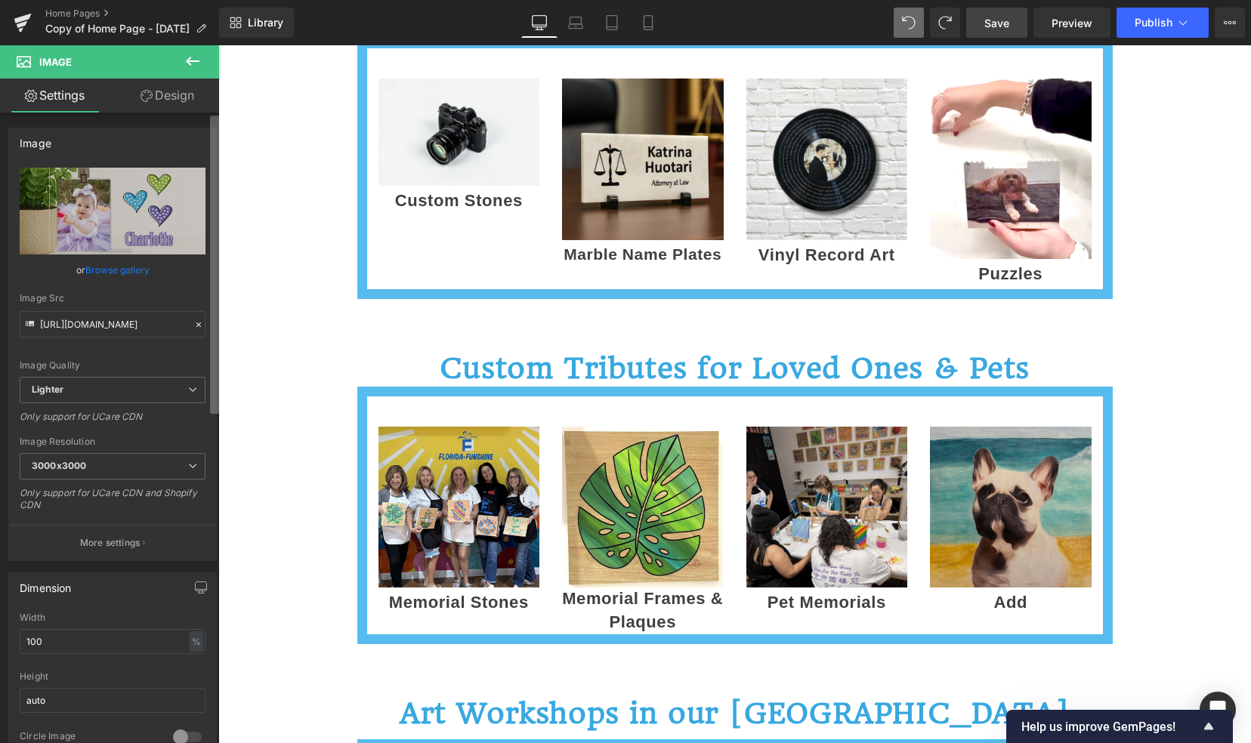
scroll to position [1243, 0]
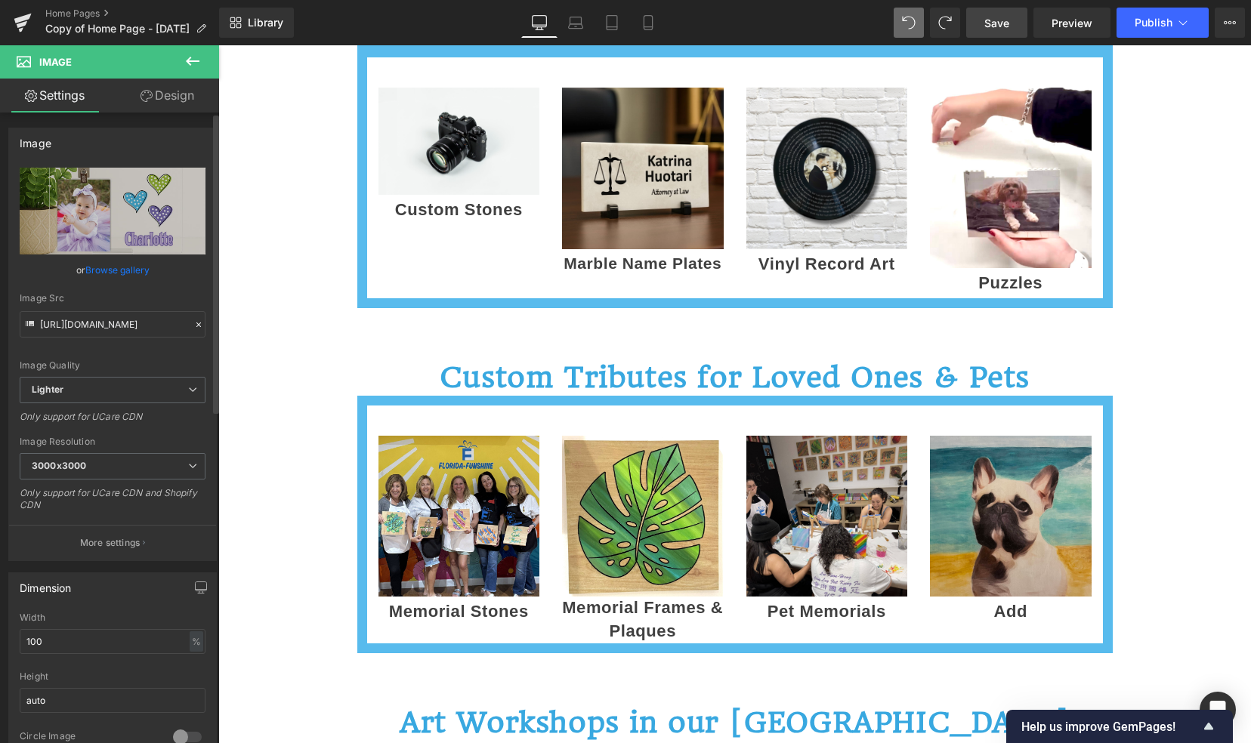
click at [112, 264] on link "Browse gallery" at bounding box center [117, 270] width 64 height 26
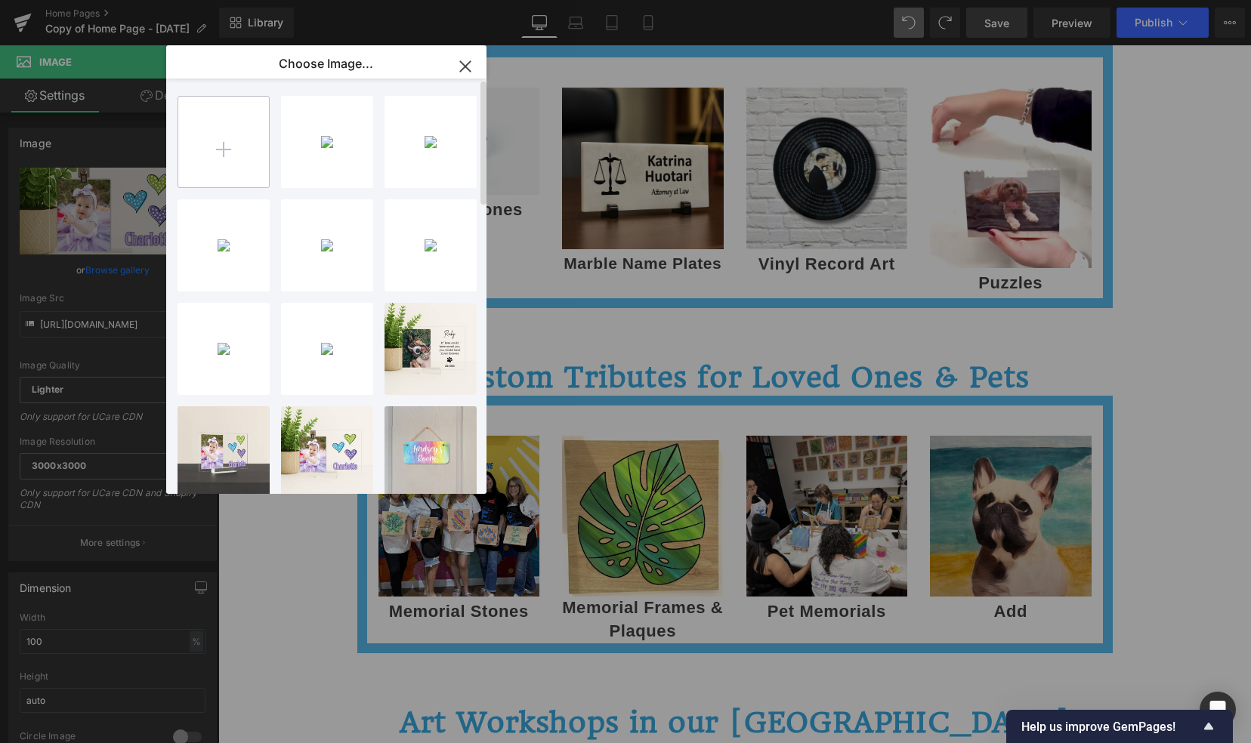
click at [219, 143] on input "file" at bounding box center [223, 142] width 91 height 91
type input "C:\fakepath\ChatGPT Image [DATE], 10_44_55 PM.png"
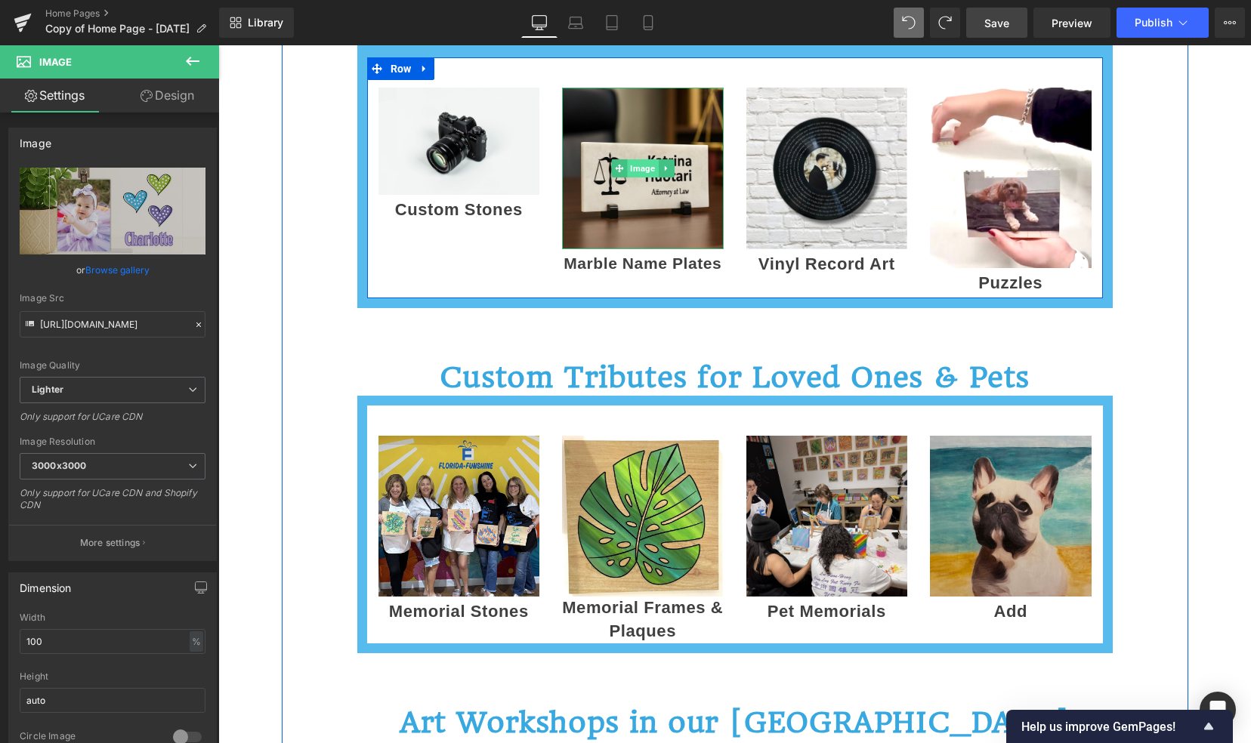
click at [631, 167] on span "Image" at bounding box center [642, 168] width 31 height 18
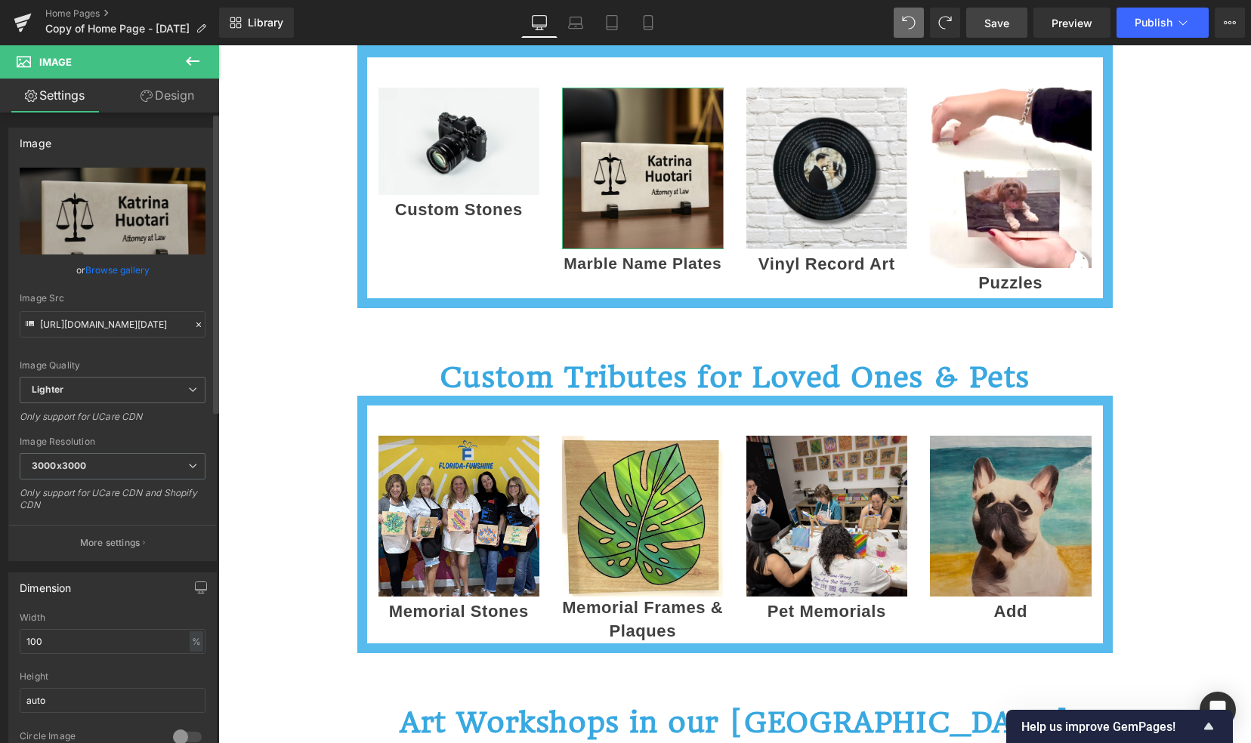
click at [131, 267] on link "Browse gallery" at bounding box center [117, 270] width 64 height 26
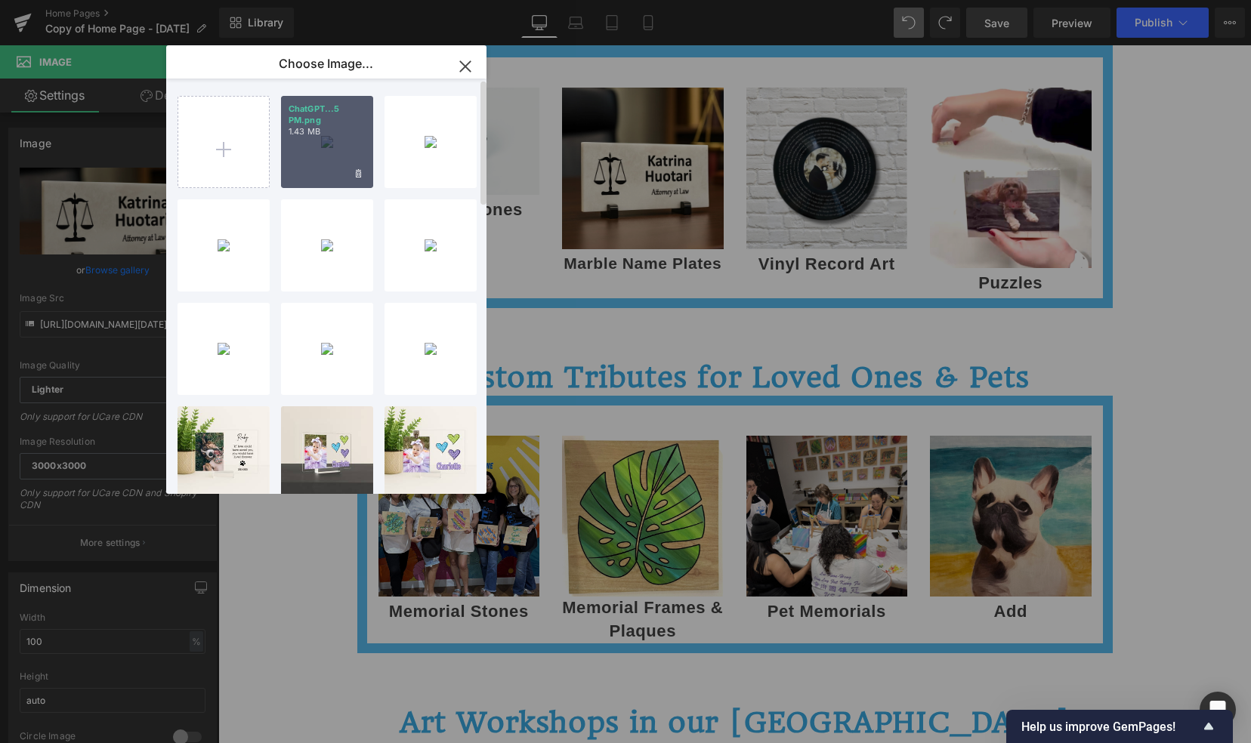
click at [310, 172] on div "ChatGPT...5 PM.png 1.43 MB" at bounding box center [327, 142] width 92 height 92
type input "[URL][DOMAIN_NAME][DATE]"
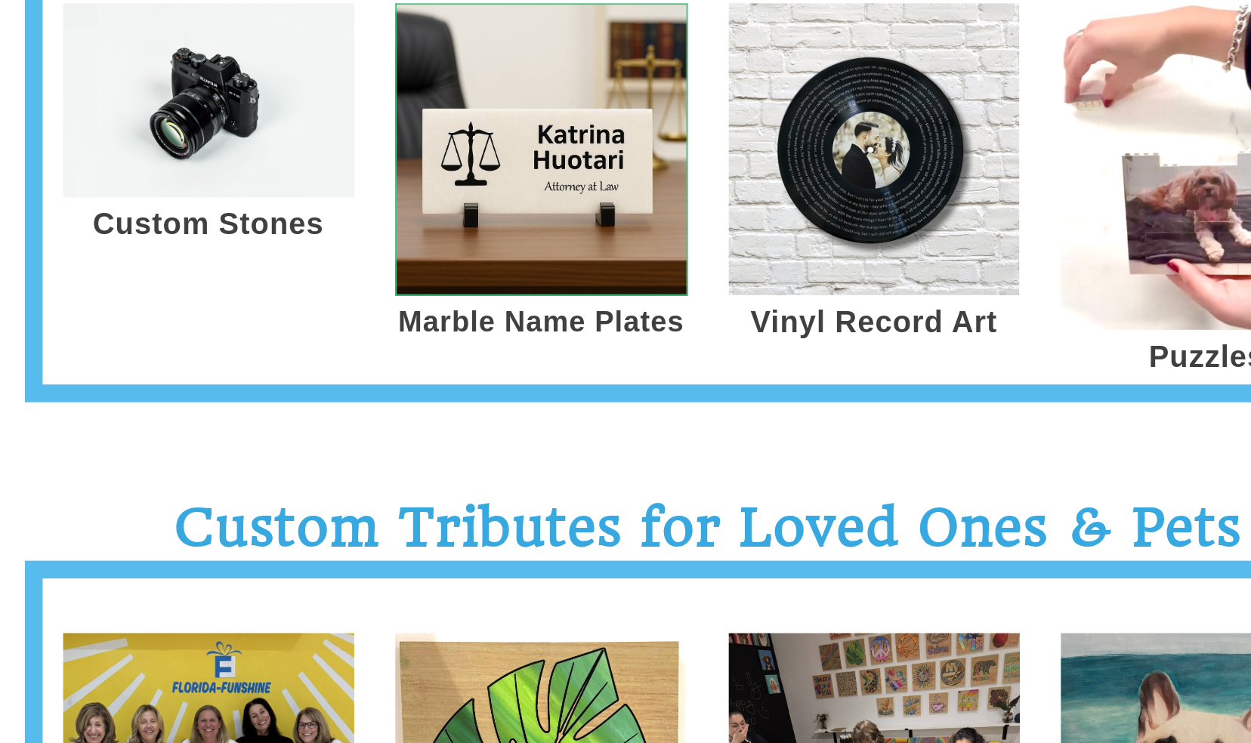
scroll to position [1222, 0]
